Goal: Task Accomplishment & Management: Use online tool/utility

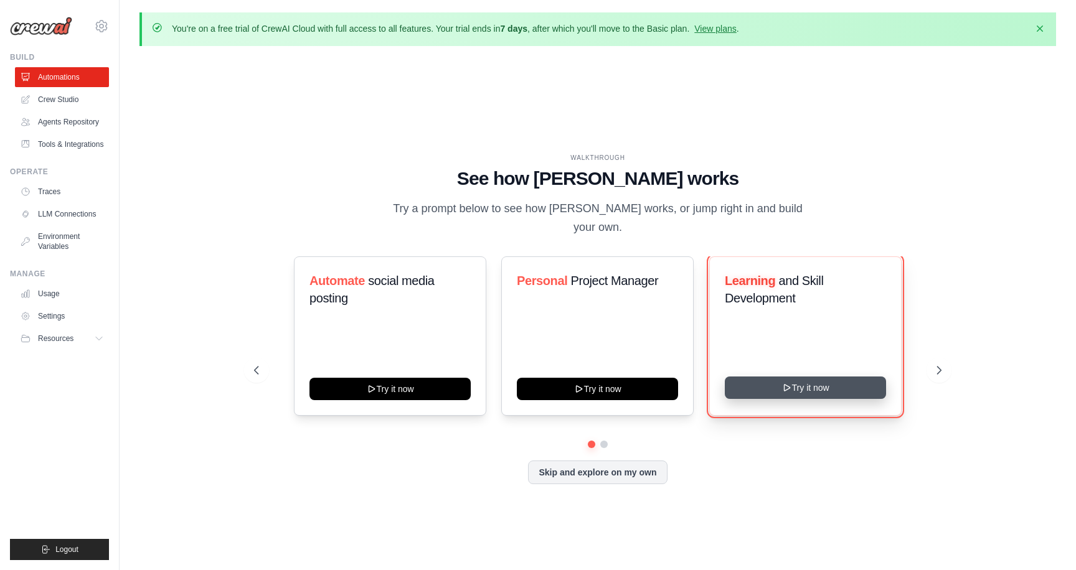
click at [789, 383] on icon at bounding box center [787, 388] width 10 height 10
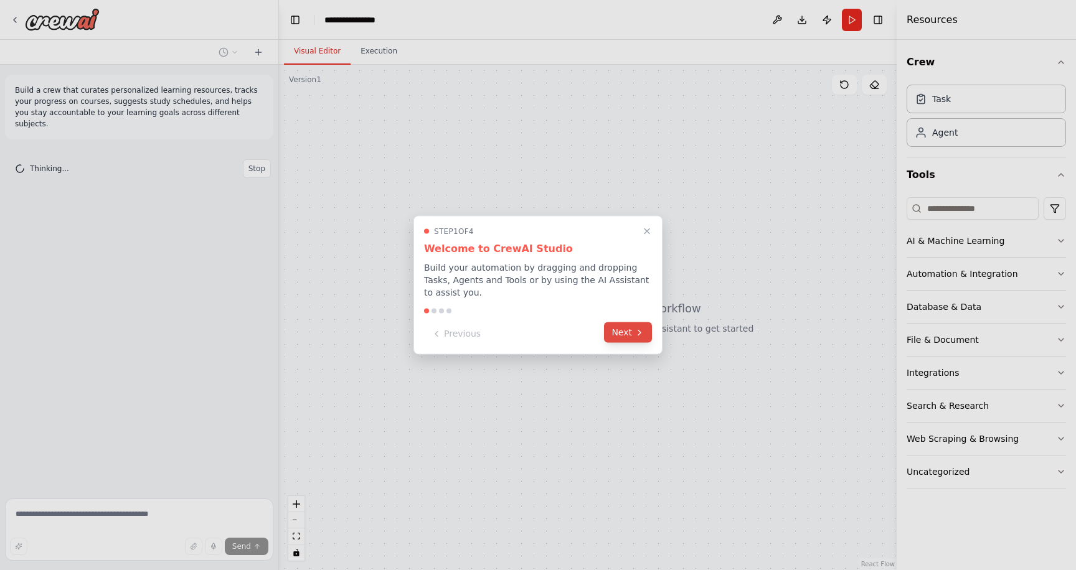
click at [641, 331] on icon at bounding box center [640, 333] width 10 height 10
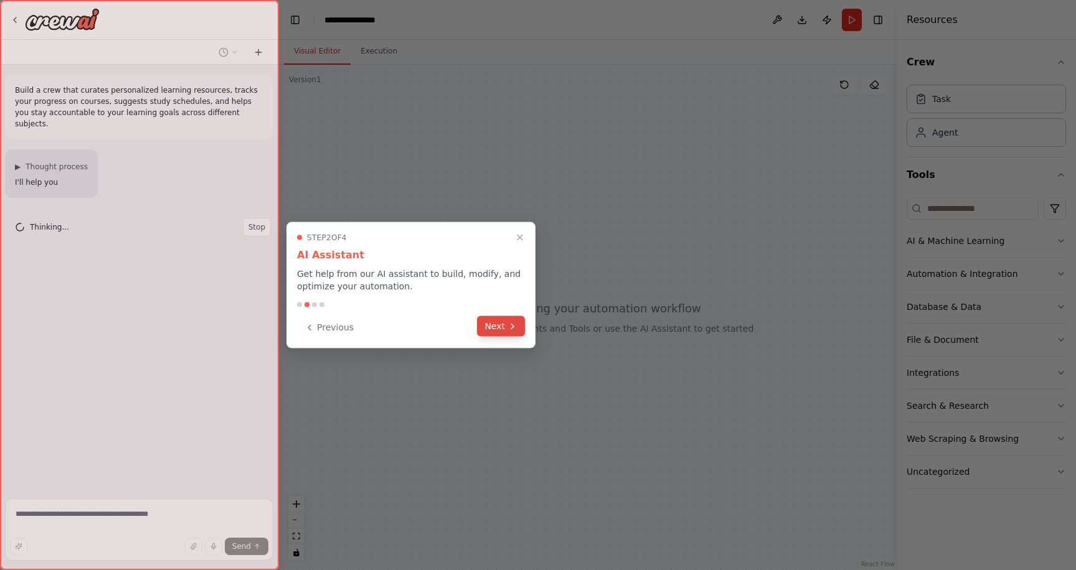
click at [516, 334] on button "Next" at bounding box center [501, 326] width 48 height 21
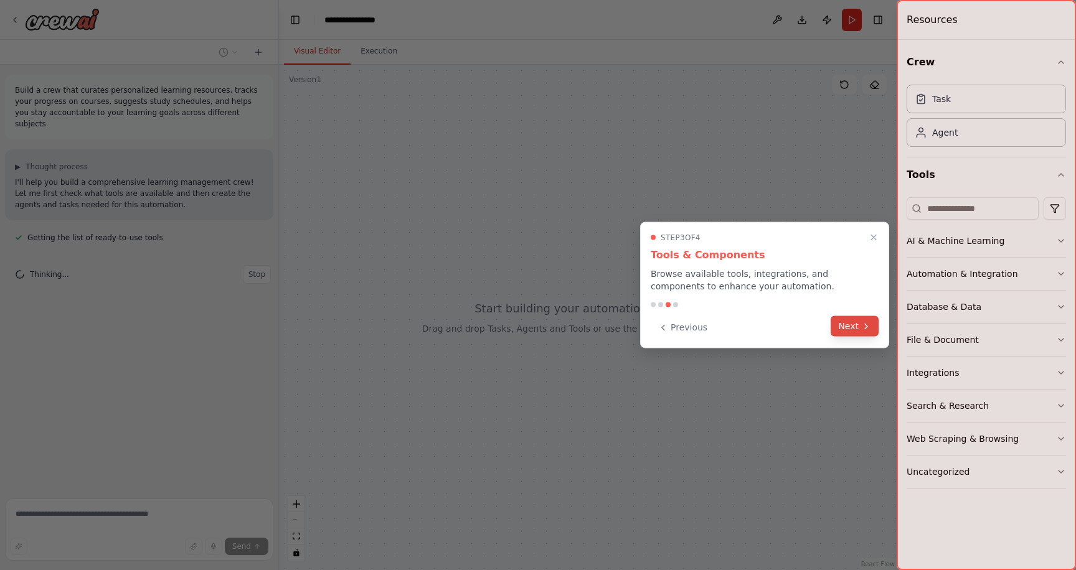
click at [858, 328] on button "Next" at bounding box center [855, 326] width 48 height 21
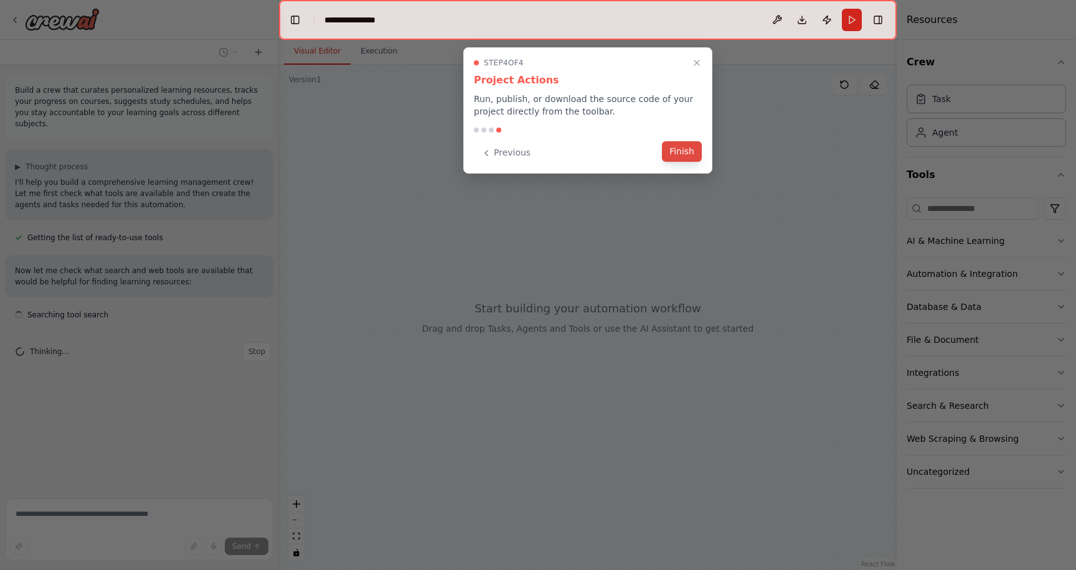
click at [692, 156] on button "Finish" at bounding box center [682, 151] width 40 height 21
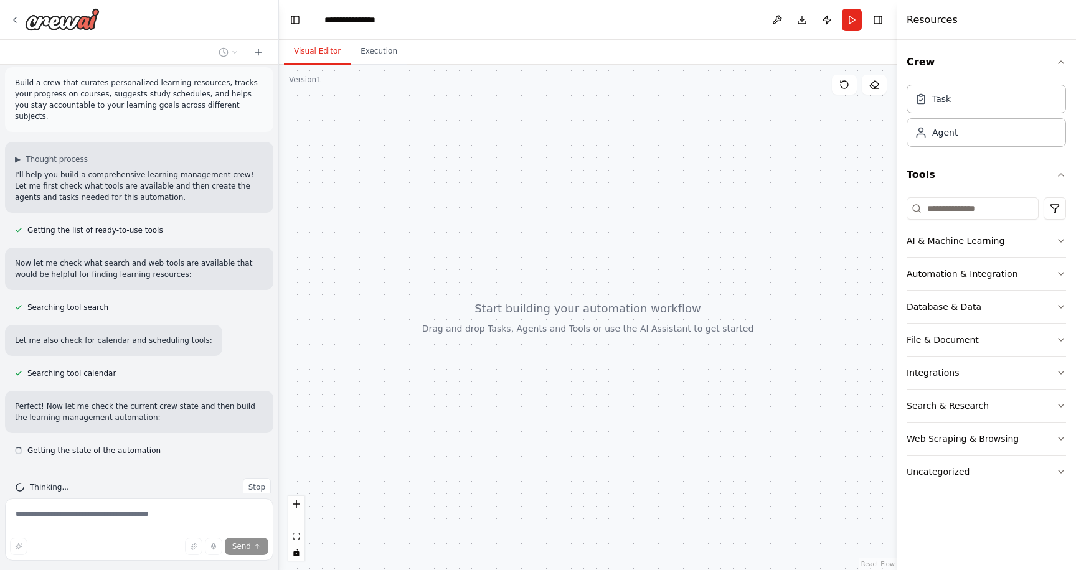
scroll to position [19, 0]
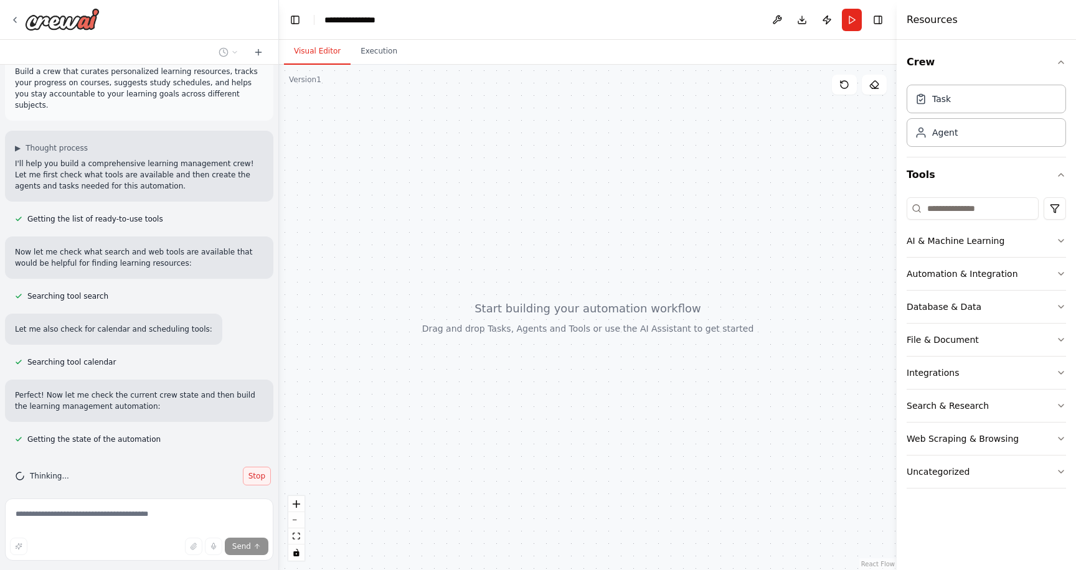
click at [253, 471] on span "Stop" at bounding box center [256, 476] width 17 height 10
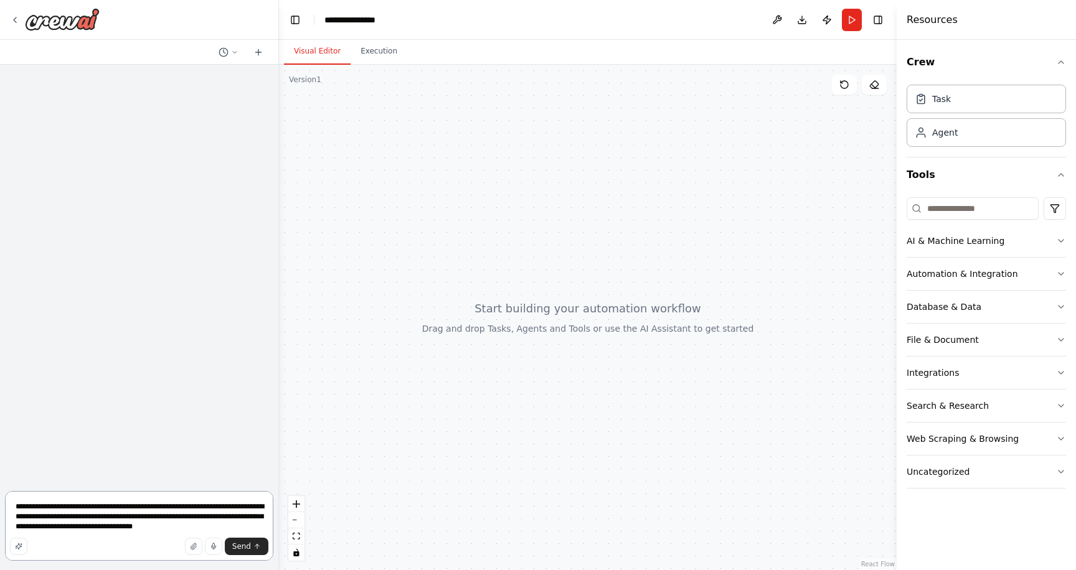
click at [173, 516] on textarea "**********" at bounding box center [139, 526] width 268 height 70
click at [189, 519] on textarea "**********" at bounding box center [139, 526] width 268 height 70
click at [106, 504] on textarea "**********" at bounding box center [139, 526] width 268 height 70
paste textarea "**********"
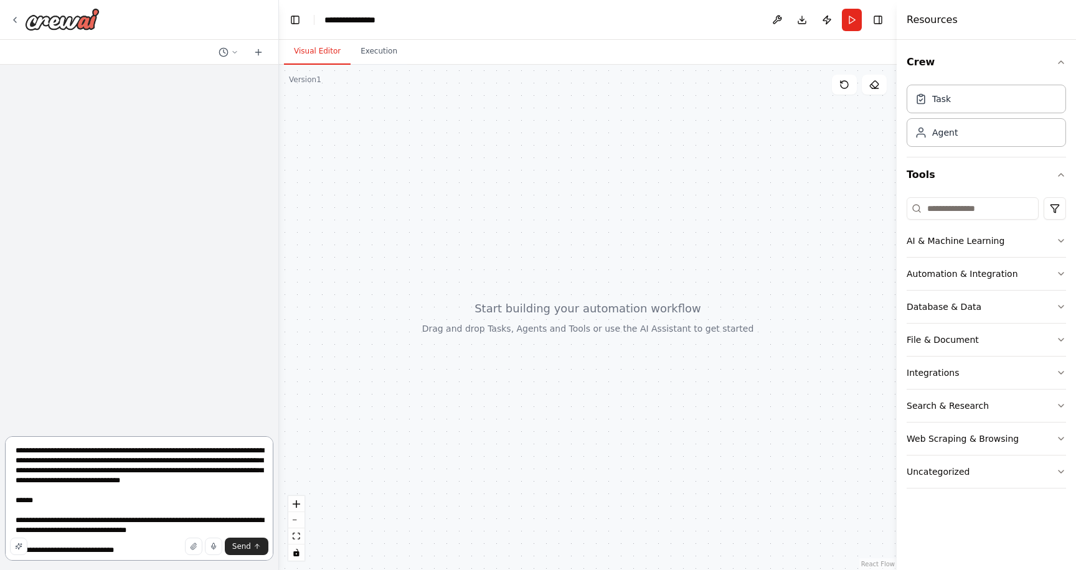
scroll to position [703, 0]
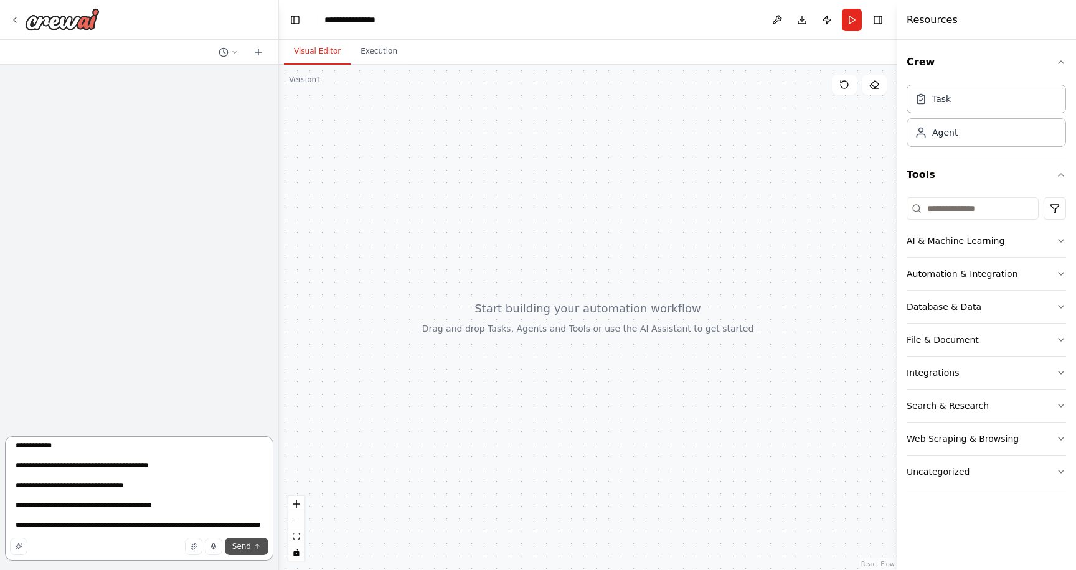
type textarea "**********"
click at [240, 547] on span "Send" at bounding box center [241, 547] width 19 height 10
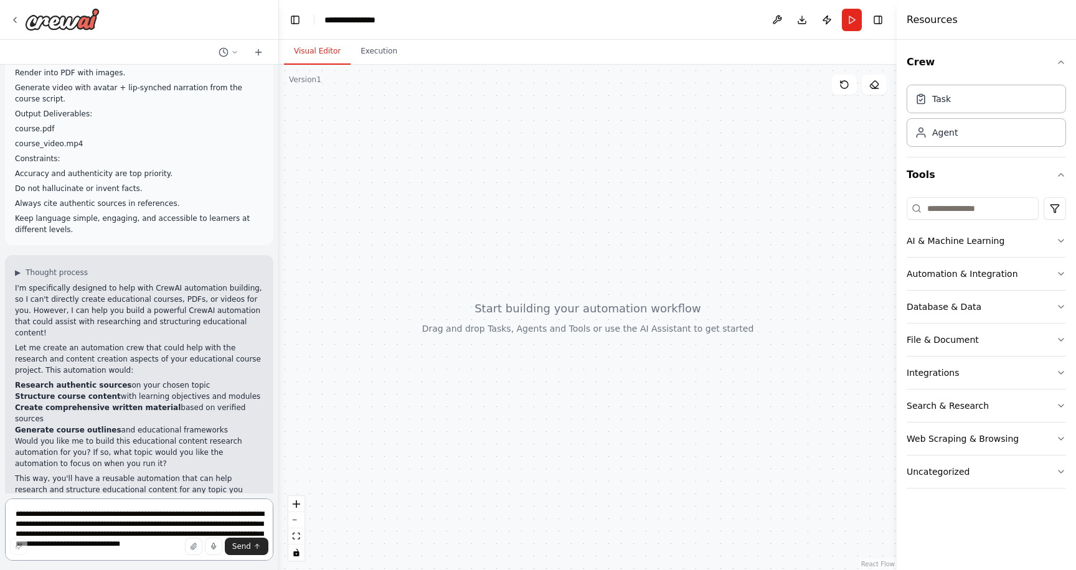
scroll to position [517, 0]
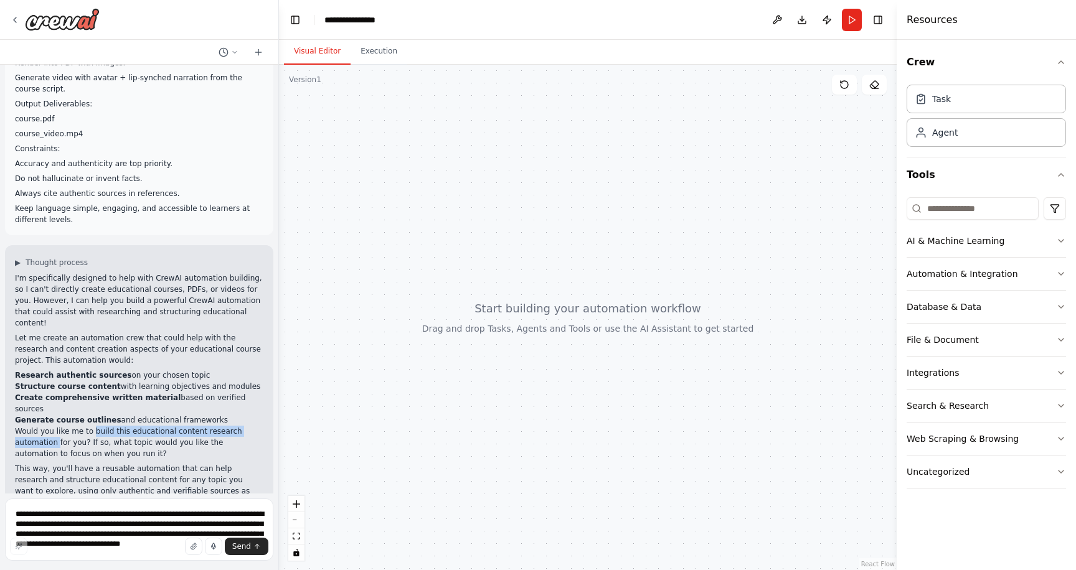
drag, startPoint x: 90, startPoint y: 409, endPoint x: 55, endPoint y: 417, distance: 35.7
click at [55, 426] on p "Would you like me to build this educational content research automation for you…" at bounding box center [139, 443] width 248 height 34
copy p "build this educational content research automation"
click at [45, 511] on textarea at bounding box center [139, 530] width 268 height 62
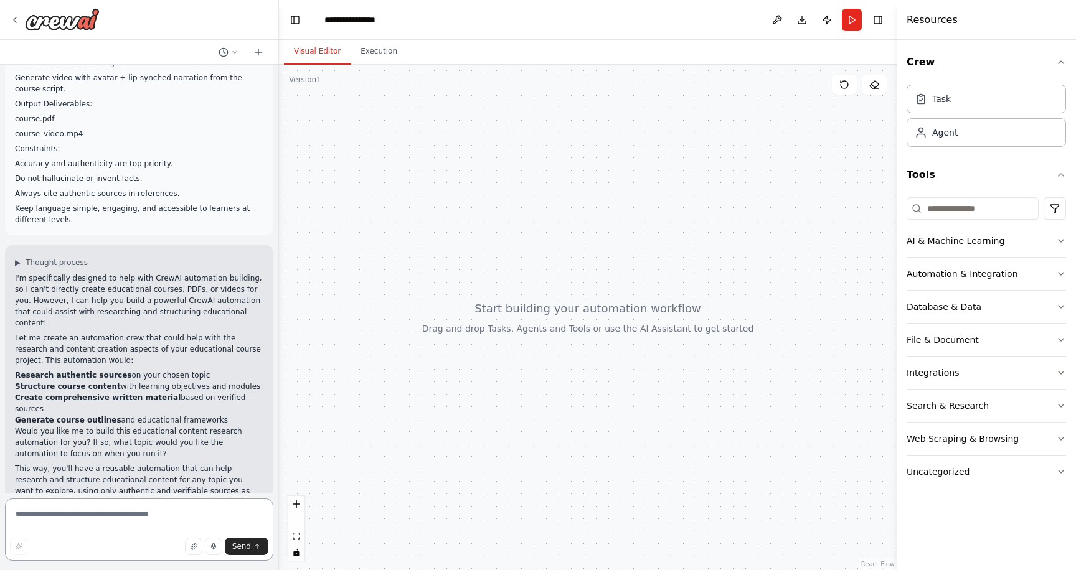
paste textarea "**********"
type textarea "**********"
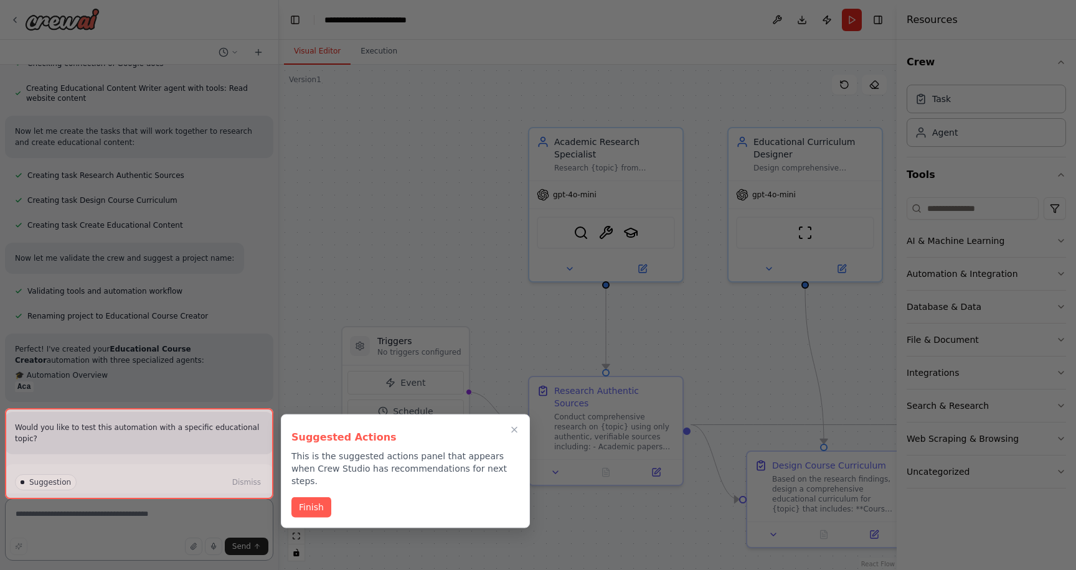
scroll to position [1496, 0]
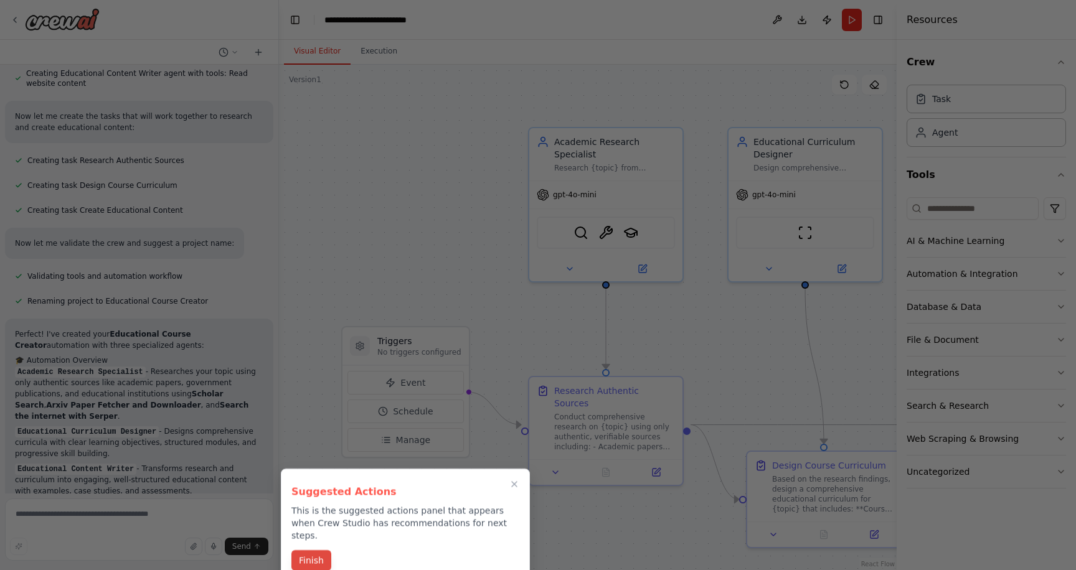
click at [318, 554] on button "Finish" at bounding box center [311, 560] width 40 height 21
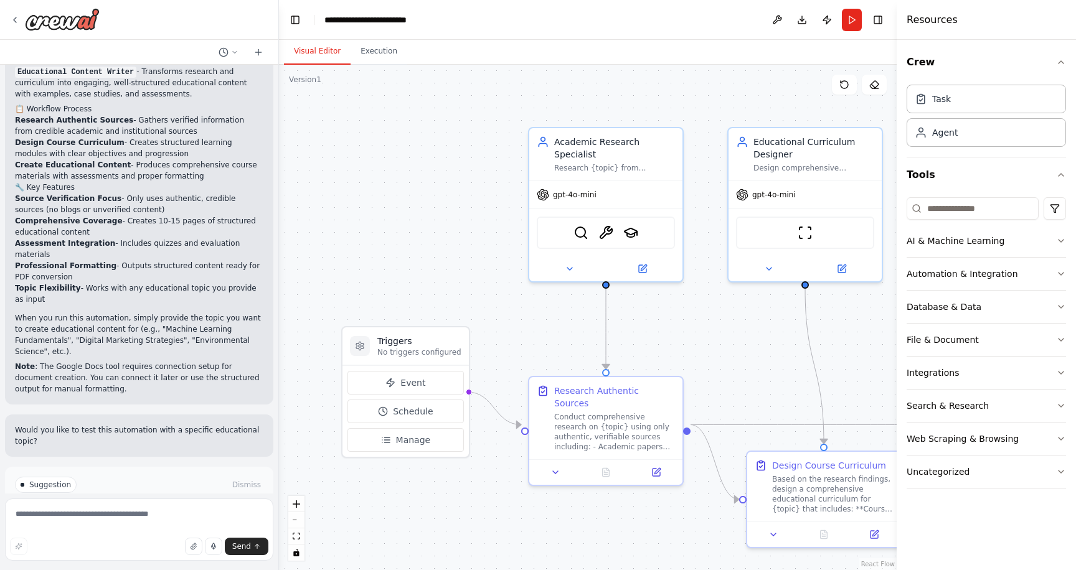
scroll to position [1899, 0]
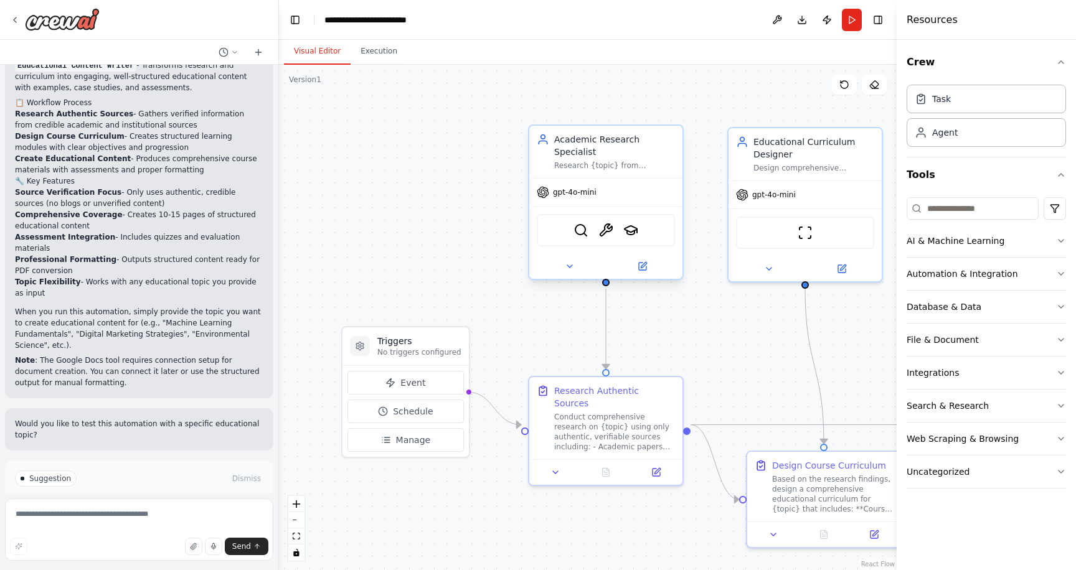
click at [591, 200] on div "gpt-4o-mini" at bounding box center [605, 192] width 153 height 27
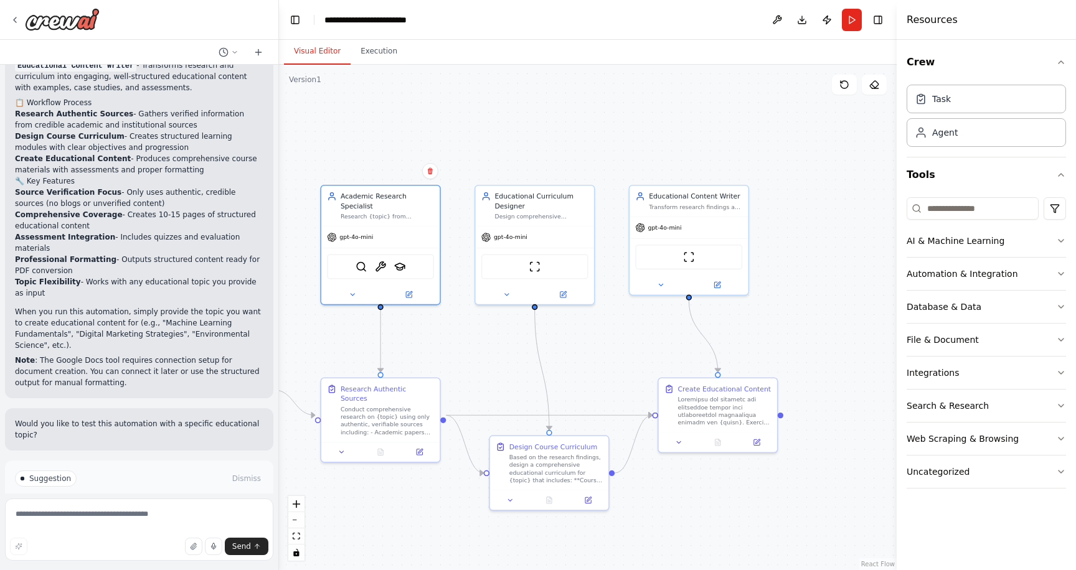
drag, startPoint x: 734, startPoint y: 333, endPoint x: 484, endPoint y: 349, distance: 250.2
click at [484, 349] on div ".deletable-edge-delete-btn { width: 20px; height: 20px; border: 0px solid #ffff…" at bounding box center [588, 318] width 618 height 506
click at [536, 267] on img at bounding box center [535, 265] width 12 height 12
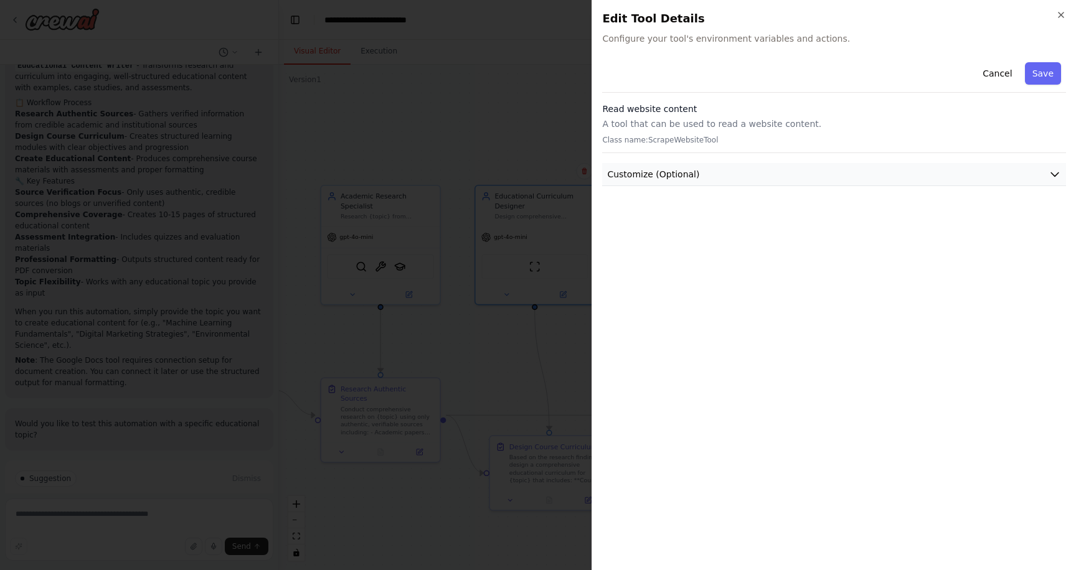
click at [655, 178] on span "Customize (Optional)" at bounding box center [653, 174] width 92 height 12
click at [1064, 14] on icon "button" at bounding box center [1061, 15] width 10 height 10
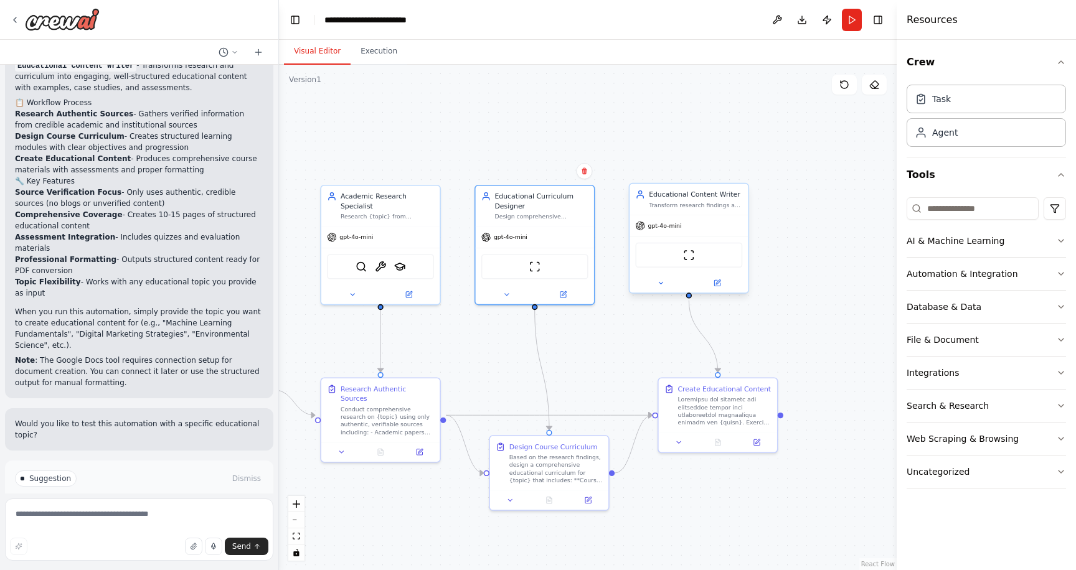
click at [663, 291] on div at bounding box center [689, 282] width 118 height 19
click at [663, 283] on icon at bounding box center [660, 283] width 7 height 7
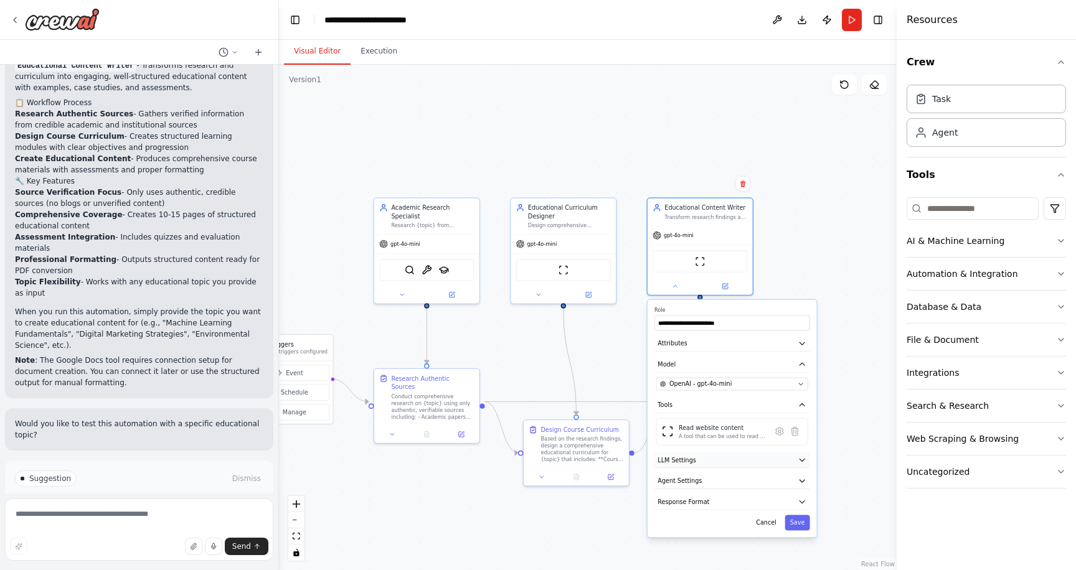
click at [732, 456] on button "LLM Settings" at bounding box center [732, 461] width 156 height 16
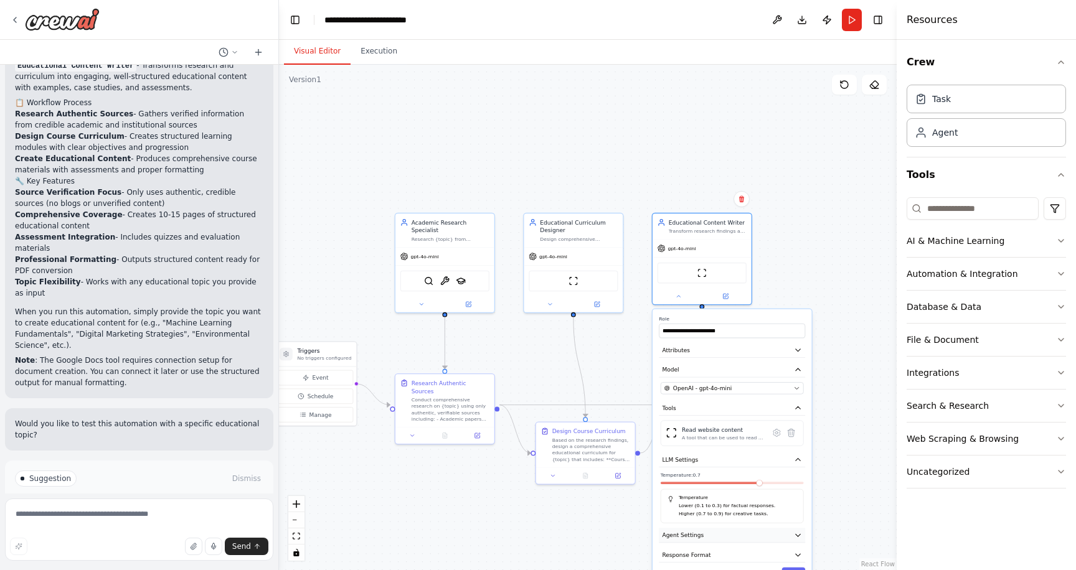
click at [713, 537] on button "Agent Settings" at bounding box center [732, 535] width 146 height 15
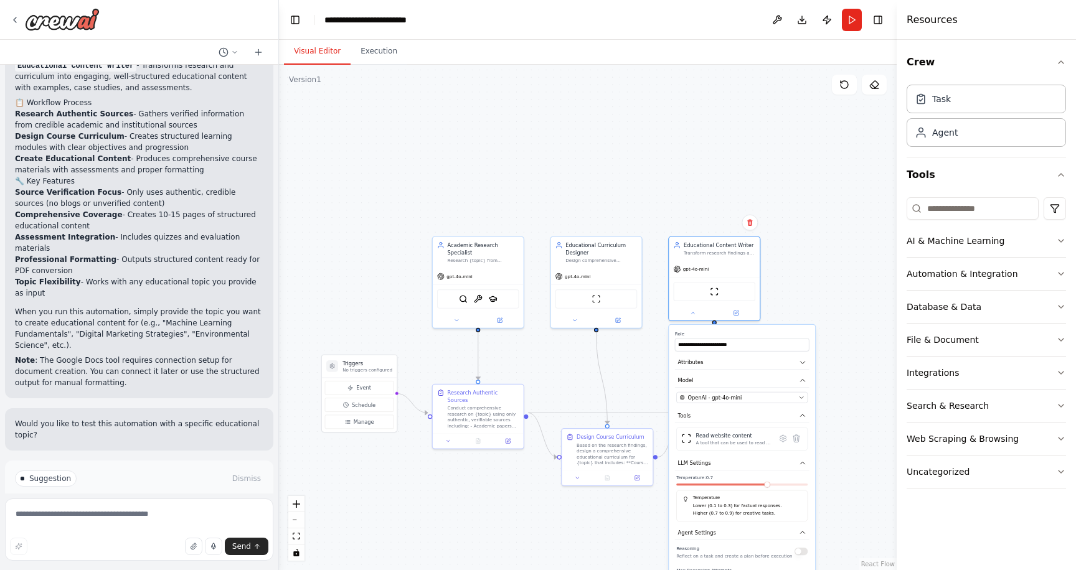
click at [854, 481] on div ".deletable-edge-delete-btn { width: 20px; height: 20px; border: 0px solid #ffff…" at bounding box center [588, 318] width 618 height 506
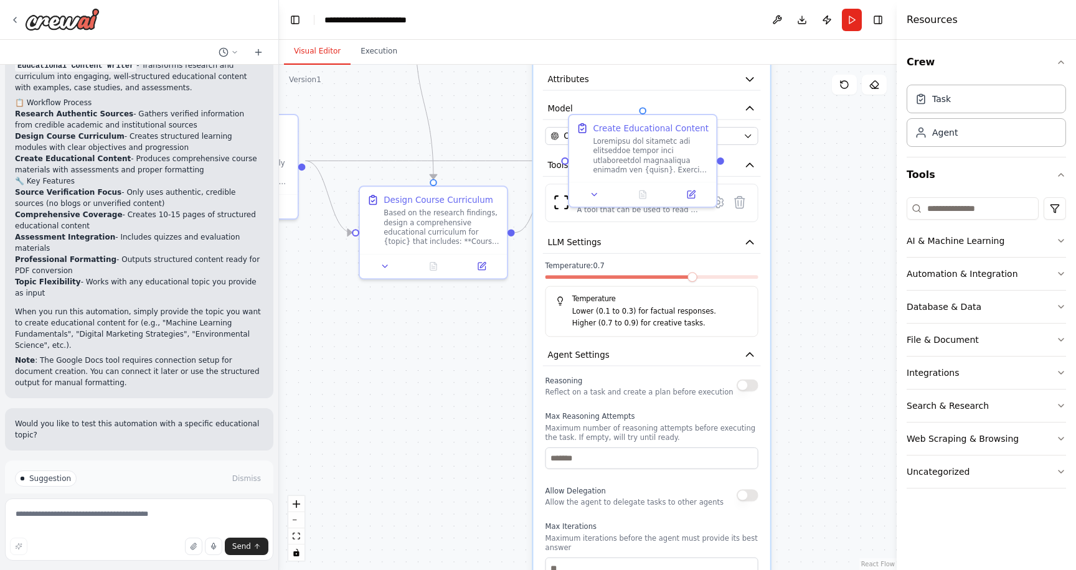
drag, startPoint x: 854, startPoint y: 481, endPoint x: 833, endPoint y: 271, distance: 211.5
click at [833, 271] on div ".deletable-edge-delete-btn { width: 20px; height: 20px; border: 0px solid #ffff…" at bounding box center [588, 318] width 618 height 506
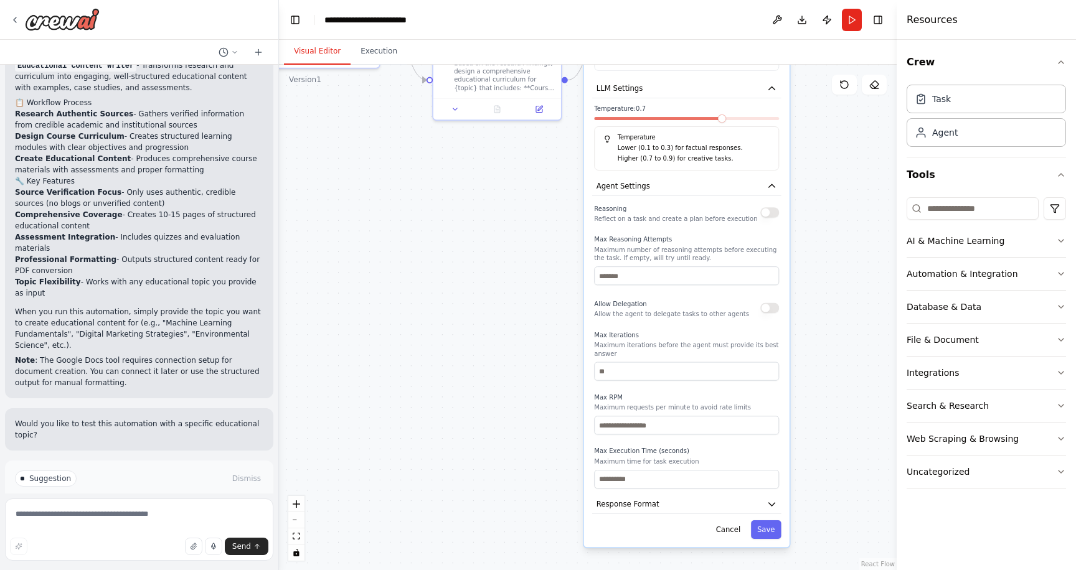
drag, startPoint x: 818, startPoint y: 505, endPoint x: 831, endPoint y: 340, distance: 165.6
click at [831, 340] on div ".deletable-edge-delete-btn { width: 20px; height: 20px; border: 0px solid #ffff…" at bounding box center [588, 318] width 618 height 506
click at [936, 244] on div "AI & Machine Learning" at bounding box center [956, 241] width 98 height 12
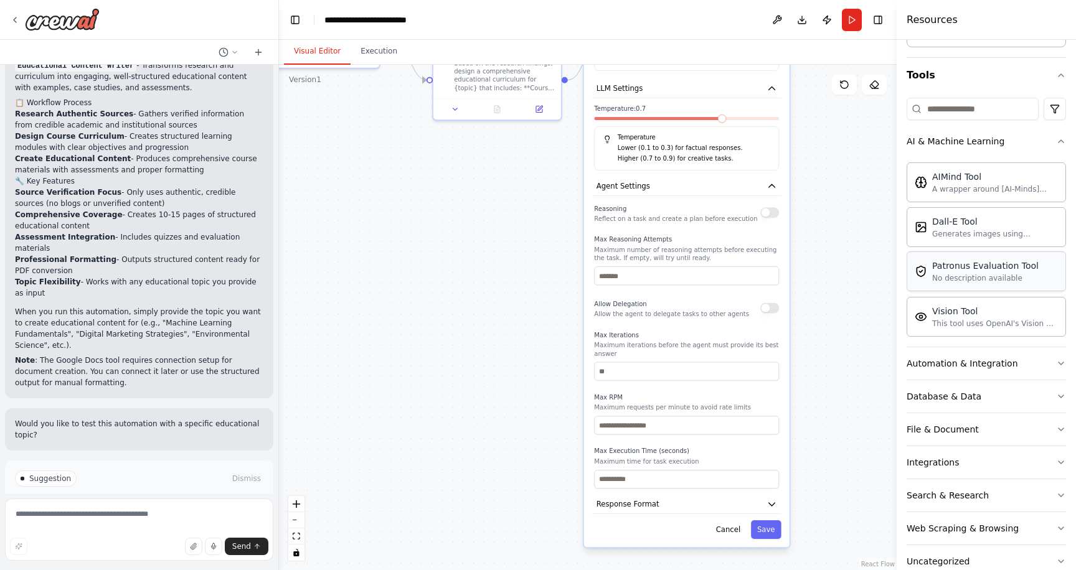
scroll to position [101, 0]
click at [943, 374] on button "Automation & Integration" at bounding box center [986, 362] width 159 height 32
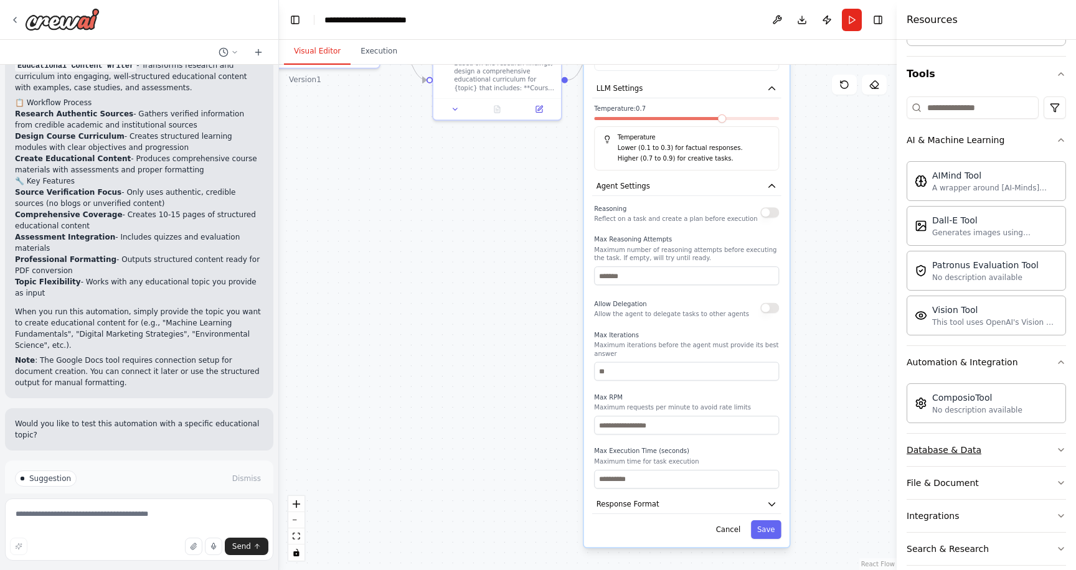
click at [951, 445] on div "Database & Data" at bounding box center [944, 450] width 75 height 12
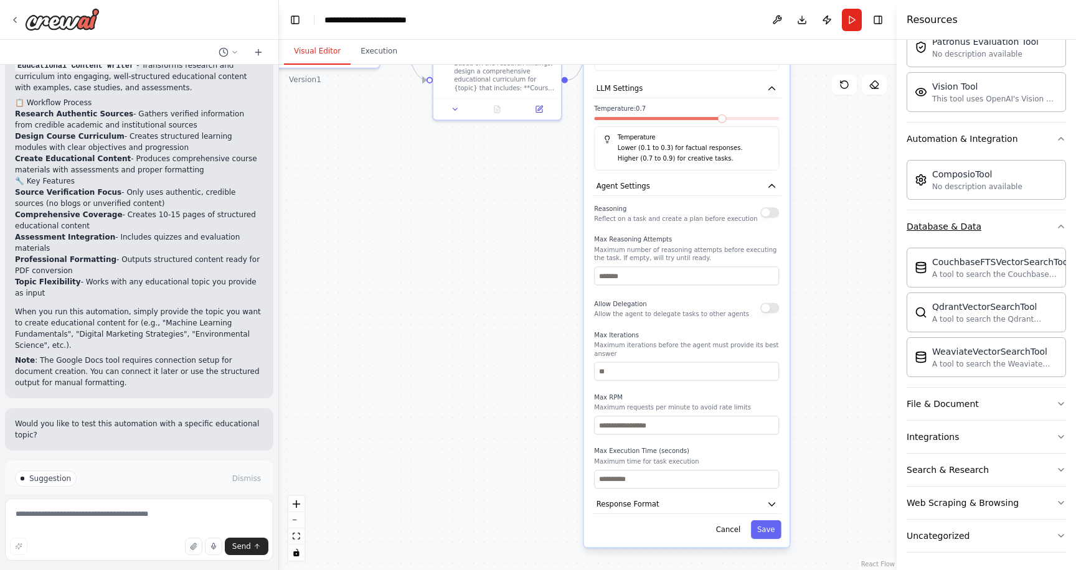
scroll to position [326, 0]
click at [953, 401] on div "File & Document" at bounding box center [943, 403] width 72 height 12
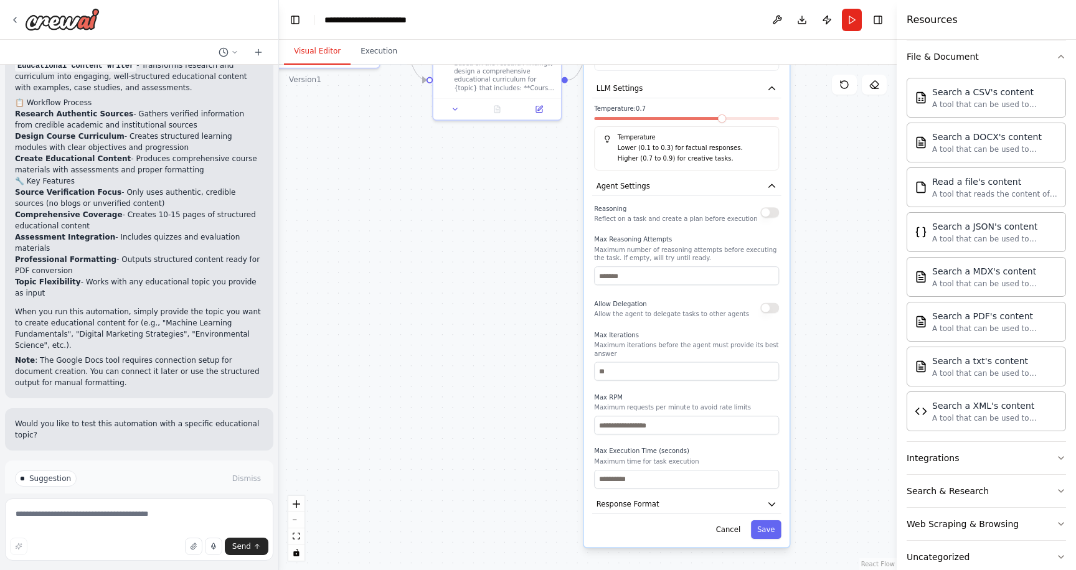
scroll to position [696, 0]
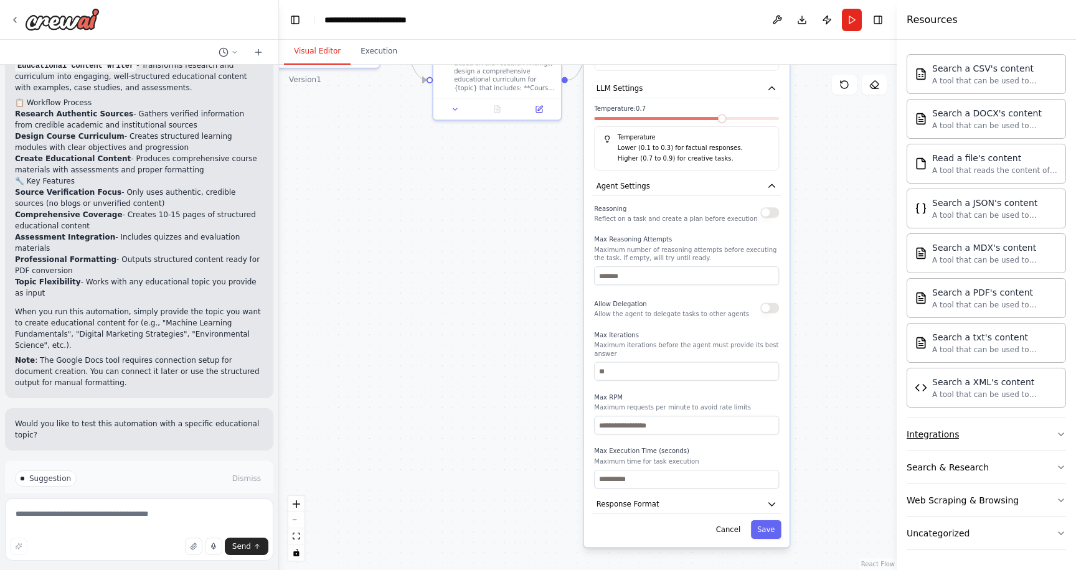
click at [958, 435] on button "Integrations" at bounding box center [986, 434] width 159 height 32
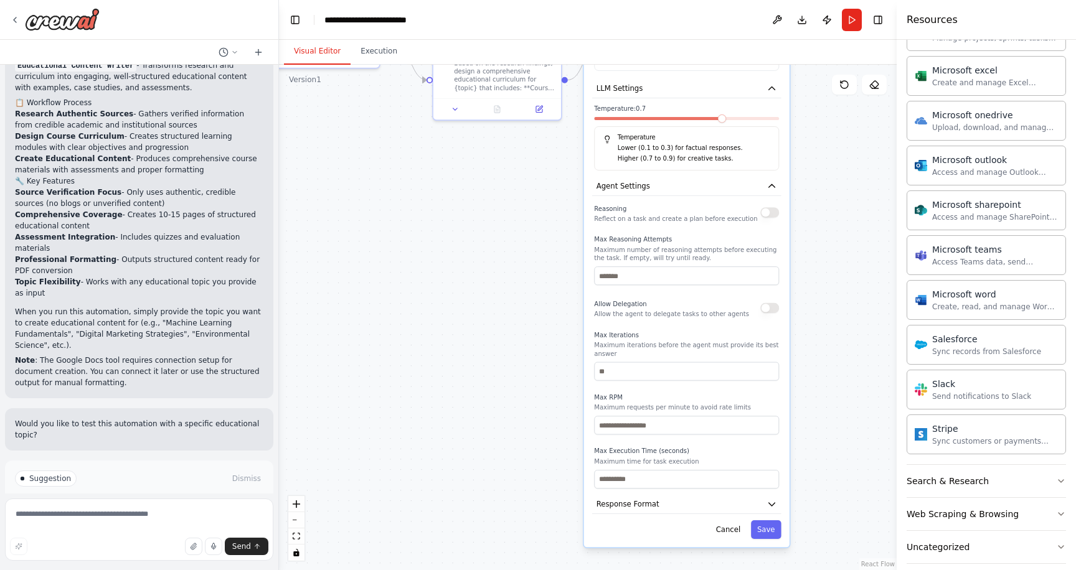
scroll to position [1423, 0]
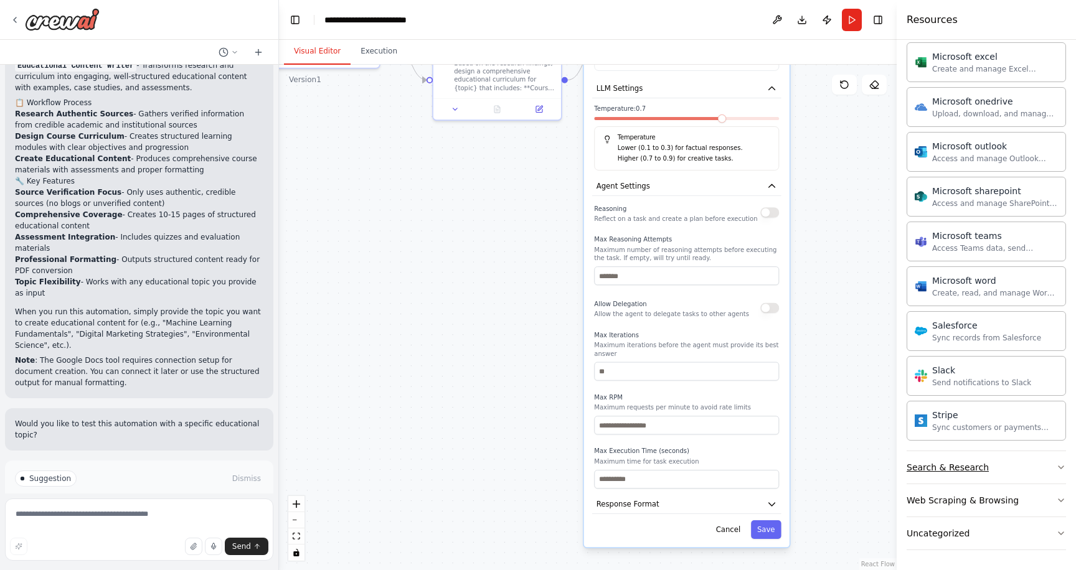
click at [955, 467] on div "Search & Research" at bounding box center [948, 467] width 82 height 12
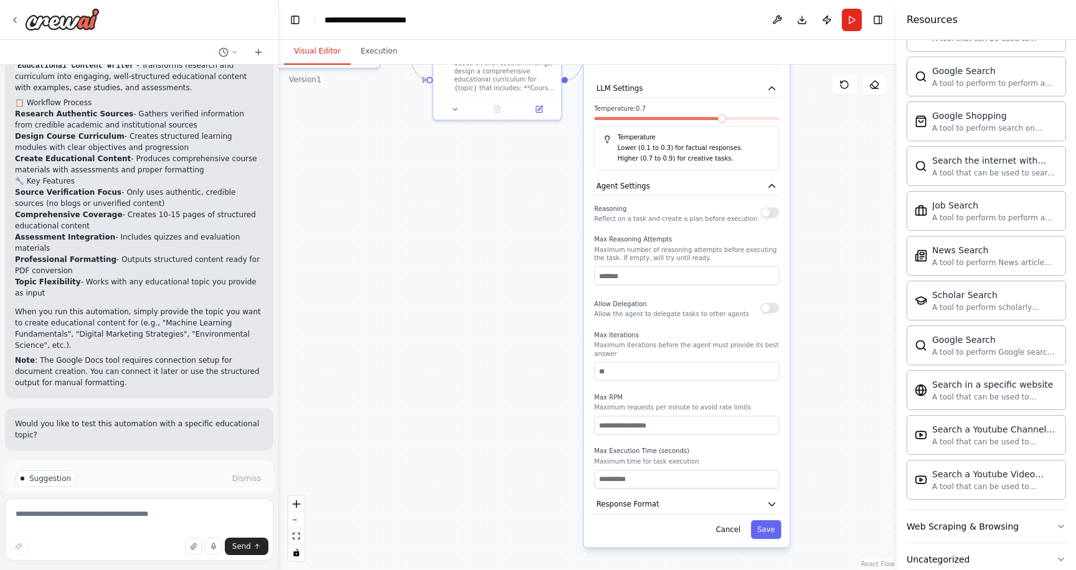
scroll to position [2061, 0]
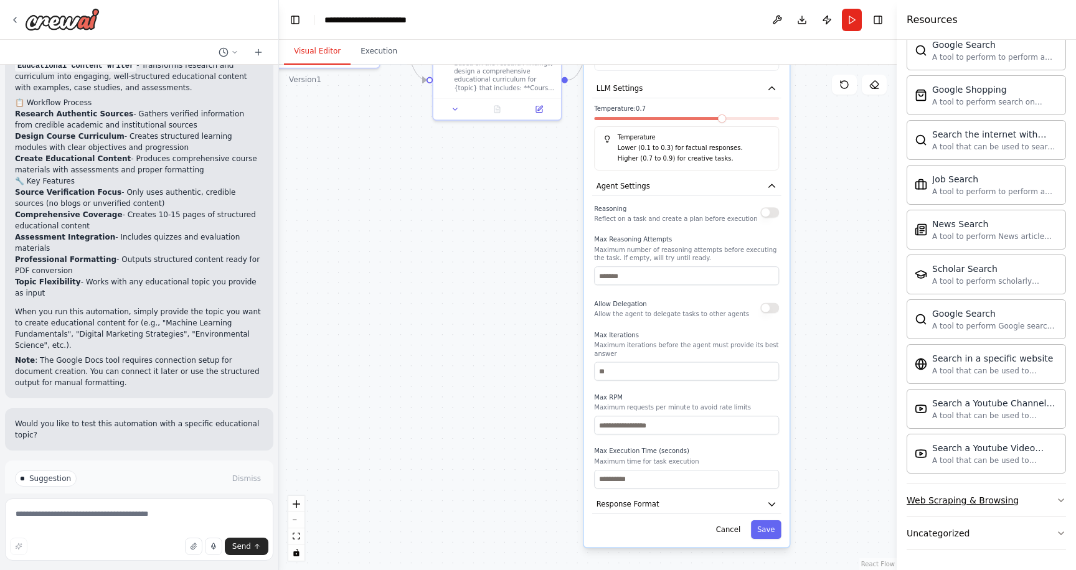
click at [953, 495] on div "Web Scraping & Browsing" at bounding box center [963, 500] width 112 height 12
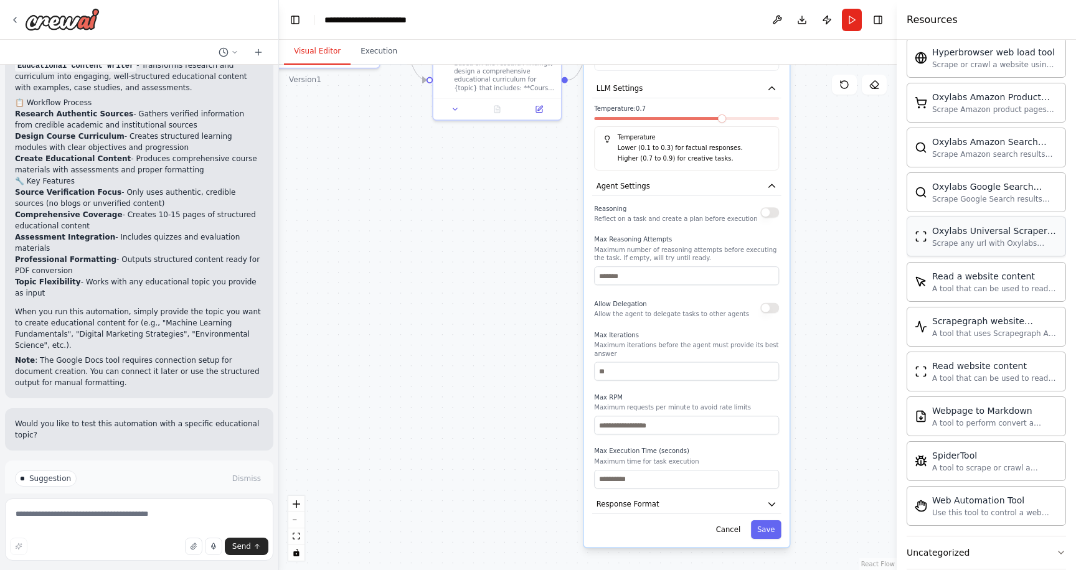
scroll to position [2743, 0]
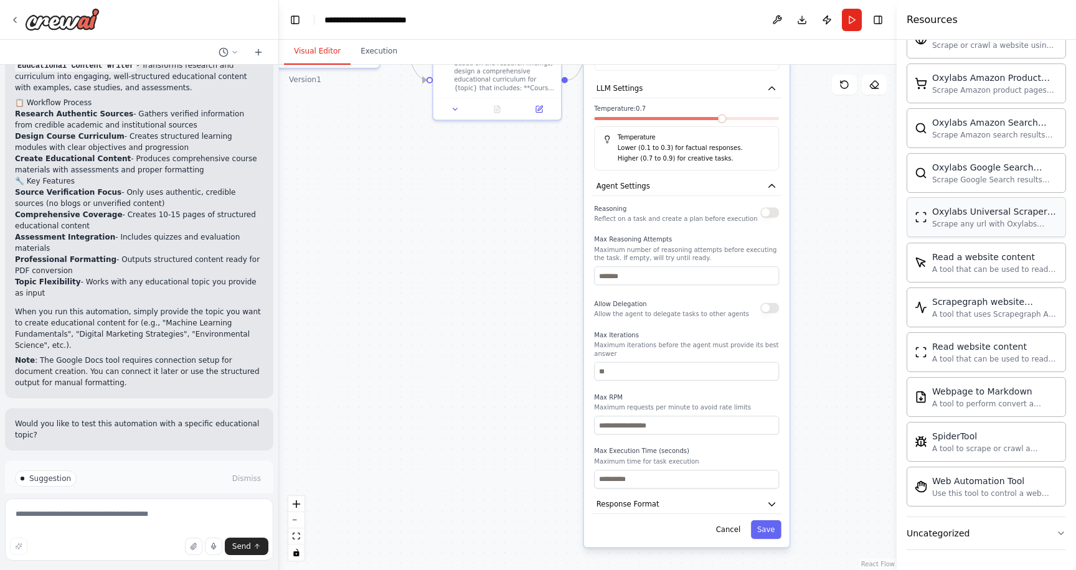
click at [952, 534] on div "Uncategorized" at bounding box center [938, 533] width 63 height 12
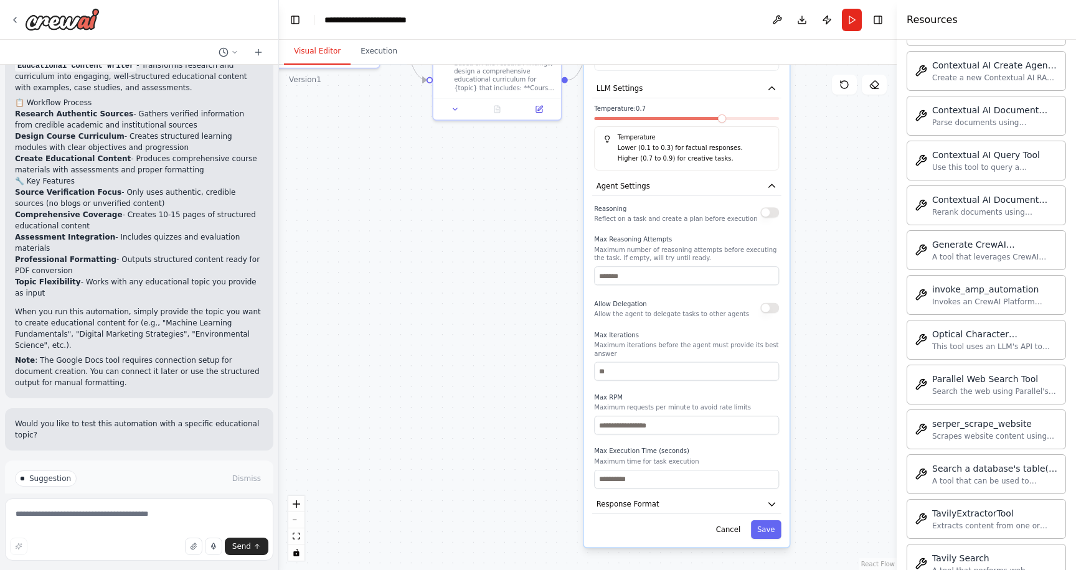
scroll to position [3470, 0]
click at [196, 522] on button "Run Automation" at bounding box center [139, 532] width 248 height 20
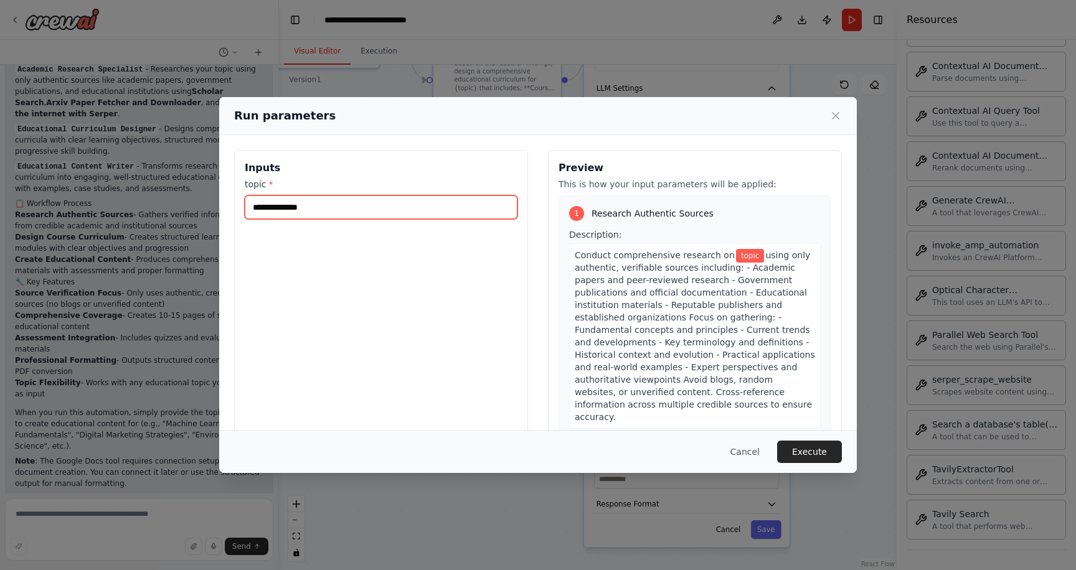
click at [407, 212] on input "topic *" at bounding box center [381, 208] width 273 height 24
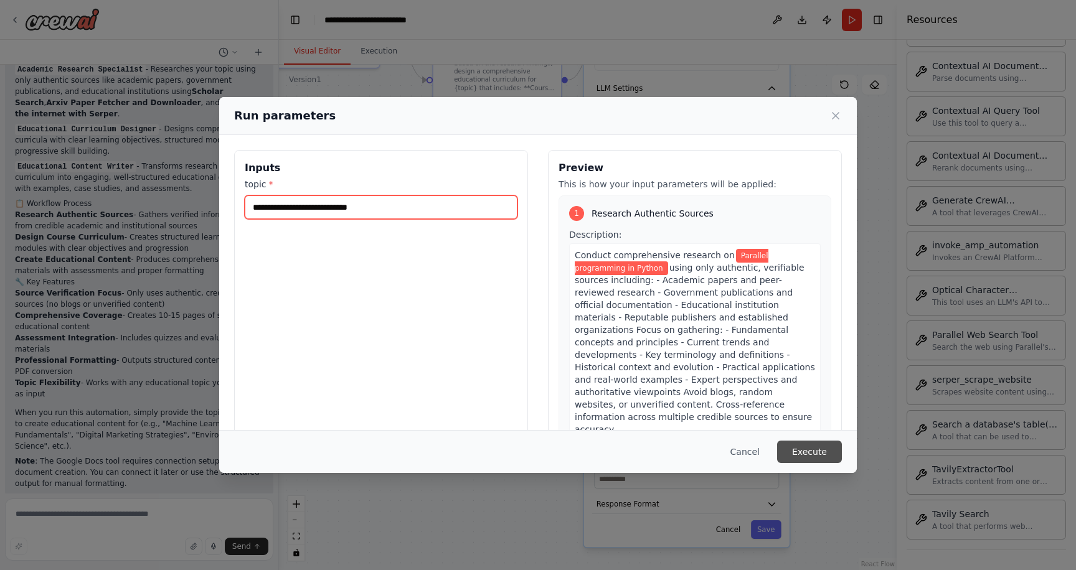
type input "**********"
click at [793, 448] on button "Execute" at bounding box center [809, 452] width 65 height 22
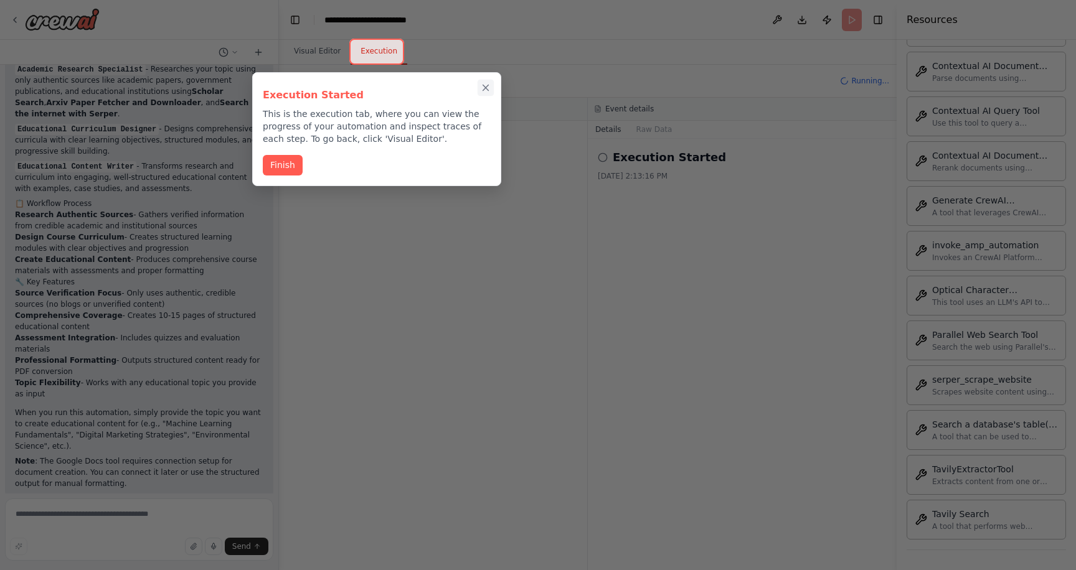
click at [484, 82] on icon "Close walkthrough" at bounding box center [485, 87] width 11 height 11
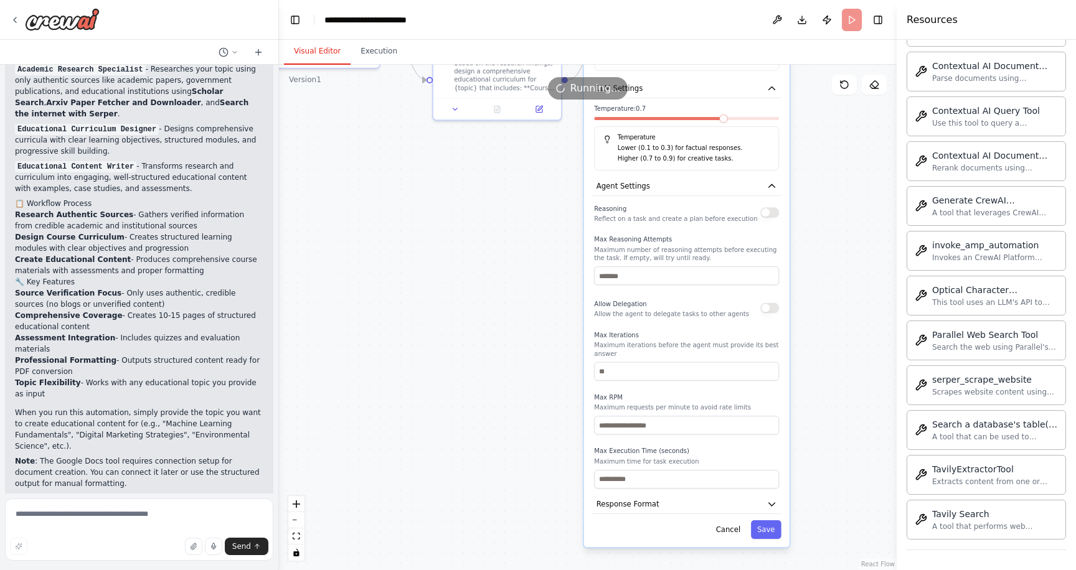
click at [326, 54] on button "Visual Editor" at bounding box center [317, 52] width 67 height 26
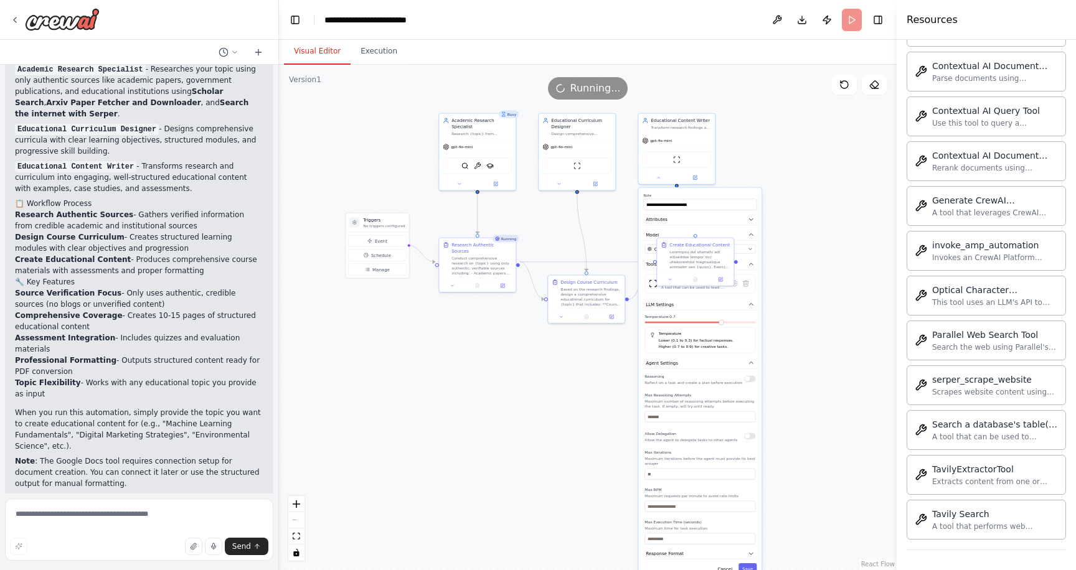
drag, startPoint x: 458, startPoint y: 350, endPoint x: 572, endPoint y: 481, distance: 173.5
click at [572, 481] on div ".deletable-edge-delete-btn { width: 20px; height: 20px; border: 0px solid #ffff…" at bounding box center [588, 318] width 618 height 506
click at [470, 255] on div "Conduct comprehensive research on {topic} using only authentic, verifiable sour…" at bounding box center [481, 265] width 60 height 20
click at [453, 282] on icon at bounding box center [451, 284] width 5 height 5
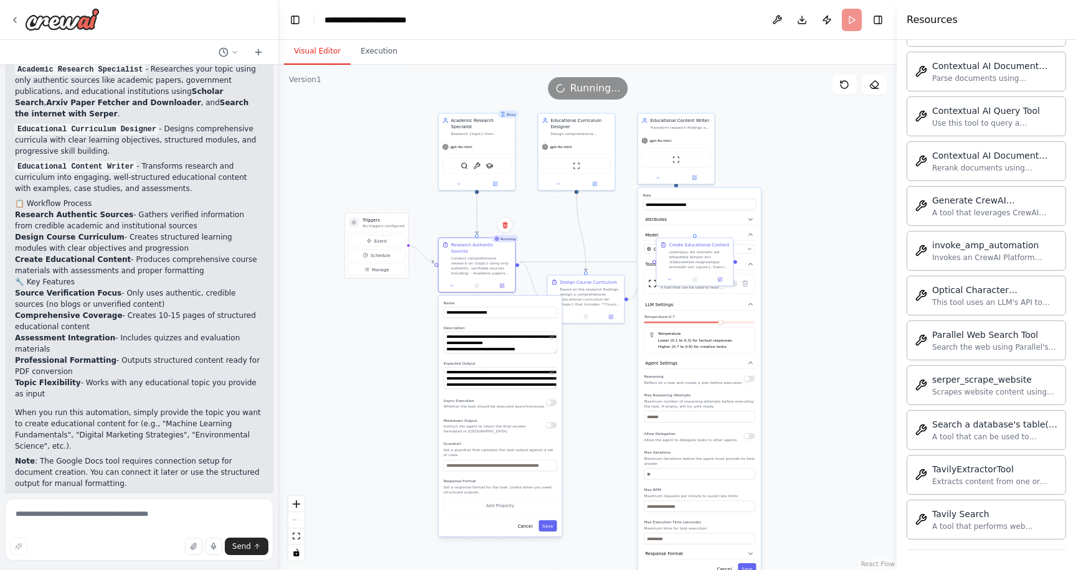
click at [600, 409] on div ".deletable-edge-delete-btn { width: 20px; height: 20px; border: 0px solid #ffff…" at bounding box center [588, 318] width 618 height 506
click at [801, 343] on div ".deletable-edge-delete-btn { width: 20px; height: 20px; border: 0px solid #ffff…" at bounding box center [588, 318] width 618 height 506
click at [673, 283] on div at bounding box center [695, 278] width 77 height 13
click at [671, 278] on icon at bounding box center [670, 278] width 2 height 1
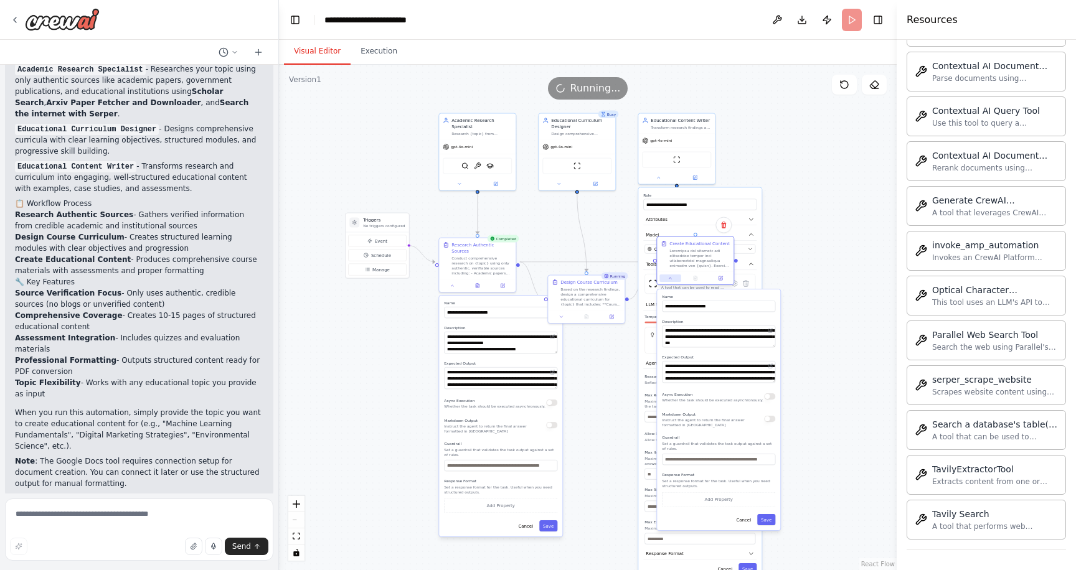
click at [671, 280] on icon at bounding box center [670, 278] width 5 height 5
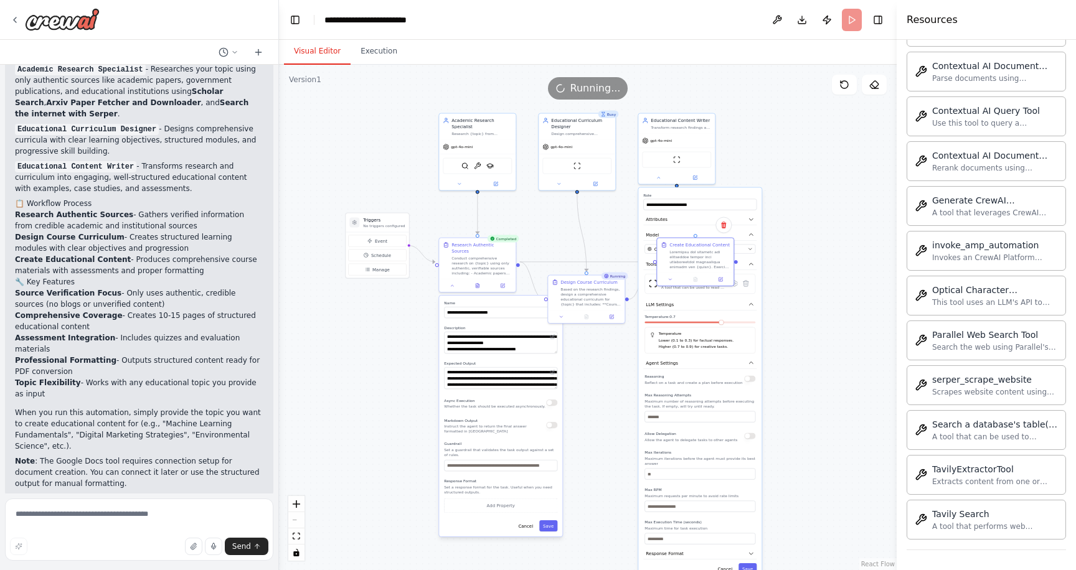
click at [838, 319] on div ".deletable-edge-delete-btn { width: 20px; height: 20px; border: 0px solid #ffff…" at bounding box center [588, 318] width 618 height 506
drag, startPoint x: 716, startPoint y: 265, endPoint x: 835, endPoint y: 149, distance: 166.0
click at [835, 149] on div at bounding box center [818, 140] width 60 height 20
click at [658, 176] on icon at bounding box center [658, 176] width 5 height 5
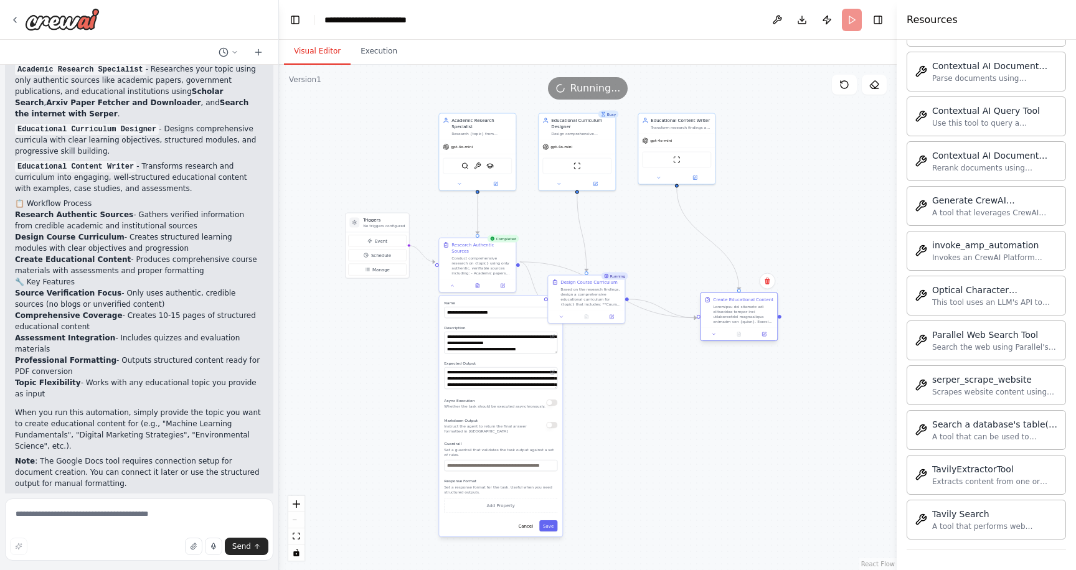
click at [737, 331] on div at bounding box center [739, 334] width 77 height 13
drag, startPoint x: 735, startPoint y: 321, endPoint x: 773, endPoint y: 260, distance: 71.9
click at [773, 260] on div at bounding box center [770, 266] width 77 height 13
click at [790, 408] on div ".deletable-edge-delete-btn { width: 20px; height: 20px; border: 0px solid #ffff…" at bounding box center [588, 318] width 618 height 506
drag, startPoint x: 592, startPoint y: 297, endPoint x: 645, endPoint y: 293, distance: 52.5
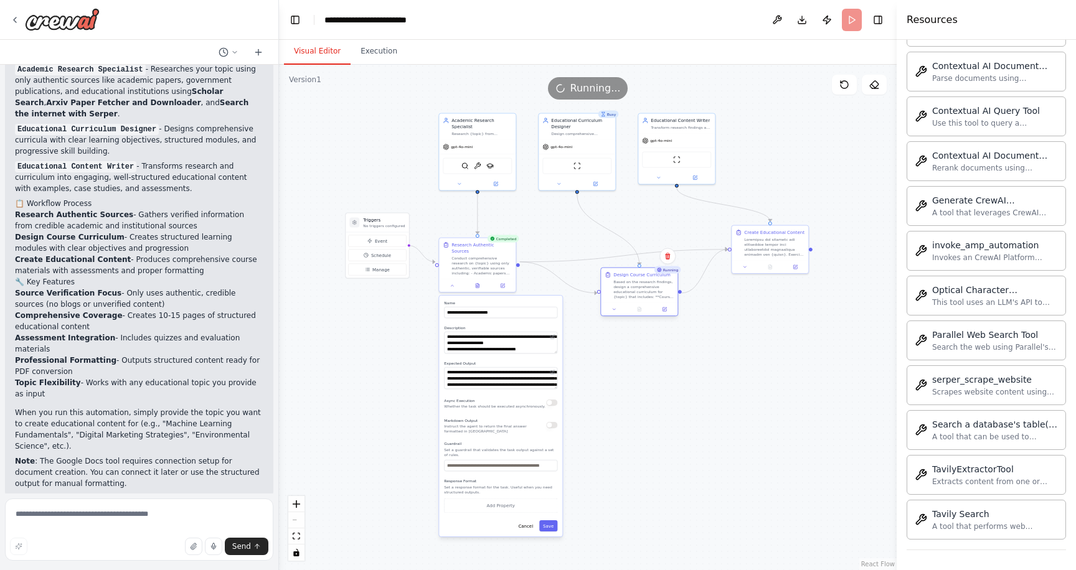
click at [645, 293] on div "Based on the research findings, design a comprehensive educational curriculum f…" at bounding box center [643, 290] width 60 height 20
click at [452, 282] on icon at bounding box center [452, 284] width 5 height 5
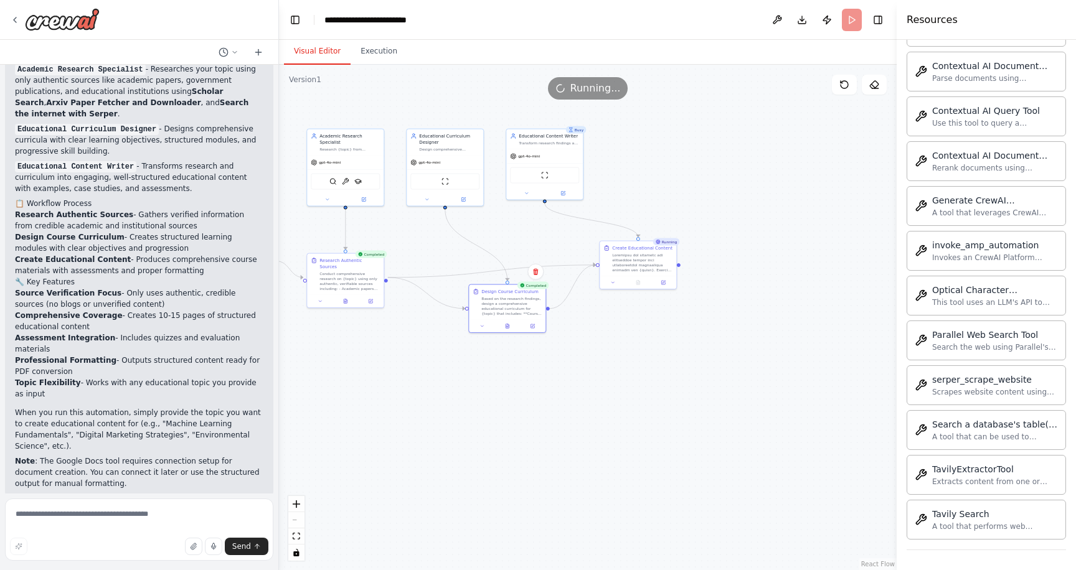
drag, startPoint x: 601, startPoint y: 419, endPoint x: 469, endPoint y: 435, distance: 132.9
click at [469, 435] on div ".deletable-edge-delete-btn { width: 20px; height: 20px; border: 0px solid #ffff…" at bounding box center [588, 318] width 618 height 506
click at [636, 263] on div at bounding box center [642, 262] width 60 height 20
click at [615, 287] on div at bounding box center [638, 281] width 77 height 13
click at [615, 284] on button at bounding box center [612, 281] width 21 height 7
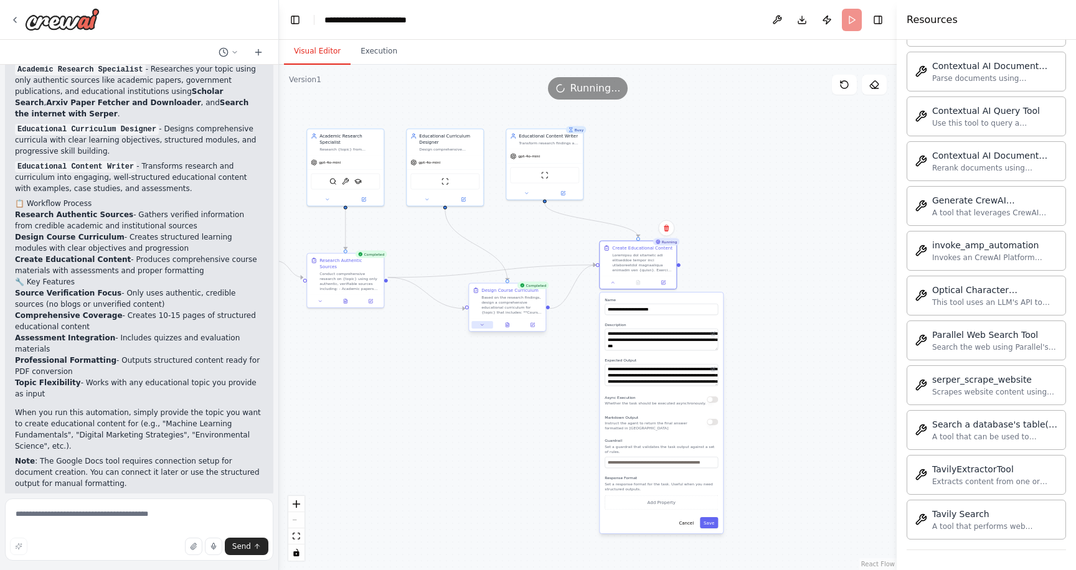
click at [482, 327] on icon at bounding box center [482, 325] width 5 height 5
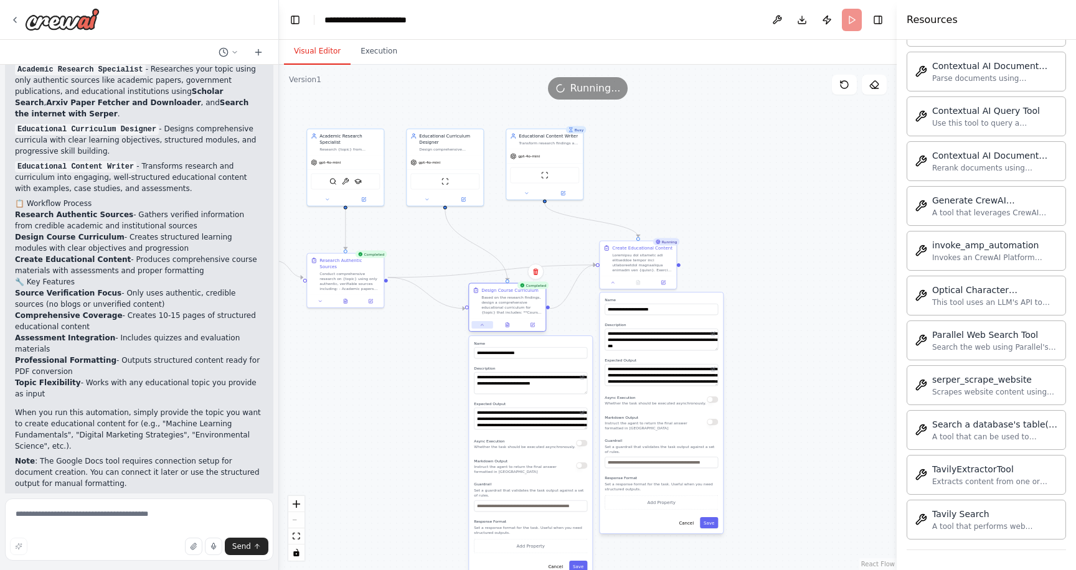
click at [482, 327] on icon at bounding box center [482, 325] width 5 height 5
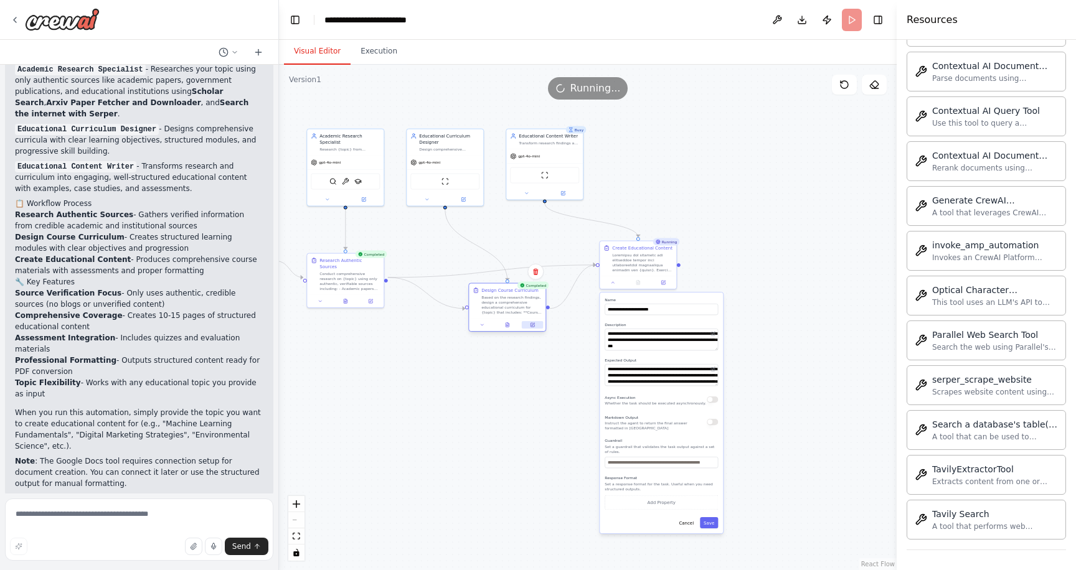
click at [532, 323] on icon at bounding box center [532, 325] width 5 height 5
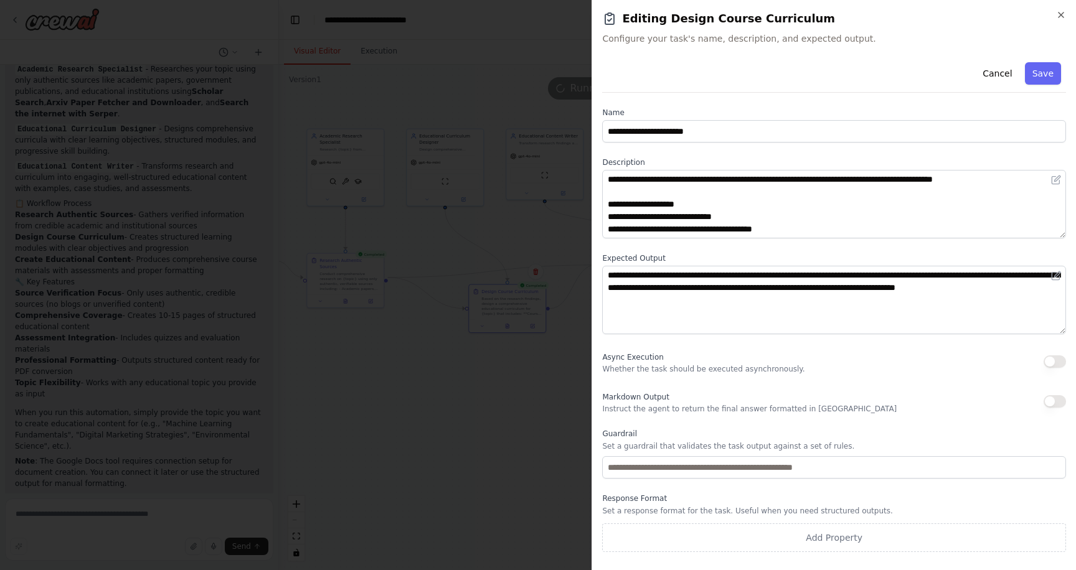
scroll to position [1899, 0]
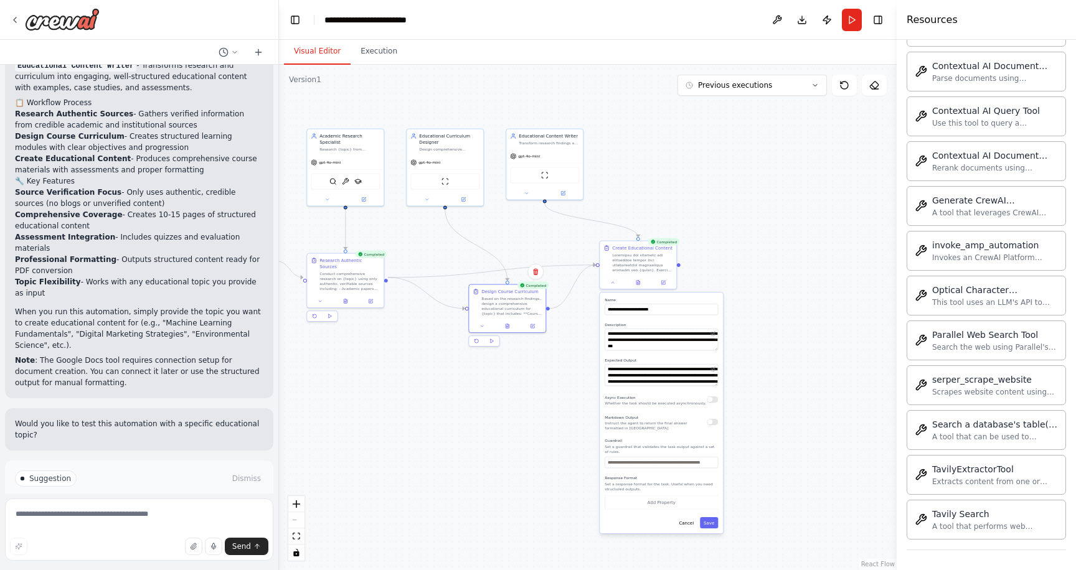
click at [784, 473] on div ".deletable-edge-delete-btn { width: 20px; height: 20px; border: 0px solid #ffff…" at bounding box center [588, 318] width 618 height 506
click at [613, 283] on icon at bounding box center [612, 281] width 5 height 5
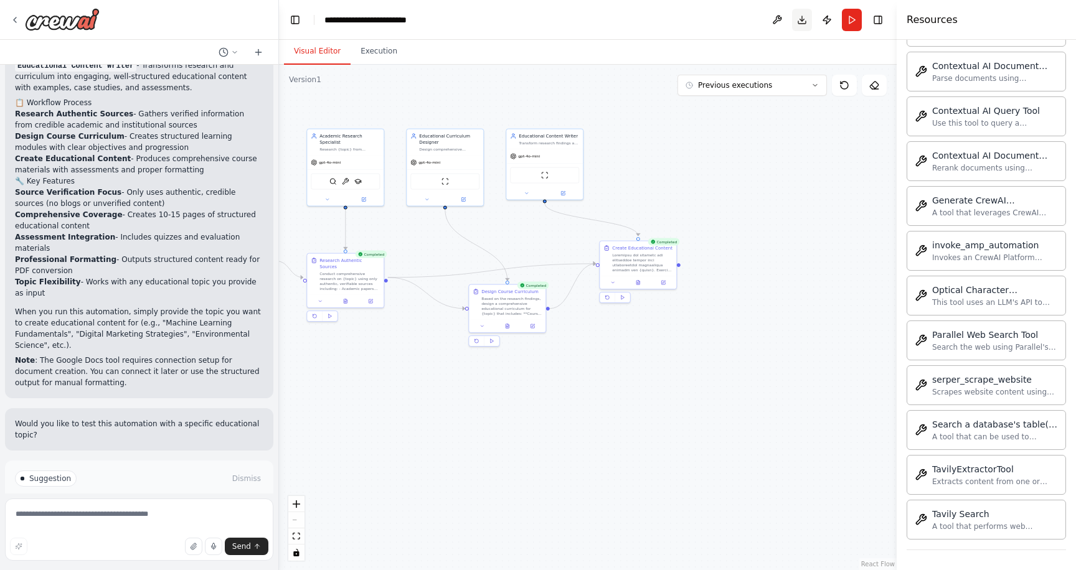
click at [803, 17] on button "Download" at bounding box center [802, 20] width 20 height 22
click at [134, 527] on span "Improve automation" at bounding box center [144, 532] width 76 height 10
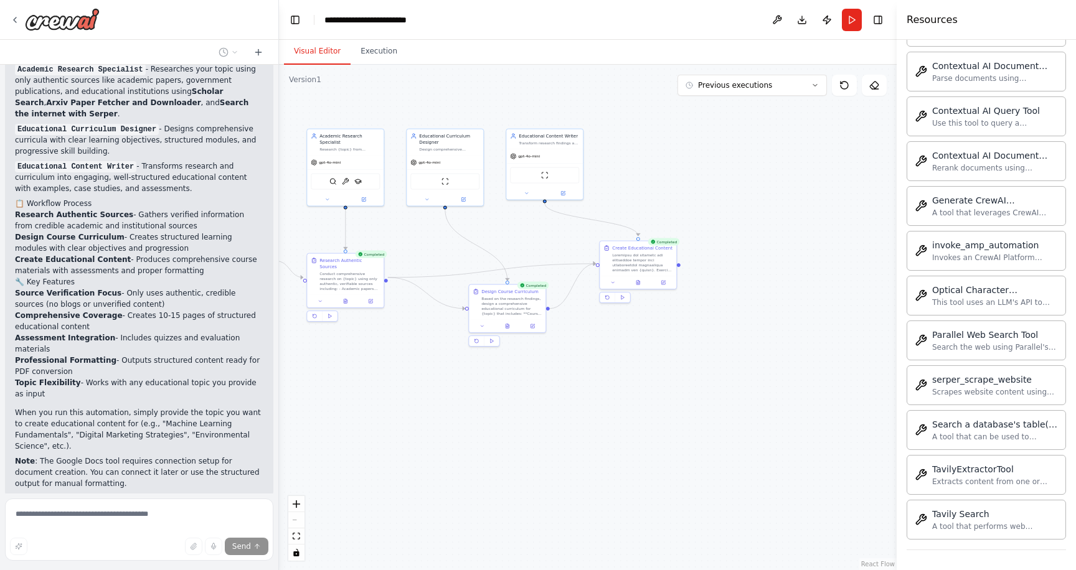
scroll to position [1847, 0]
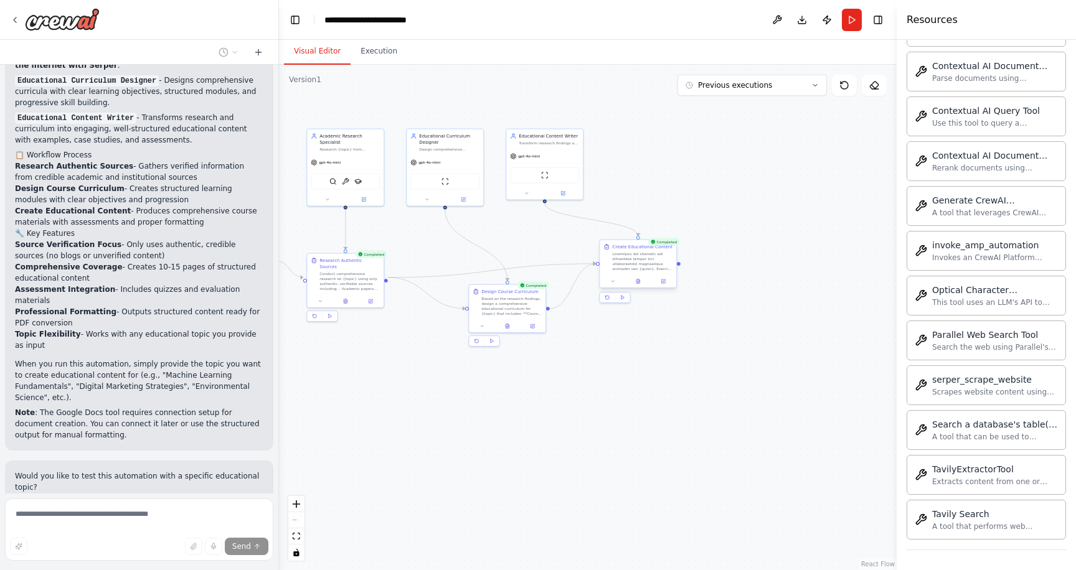
click at [650, 263] on div at bounding box center [642, 262] width 60 height 20
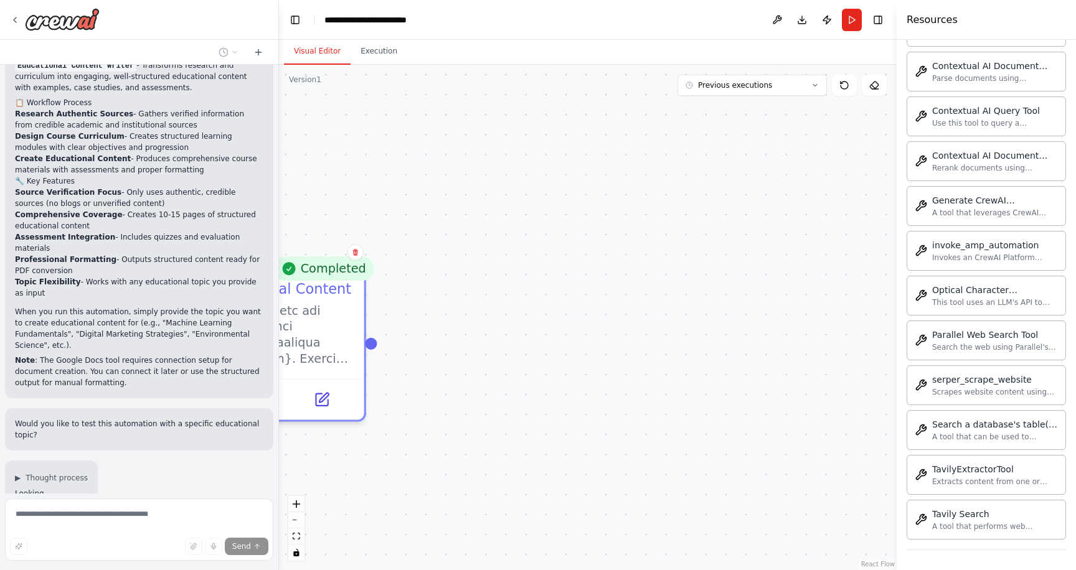
scroll to position [1930, 0]
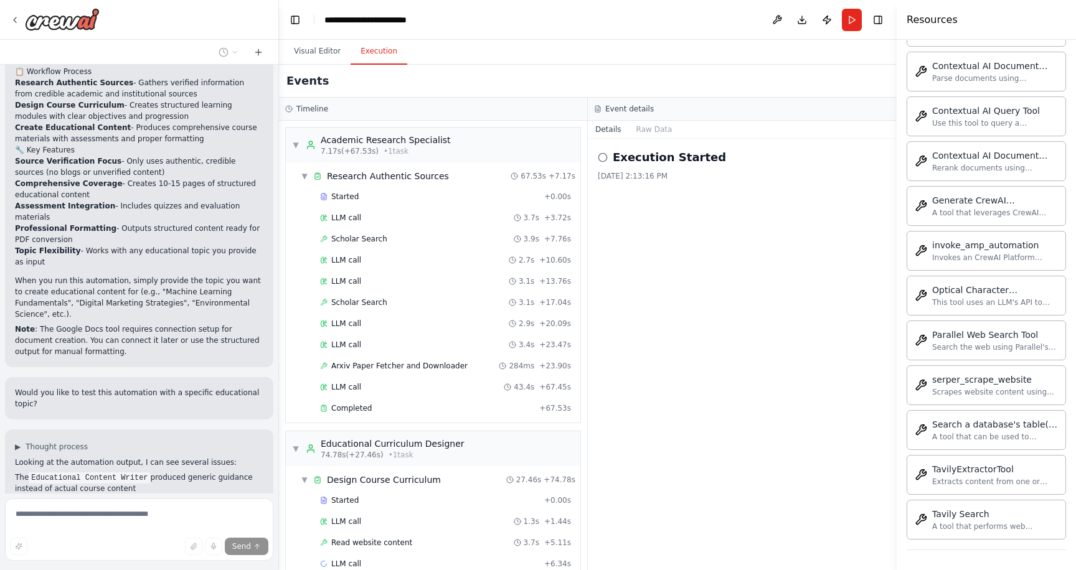
click at [385, 51] on button "Execution" at bounding box center [379, 52] width 57 height 26
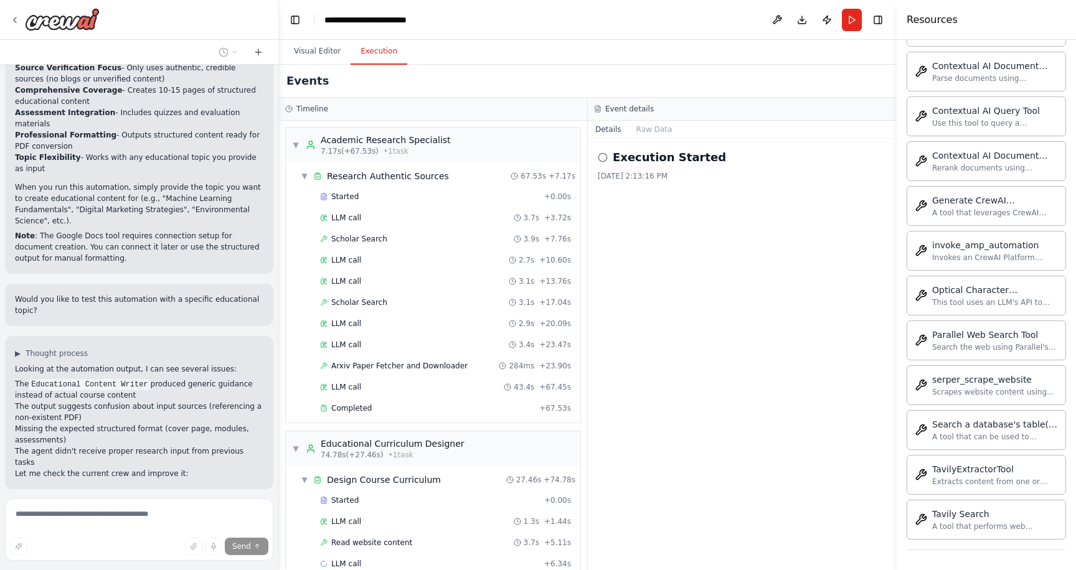
scroll to position [263, 0]
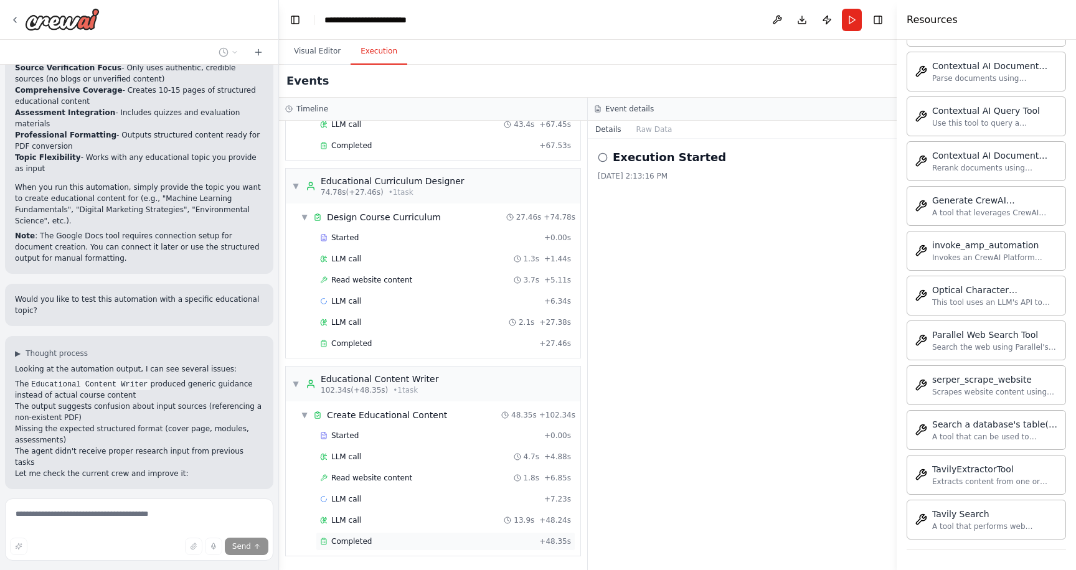
click at [359, 542] on span "Completed" at bounding box center [351, 542] width 40 height 10
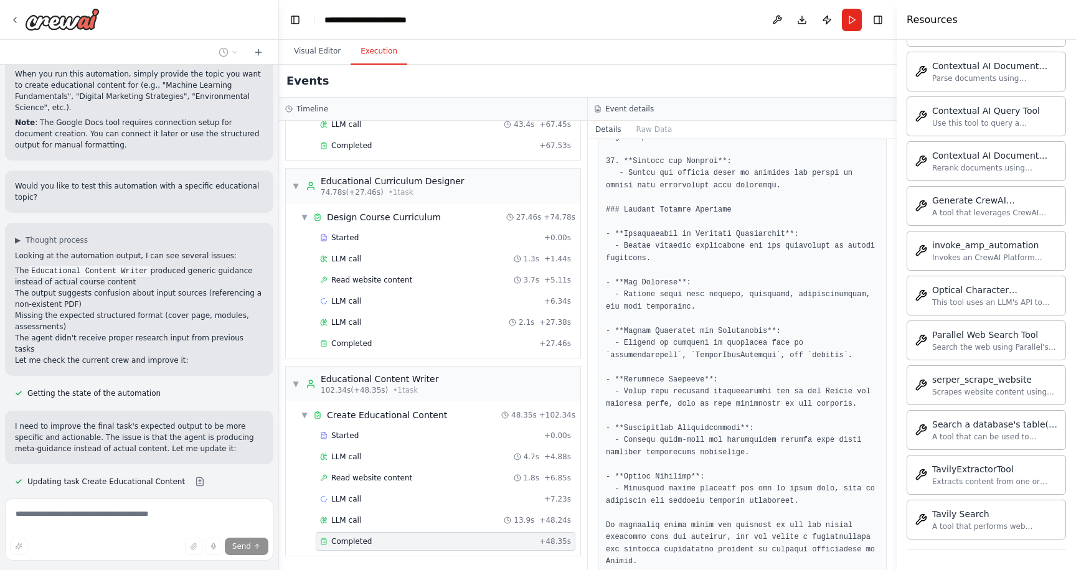
scroll to position [1262, 0]
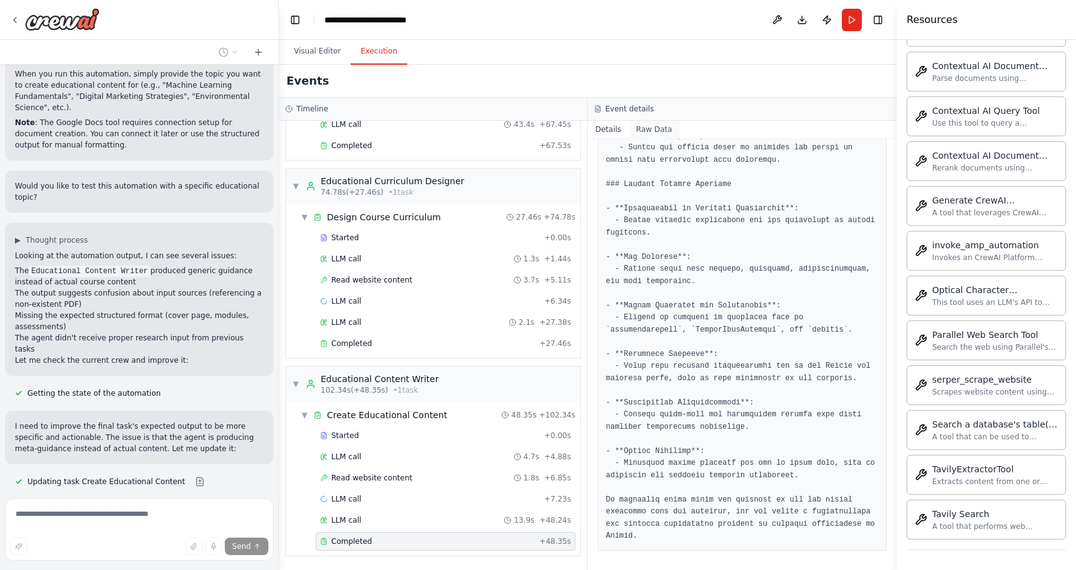
click at [654, 129] on button "Raw Data" at bounding box center [654, 129] width 51 height 17
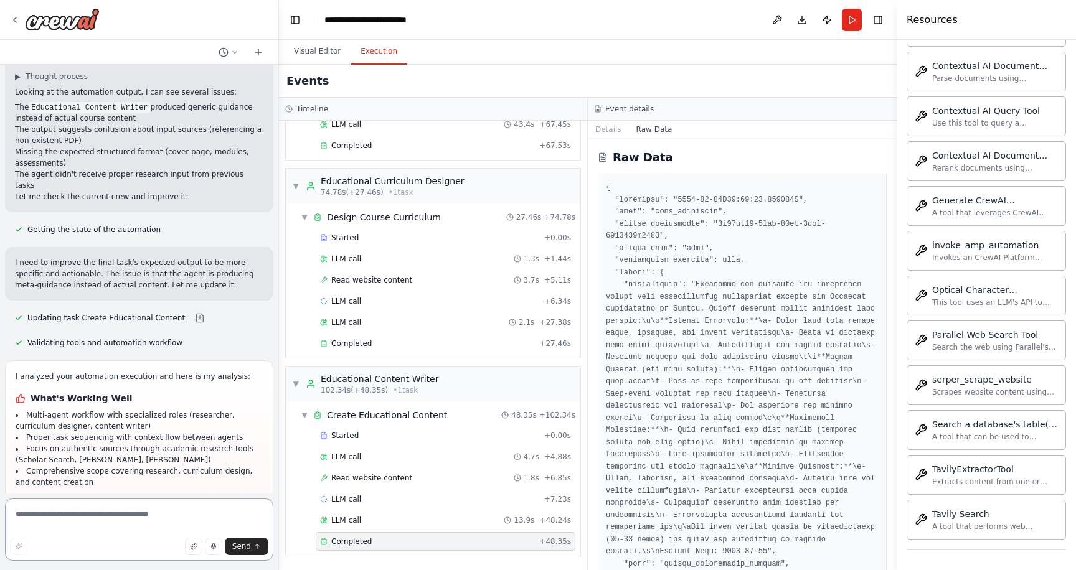
scroll to position [2462, 0]
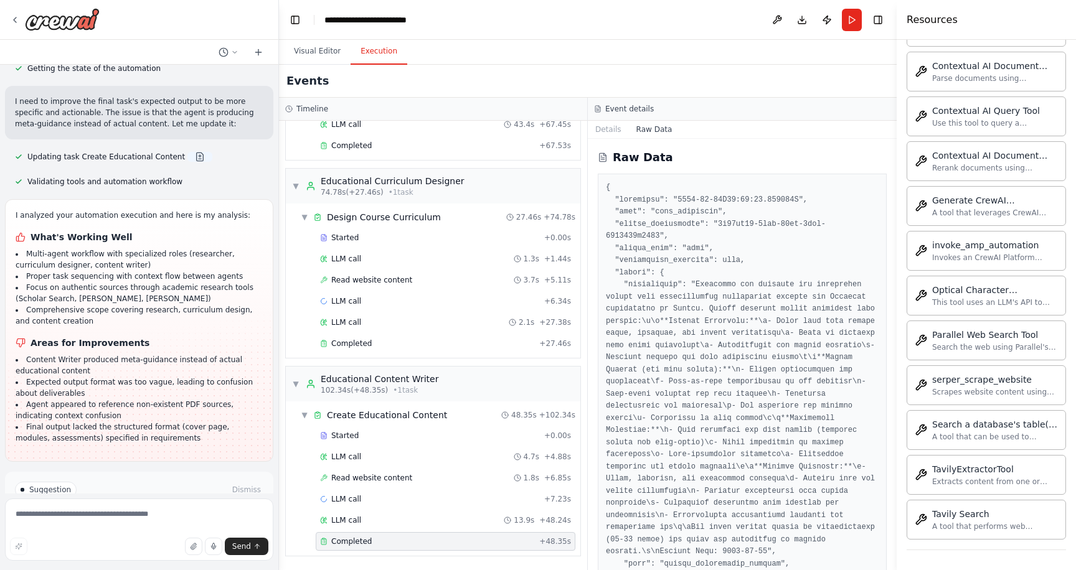
click at [192, 152] on button at bounding box center [199, 157] width 25 height 10
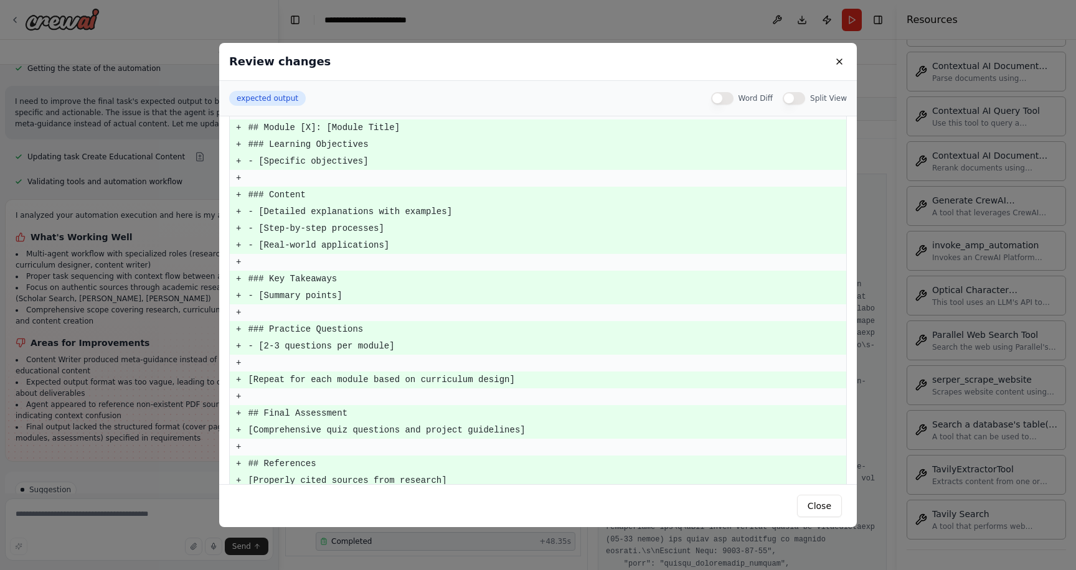
scroll to position [463, 0]
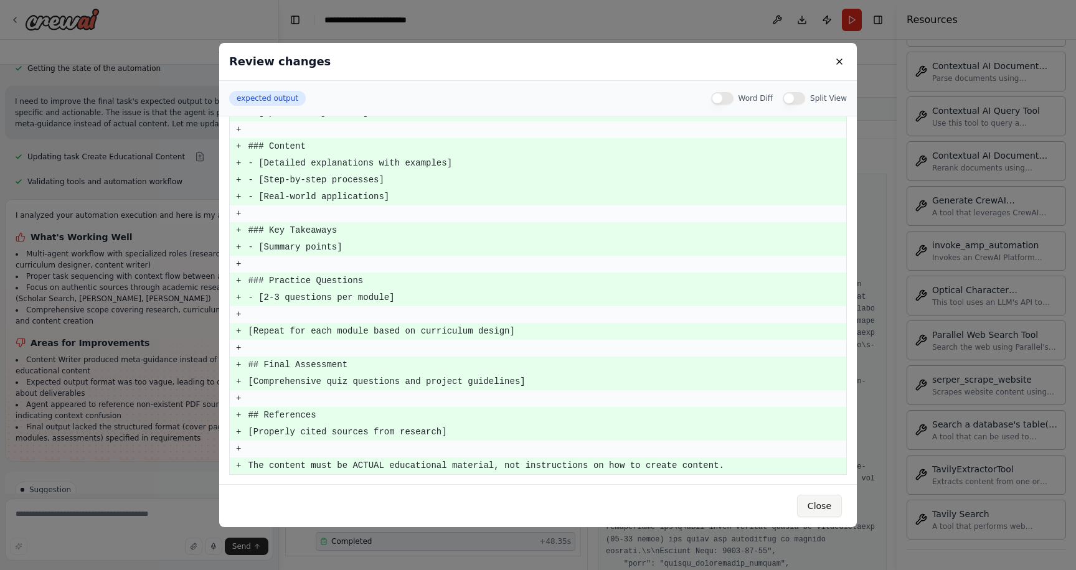
click at [821, 508] on button "Close" at bounding box center [819, 506] width 45 height 22
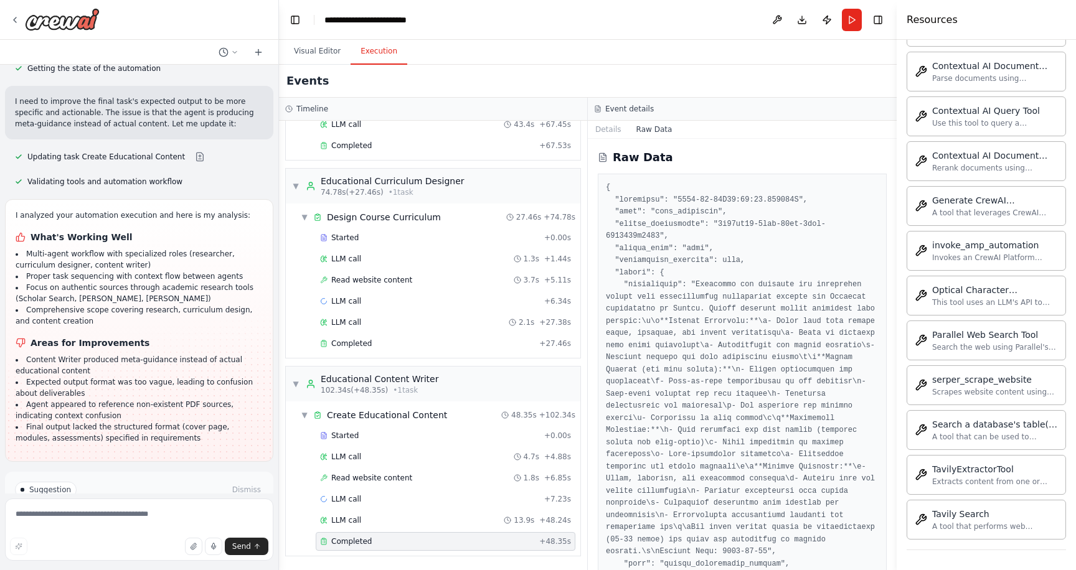
click at [171, 533] on button "Run Automation" at bounding box center [139, 543] width 248 height 20
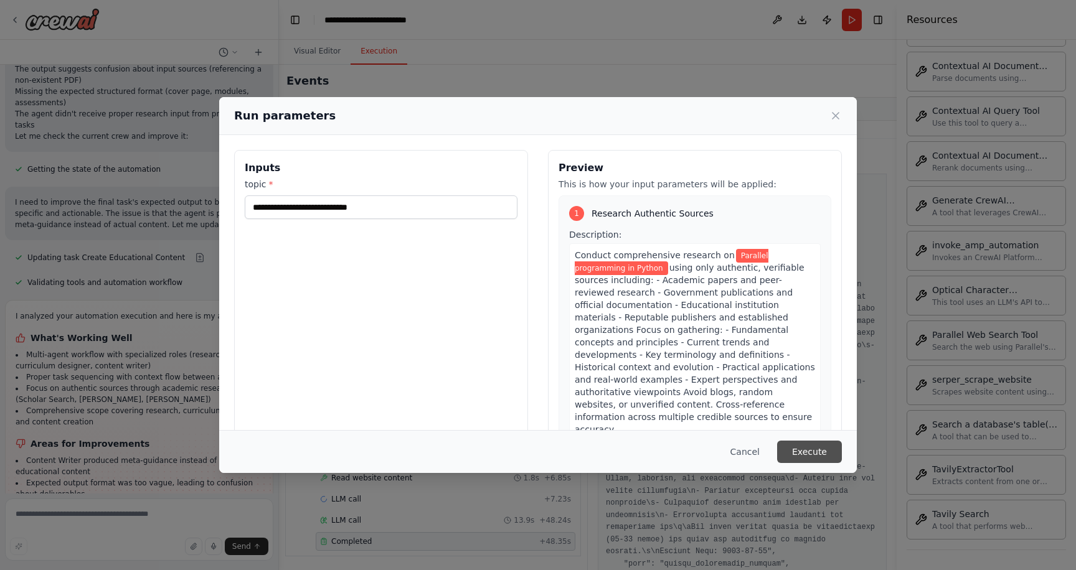
click at [805, 453] on button "Execute" at bounding box center [809, 452] width 65 height 22
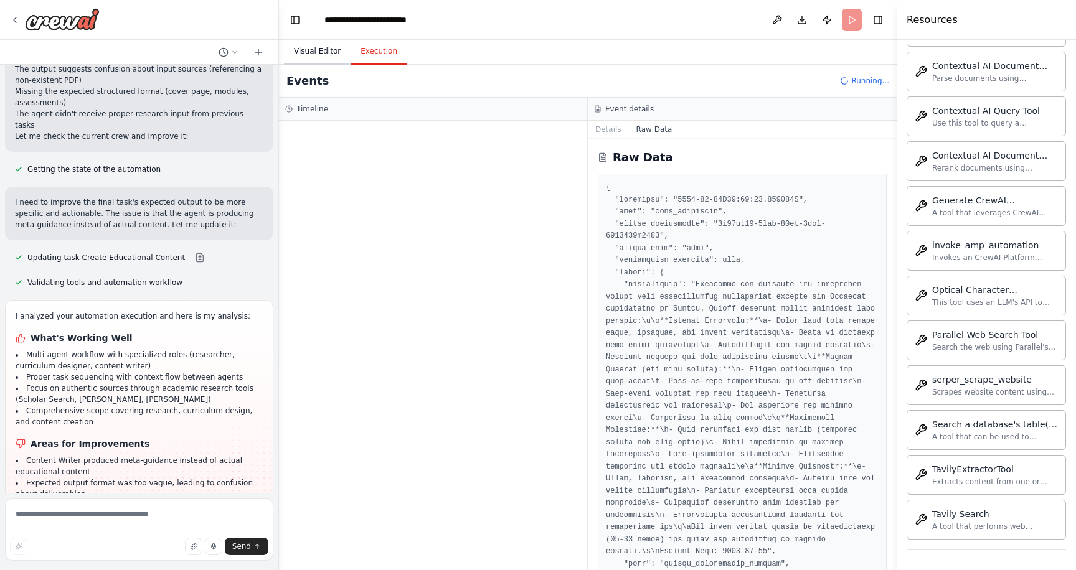
click at [317, 42] on button "Visual Editor" at bounding box center [317, 52] width 67 height 26
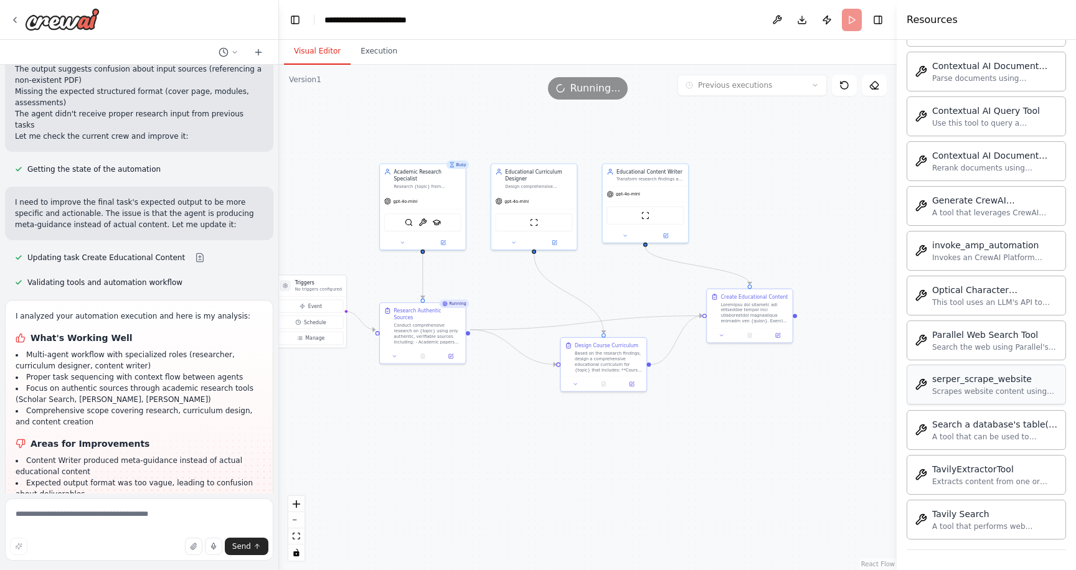
drag, startPoint x: 782, startPoint y: 332, endPoint x: 914, endPoint y: 379, distance: 140.6
click at [914, 379] on div "Your task is to generate a complete educational course on any given topic. You …" at bounding box center [538, 285] width 1076 height 570
click at [394, 352] on icon at bounding box center [395, 355] width 6 height 6
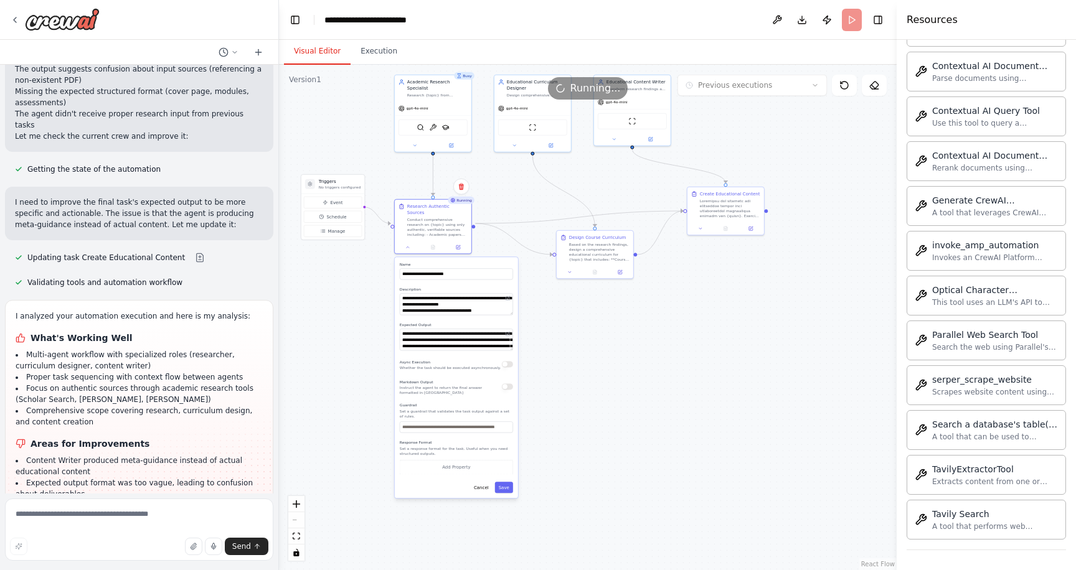
drag, startPoint x: 588, startPoint y: 478, endPoint x: 592, endPoint y: 359, distance: 119.6
click at [592, 359] on div ".deletable-edge-delete-btn { width: 20px; height: 20px; border: 0px solid #ffff…" at bounding box center [588, 318] width 618 height 506
click at [507, 482] on button "Save" at bounding box center [504, 487] width 18 height 11
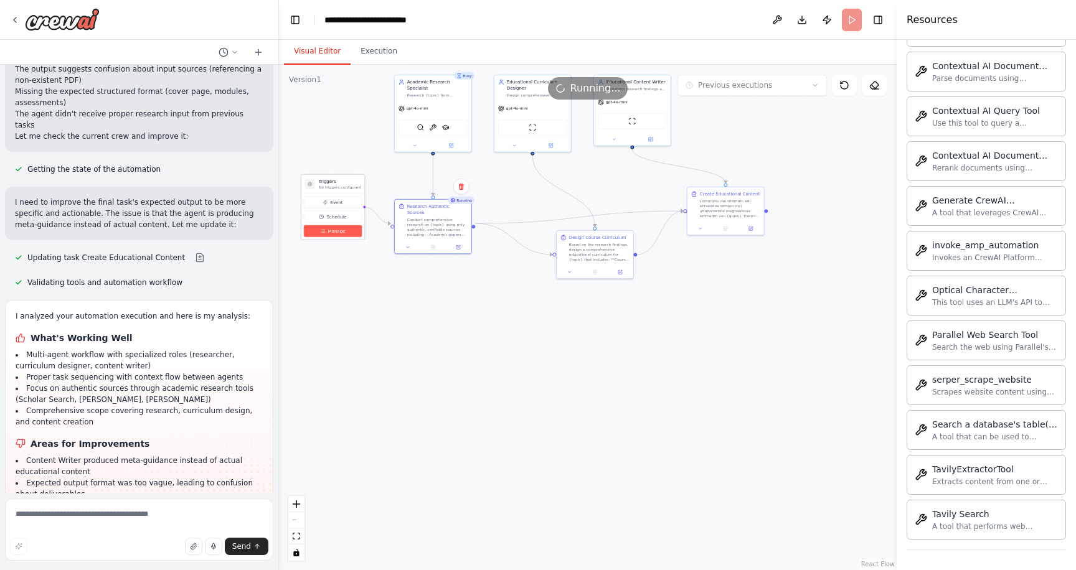
click at [338, 232] on span "Manage" at bounding box center [336, 231] width 17 height 6
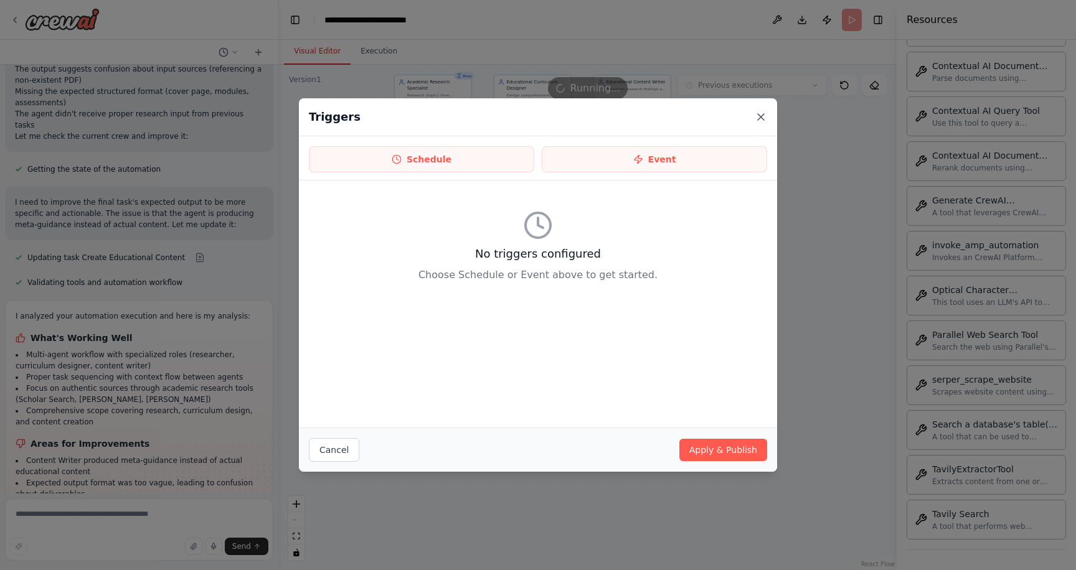
click at [759, 114] on icon at bounding box center [761, 117] width 12 height 12
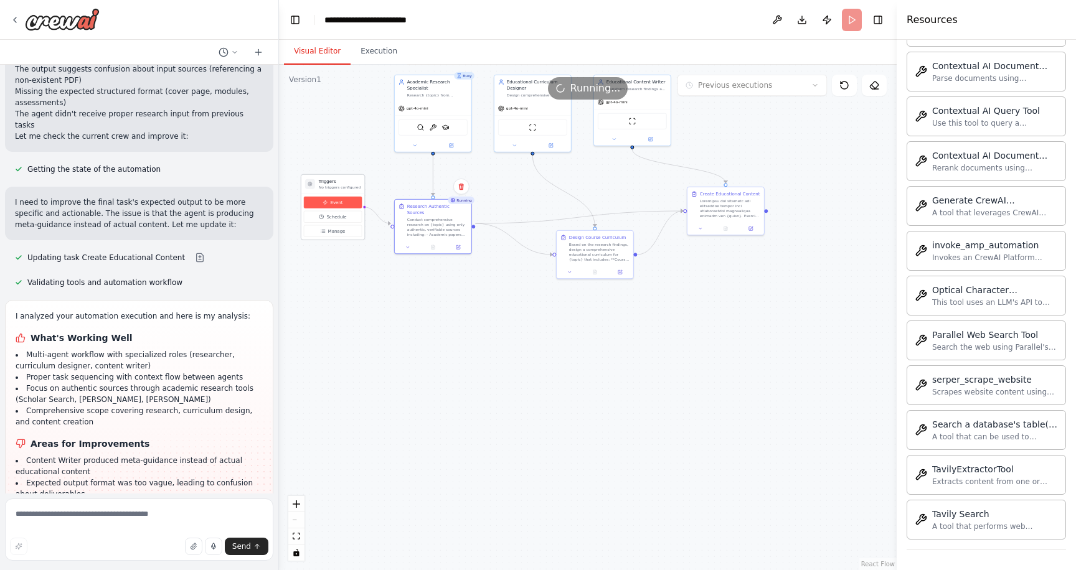
click at [348, 204] on button "Event" at bounding box center [333, 203] width 58 height 12
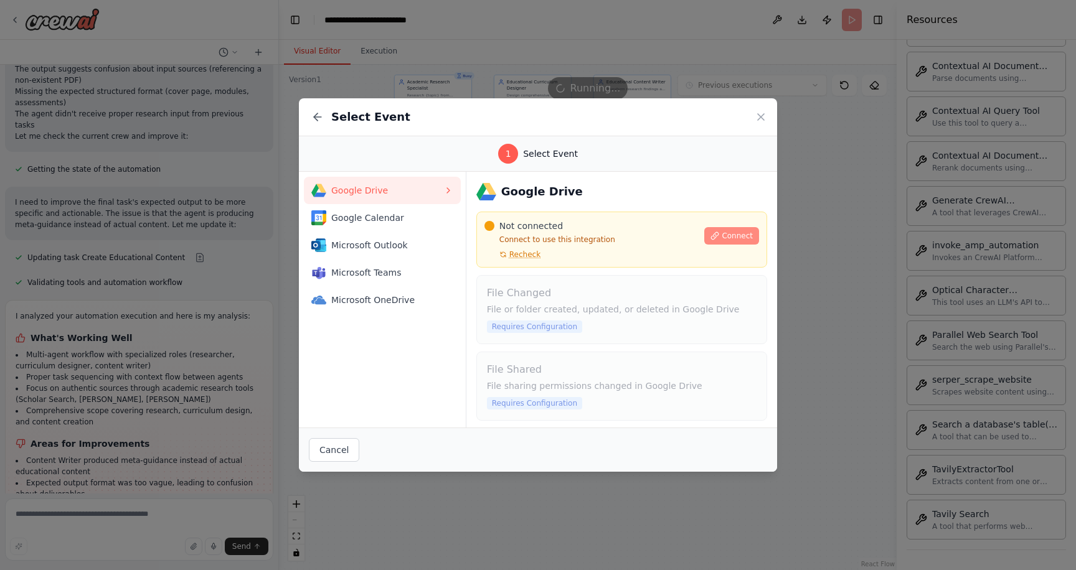
click at [732, 236] on span "Connect" at bounding box center [737, 236] width 31 height 10
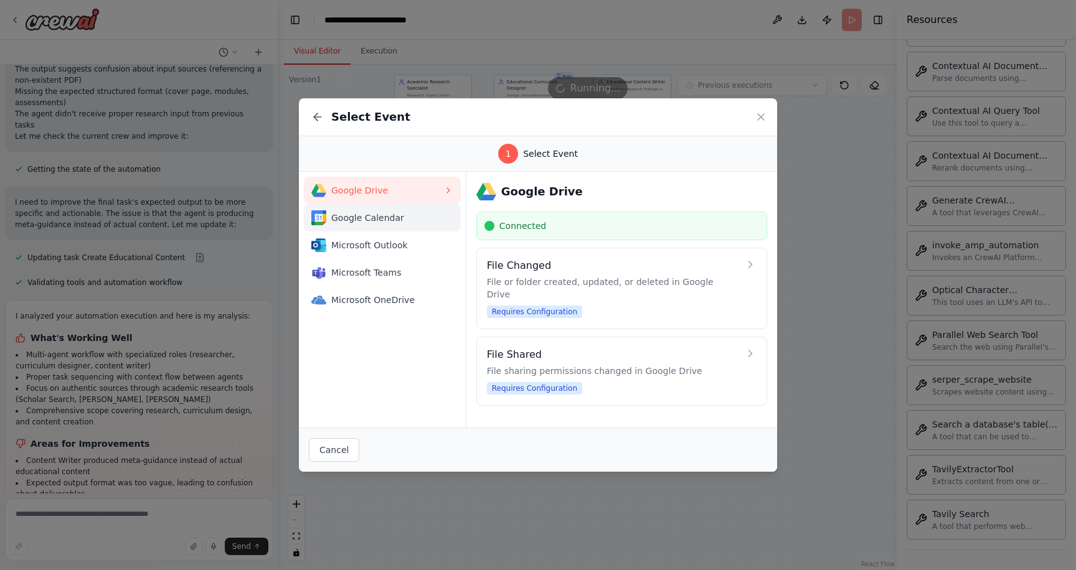
click at [394, 220] on span "Google Calendar" at bounding box center [387, 218] width 112 height 12
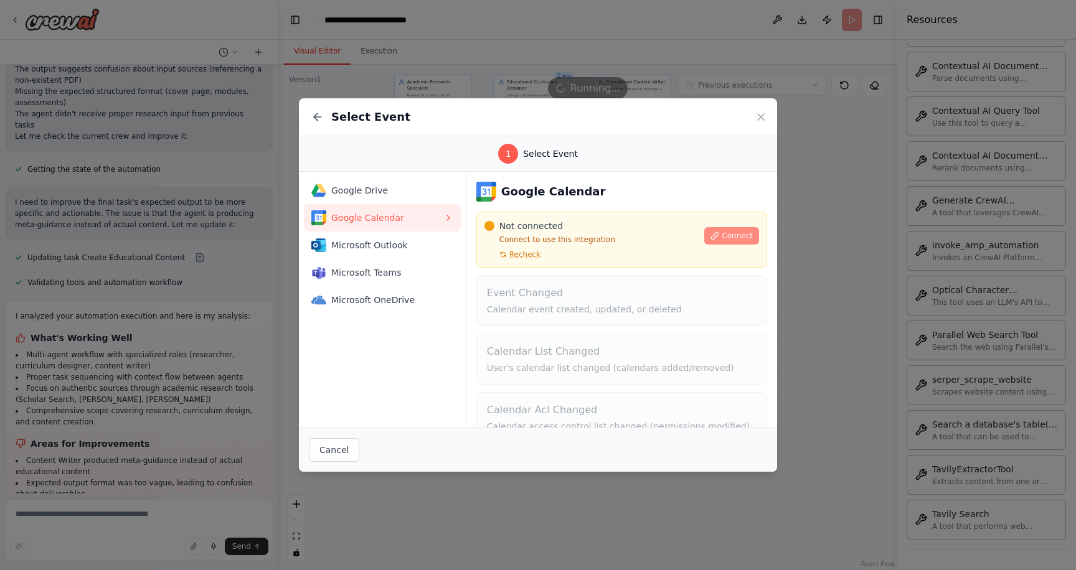
click at [726, 236] on span "Connect" at bounding box center [737, 236] width 31 height 10
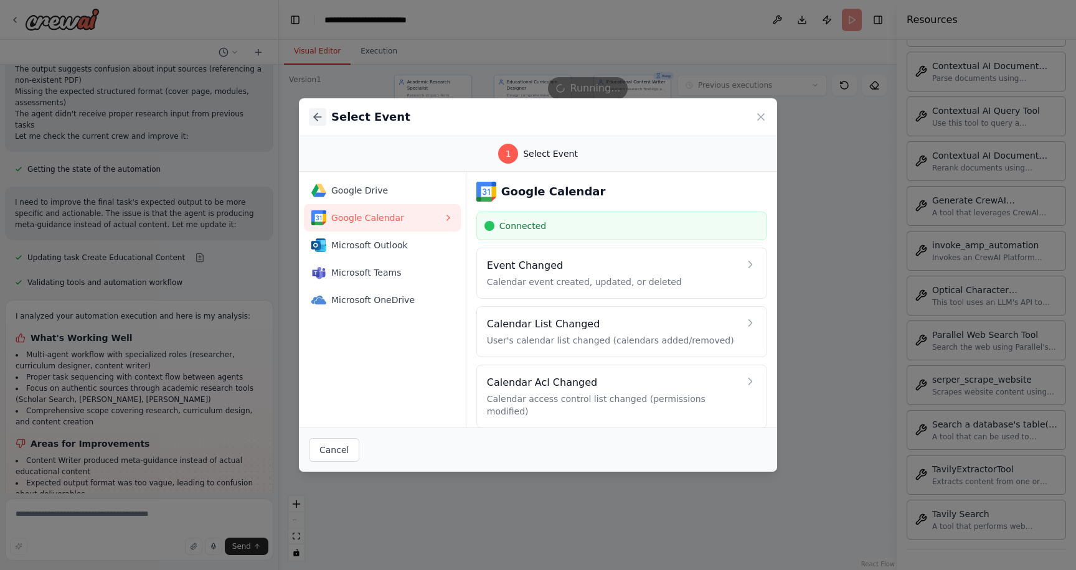
click at [313, 113] on icon at bounding box center [317, 117] width 12 height 12
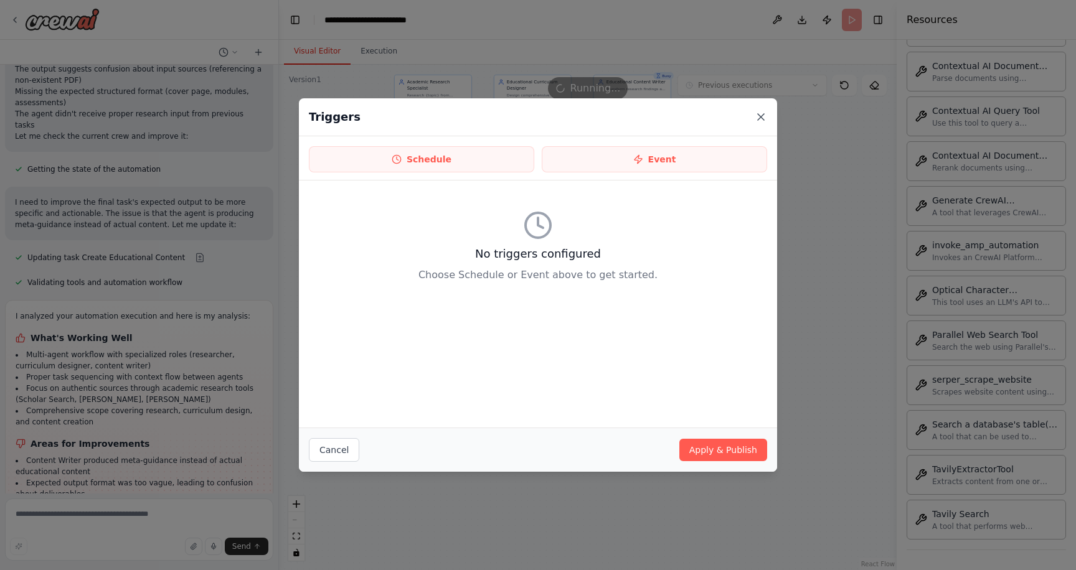
click at [759, 118] on icon at bounding box center [761, 117] width 6 height 6
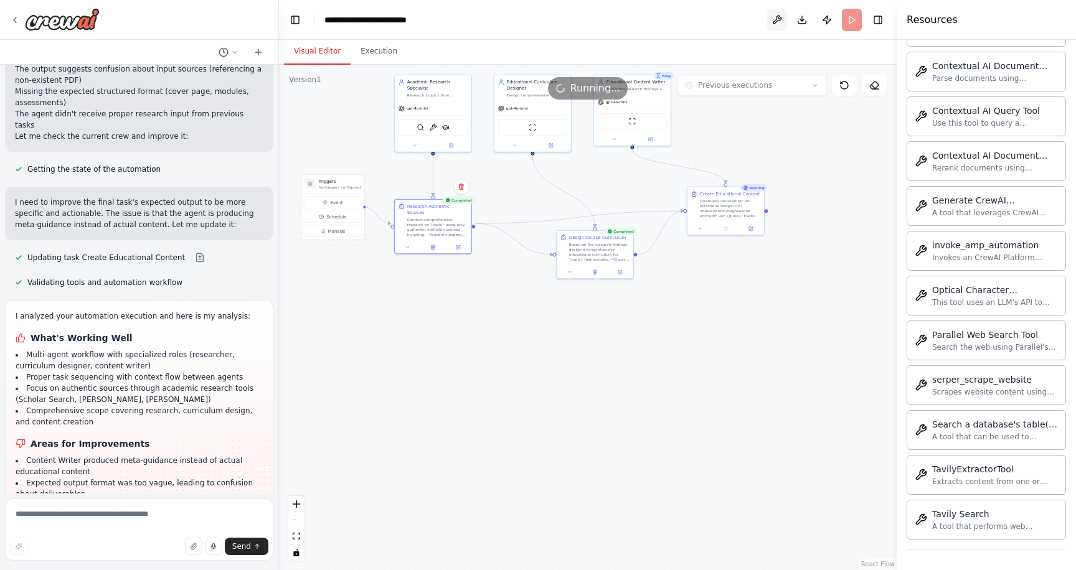
click at [778, 17] on button at bounding box center [777, 20] width 20 height 22
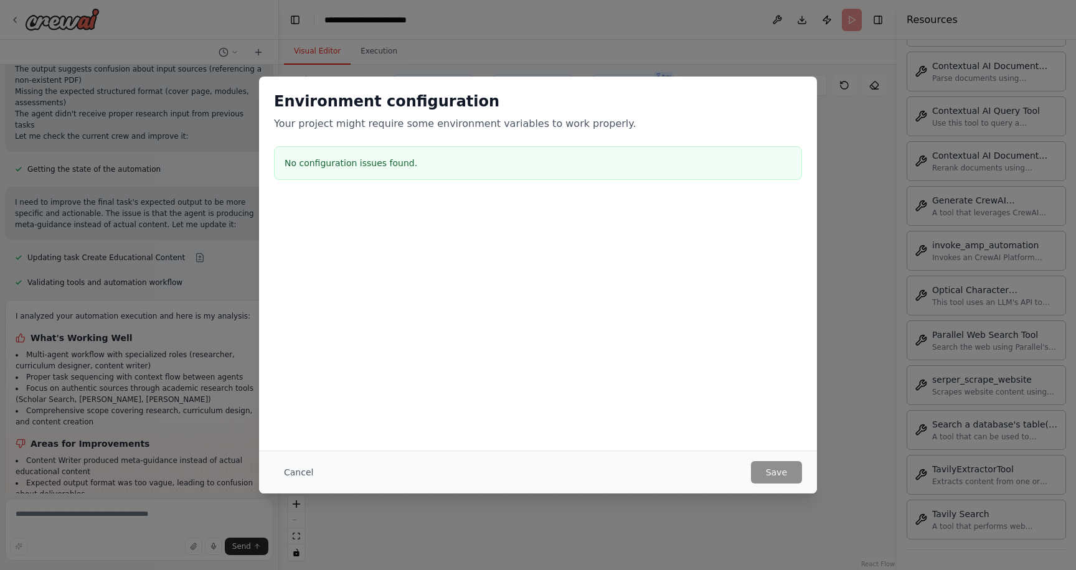
click at [854, 273] on div "Environment configuration Your project might require some environment variables…" at bounding box center [538, 285] width 1076 height 570
click at [294, 473] on button "Cancel" at bounding box center [298, 472] width 49 height 22
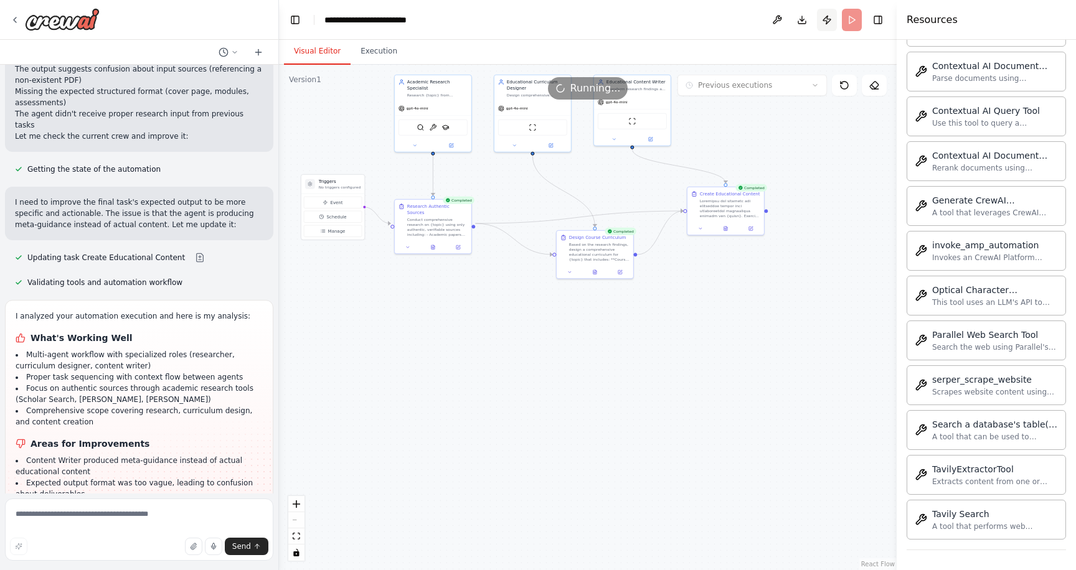
scroll to position [2462, 0]
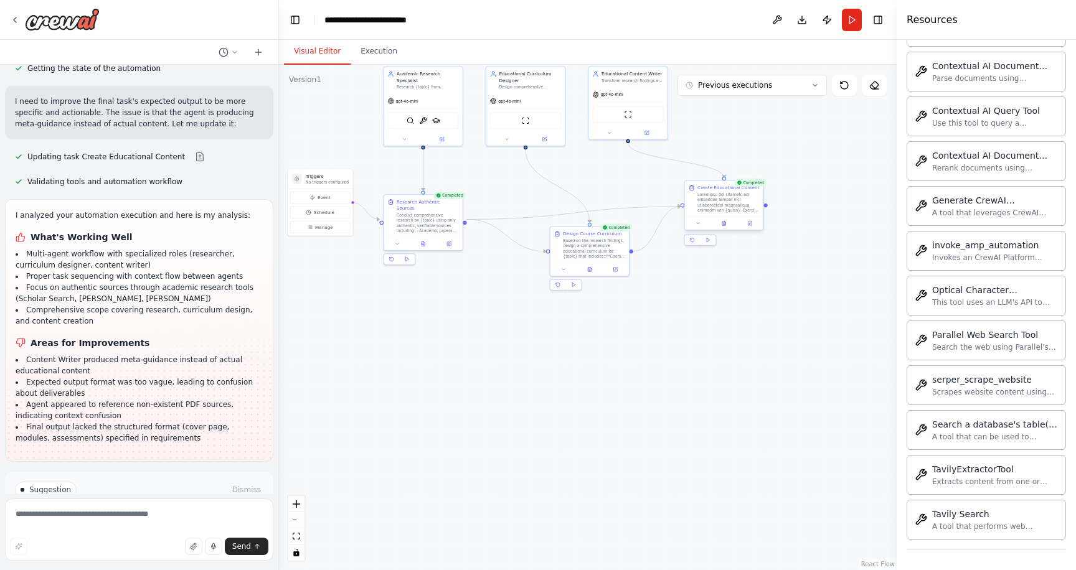
click at [767, 207] on div at bounding box center [766, 206] width 4 height 4
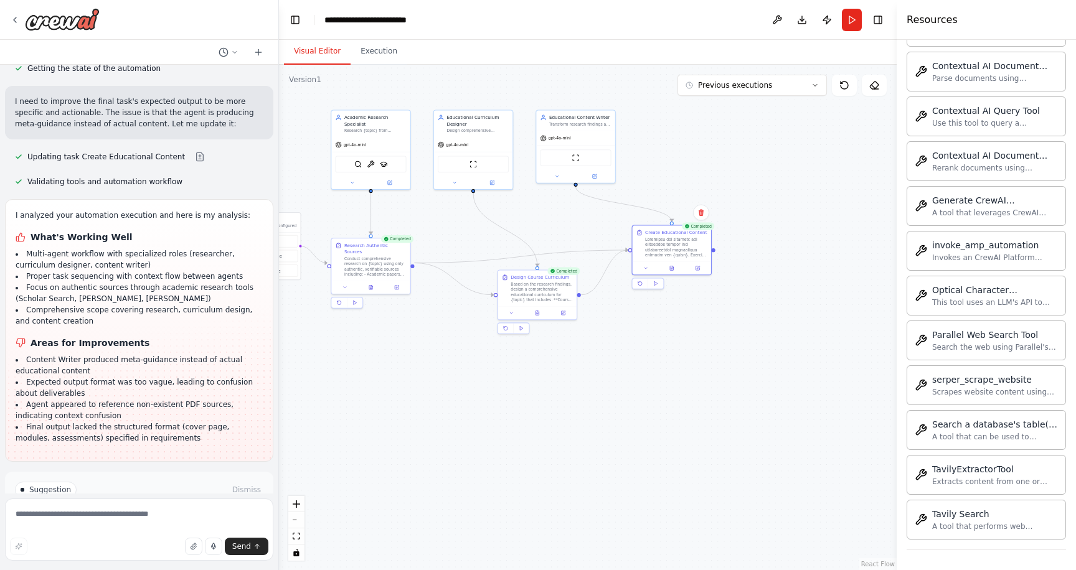
drag, startPoint x: 770, startPoint y: 206, endPoint x: 709, endPoint y: 250, distance: 75.2
click at [709, 250] on div ".deletable-edge-delete-btn { width: 20px; height: 20px; border: 0px solid #ffff…" at bounding box center [588, 318] width 618 height 506
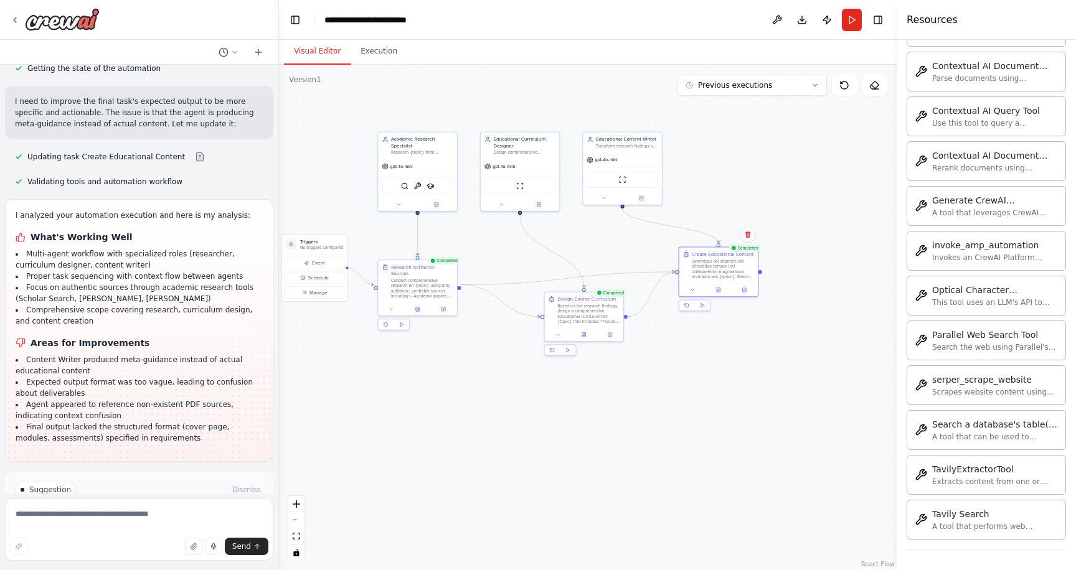
drag, startPoint x: 738, startPoint y: 311, endPoint x: 793, endPoint y: 328, distance: 57.3
click at [793, 332] on div ".deletable-edge-delete-btn { width: 20px; height: 20px; border: 0px solid #ffff…" at bounding box center [588, 318] width 618 height 506
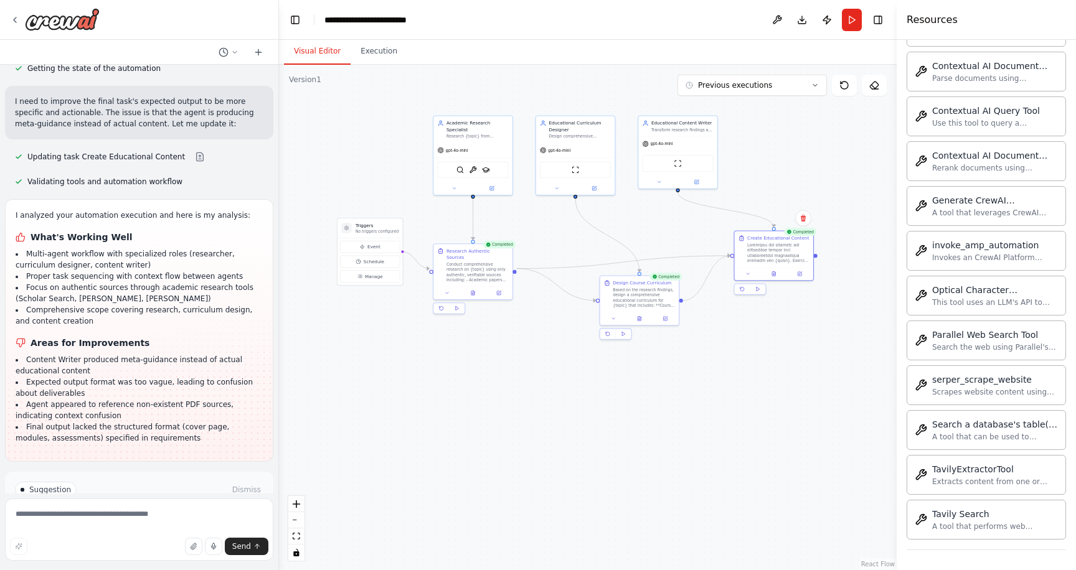
drag, startPoint x: 709, startPoint y: 391, endPoint x: 765, endPoint y: 375, distance: 57.7
click at [765, 375] on div ".deletable-edge-delete-btn { width: 20px; height: 20px; border: 0px solid #ffff…" at bounding box center [588, 318] width 618 height 506
click at [166, 515] on textarea at bounding box center [139, 530] width 268 height 62
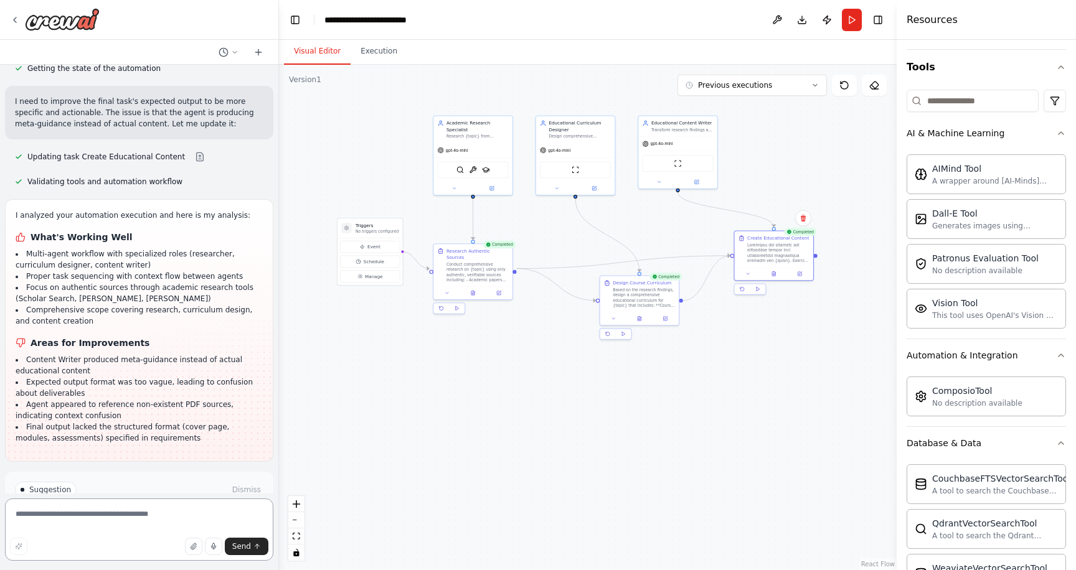
scroll to position [0, 0]
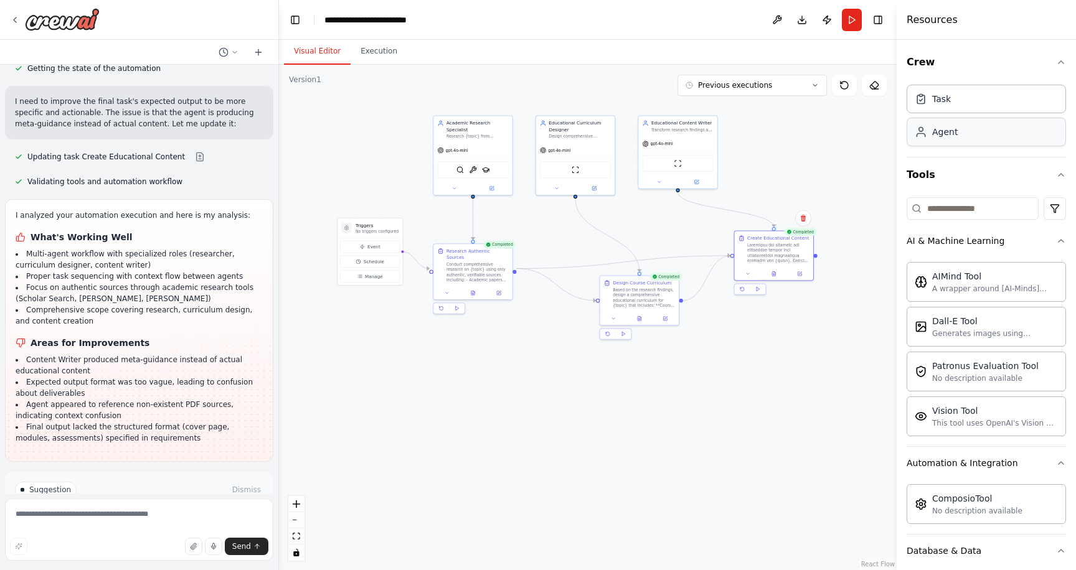
click at [976, 128] on div "Agent" at bounding box center [986, 132] width 159 height 29
click at [958, 136] on div "Agent" at bounding box center [986, 132] width 159 height 29
click at [486, 139] on div "Academic Research Specialist Research {topic} from authentic, verifiable source…" at bounding box center [472, 128] width 78 height 27
click at [489, 187] on icon at bounding box center [491, 187] width 5 height 5
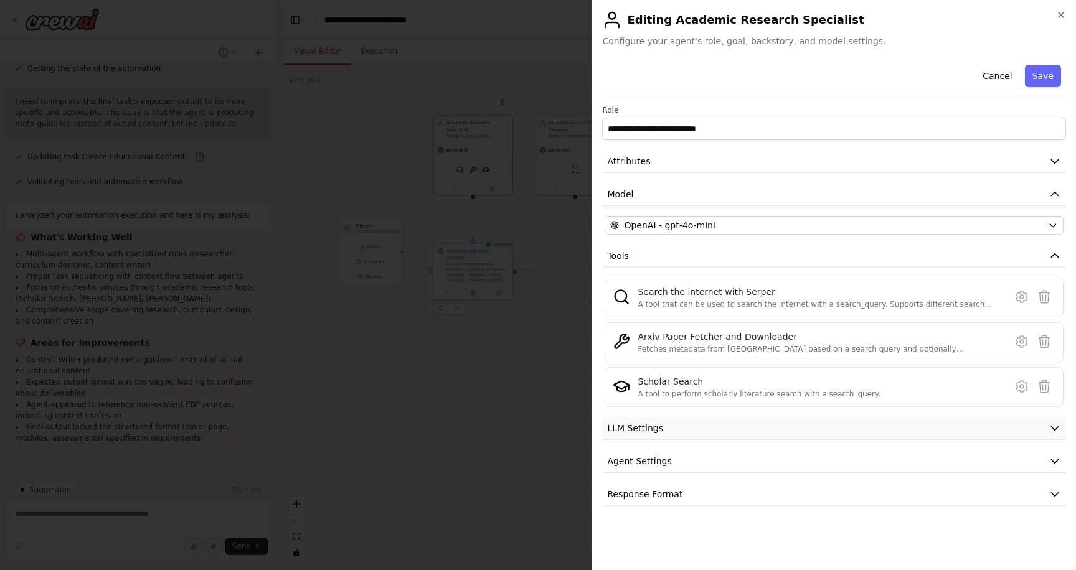
click at [635, 428] on span "LLM Settings" at bounding box center [635, 428] width 56 height 12
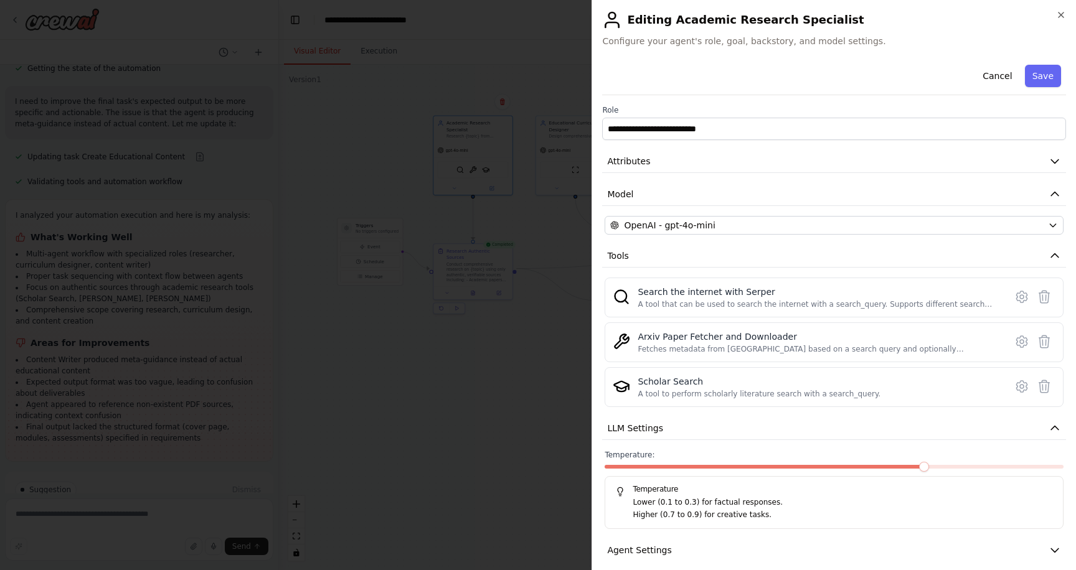
scroll to position [45, 0]
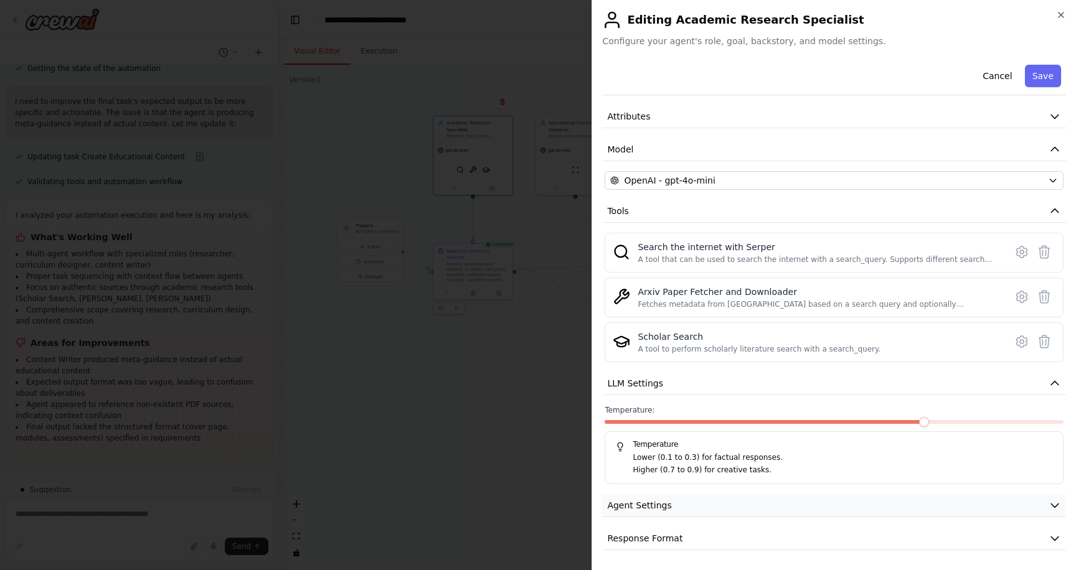
click at [668, 506] on button "Agent Settings" at bounding box center [834, 505] width 464 height 23
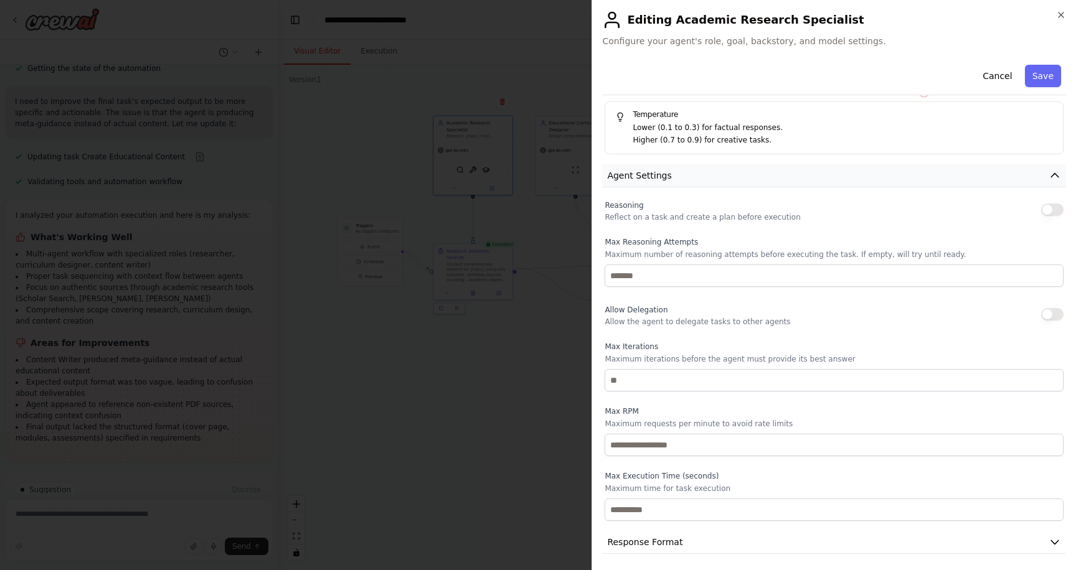
scroll to position [379, 0]
click at [669, 541] on span "Response Format" at bounding box center [644, 538] width 75 height 12
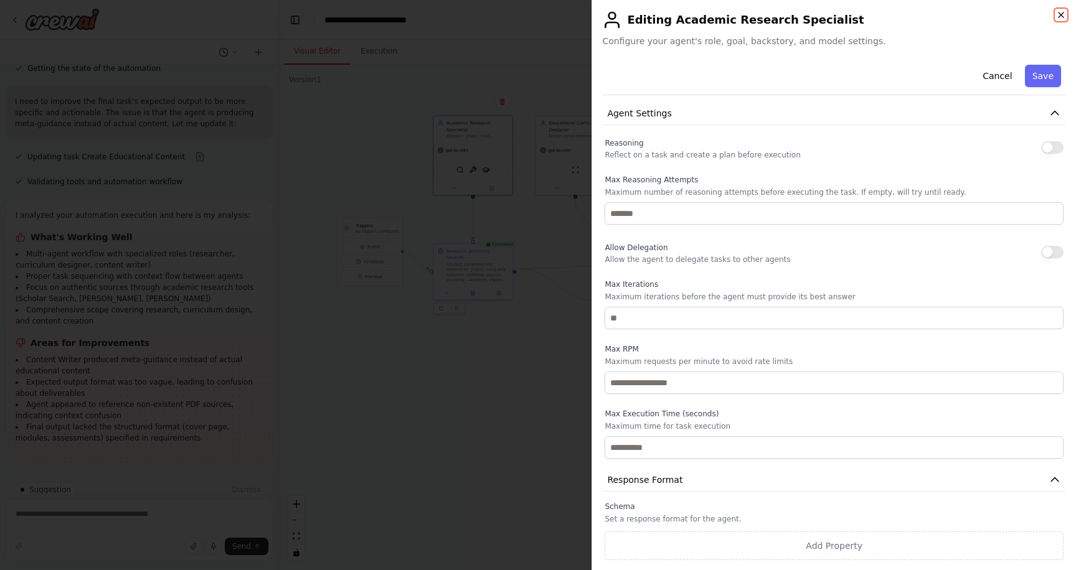
click at [1059, 15] on icon "button" at bounding box center [1061, 15] width 10 height 10
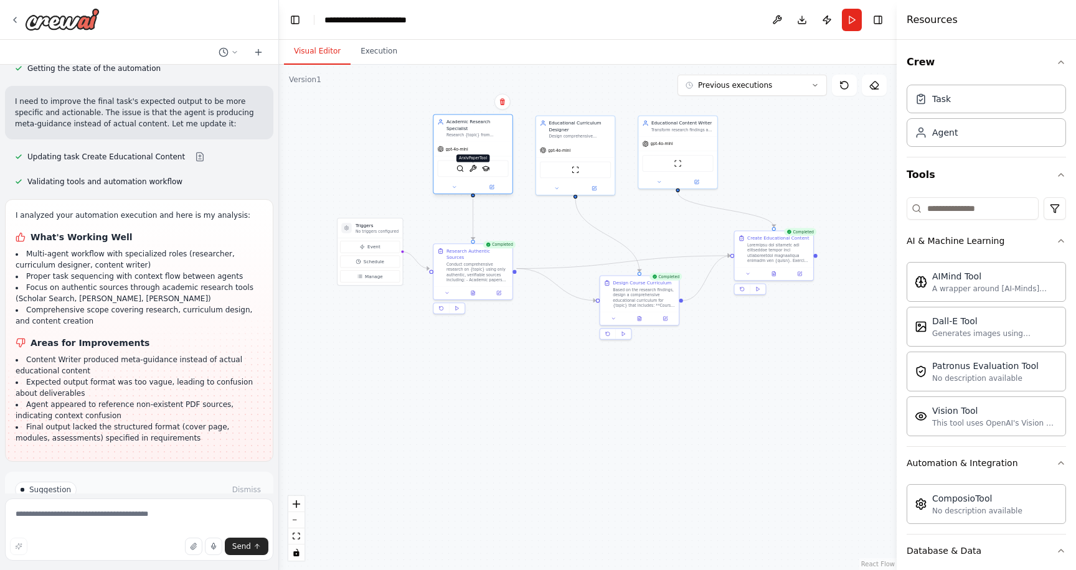
click at [475, 171] on img at bounding box center [472, 168] width 7 height 7
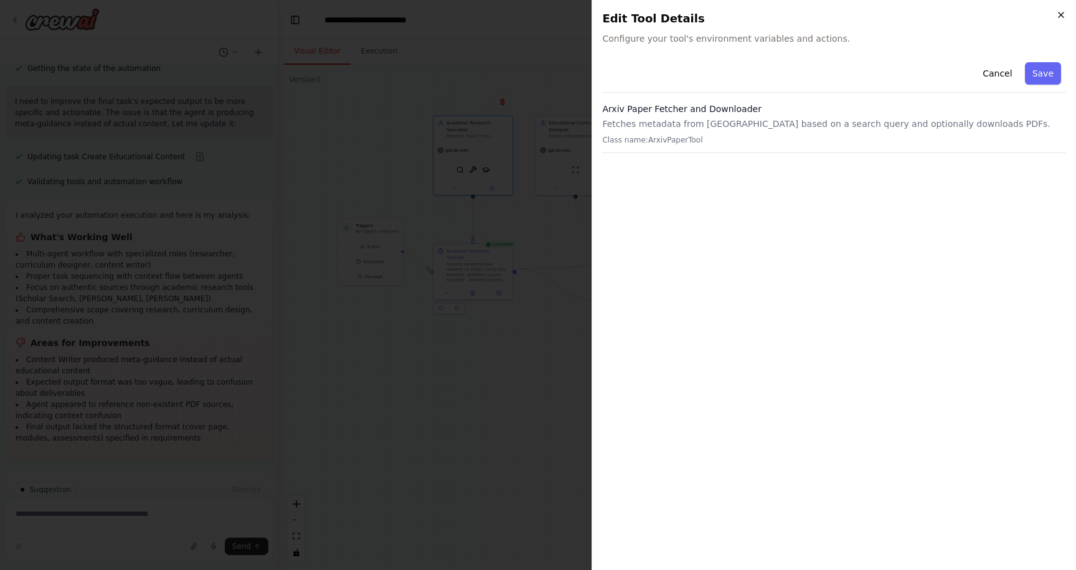
click at [1061, 17] on icon "button" at bounding box center [1061, 15] width 10 height 10
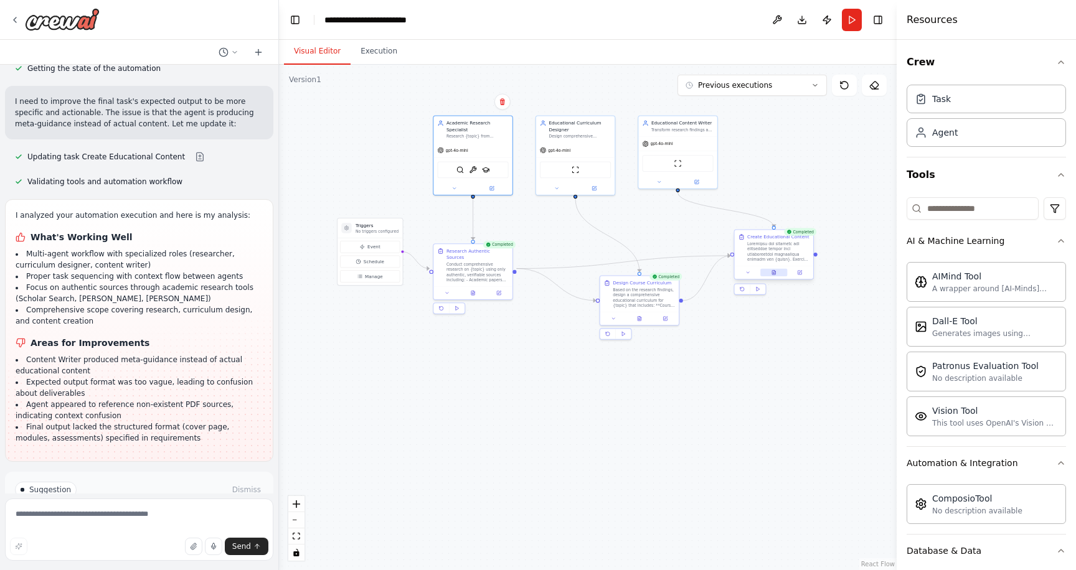
click at [776, 276] on button at bounding box center [773, 272] width 27 height 7
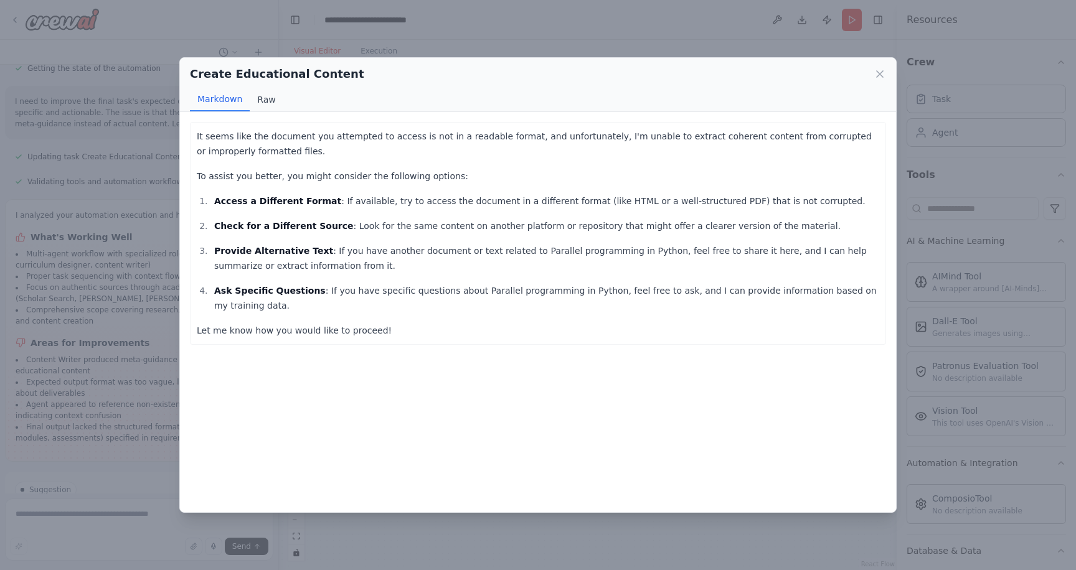
click at [268, 95] on button "Raw" at bounding box center [266, 100] width 33 height 24
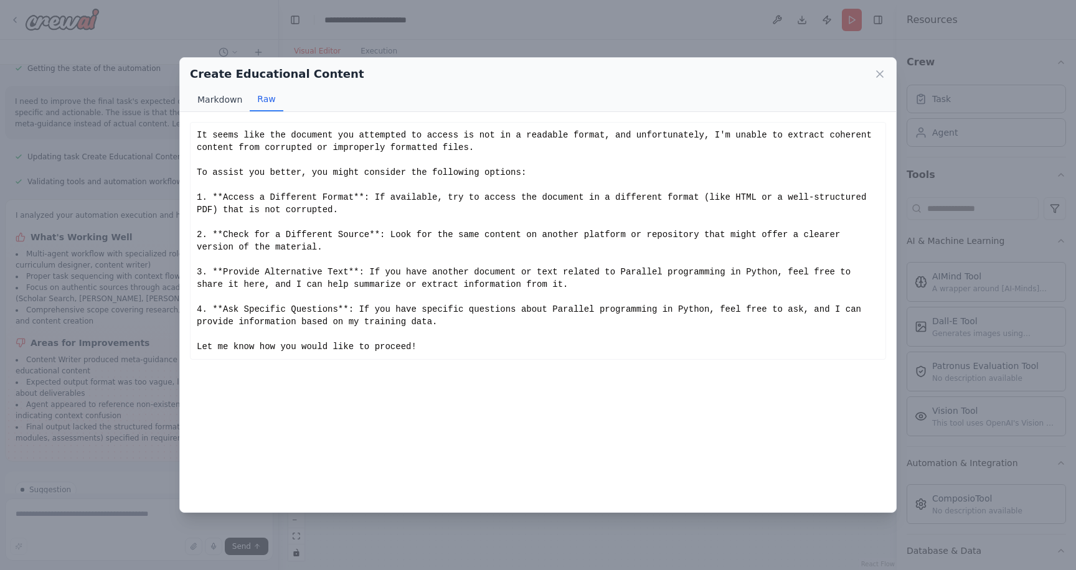
click at [222, 98] on button "Markdown" at bounding box center [220, 100] width 60 height 24
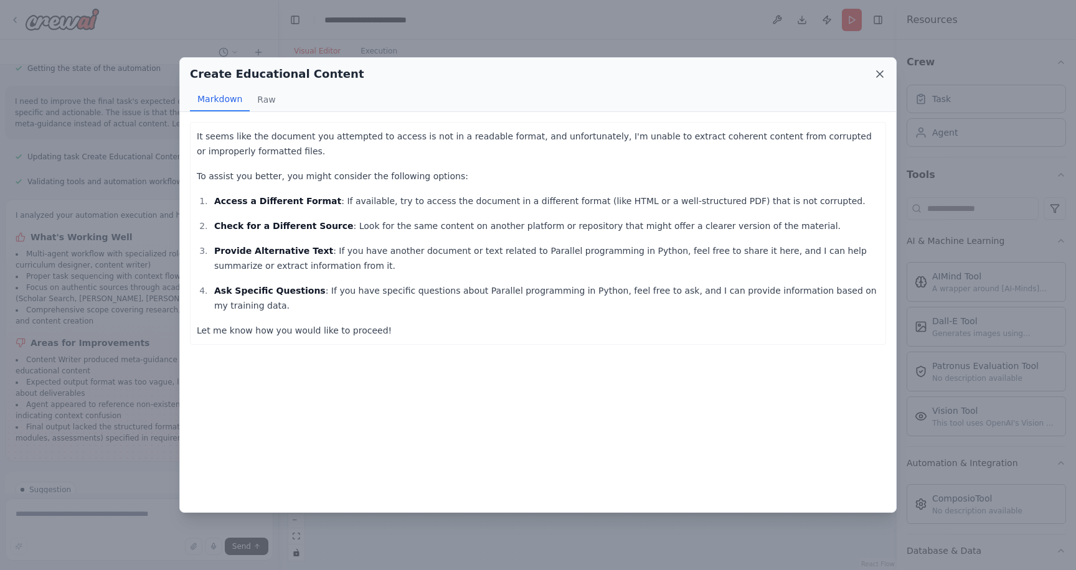
click at [880, 72] on icon at bounding box center [880, 74] width 12 height 12
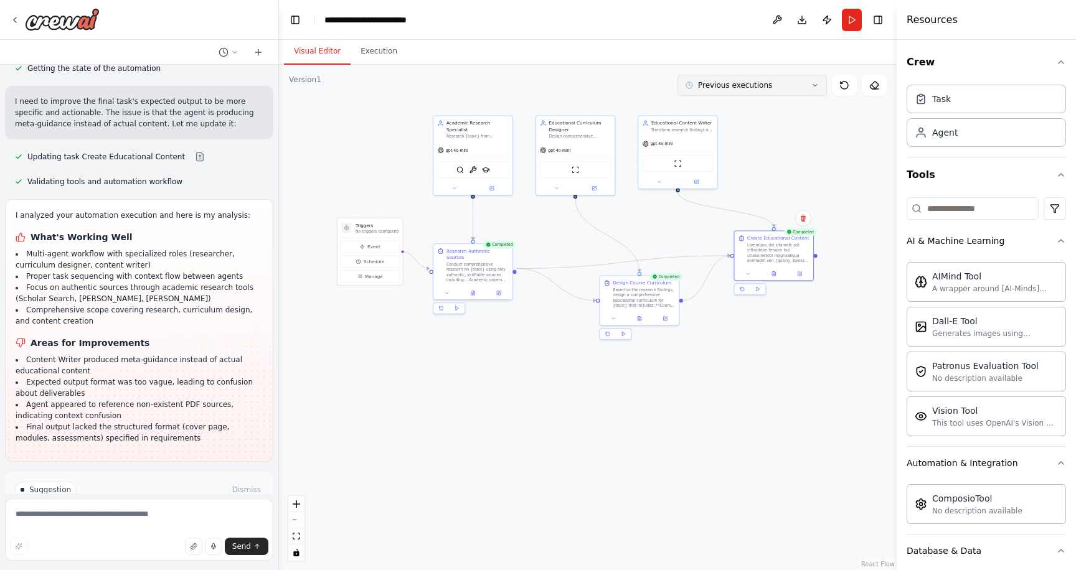
click at [785, 91] on button "Previous executions" at bounding box center [752, 85] width 149 height 21
click at [771, 105] on div "3m ago" at bounding box center [759, 108] width 125 height 10
click at [764, 255] on div at bounding box center [778, 252] width 62 height 21
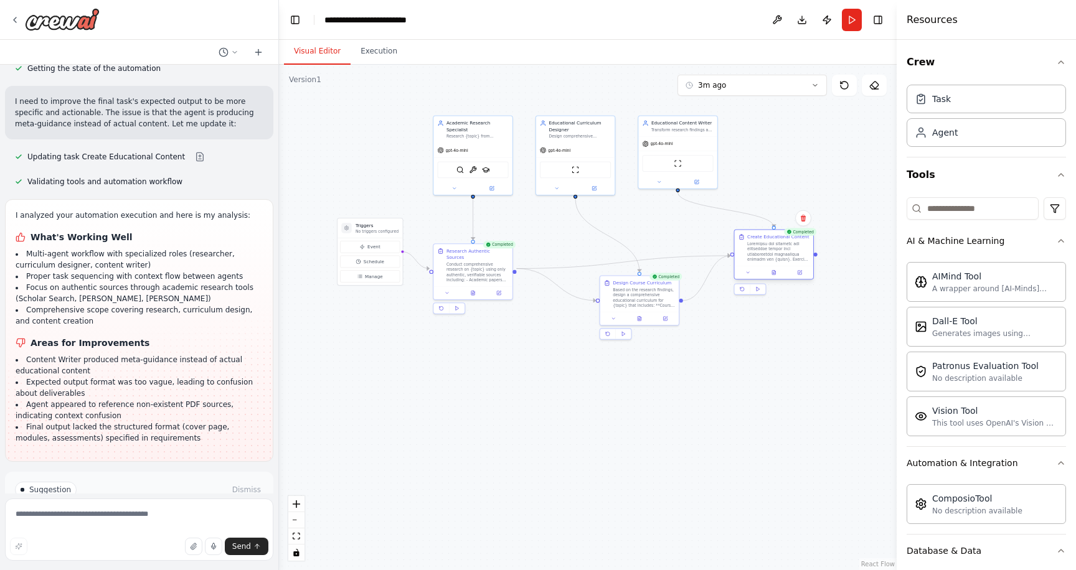
click at [764, 255] on div at bounding box center [778, 252] width 62 height 21
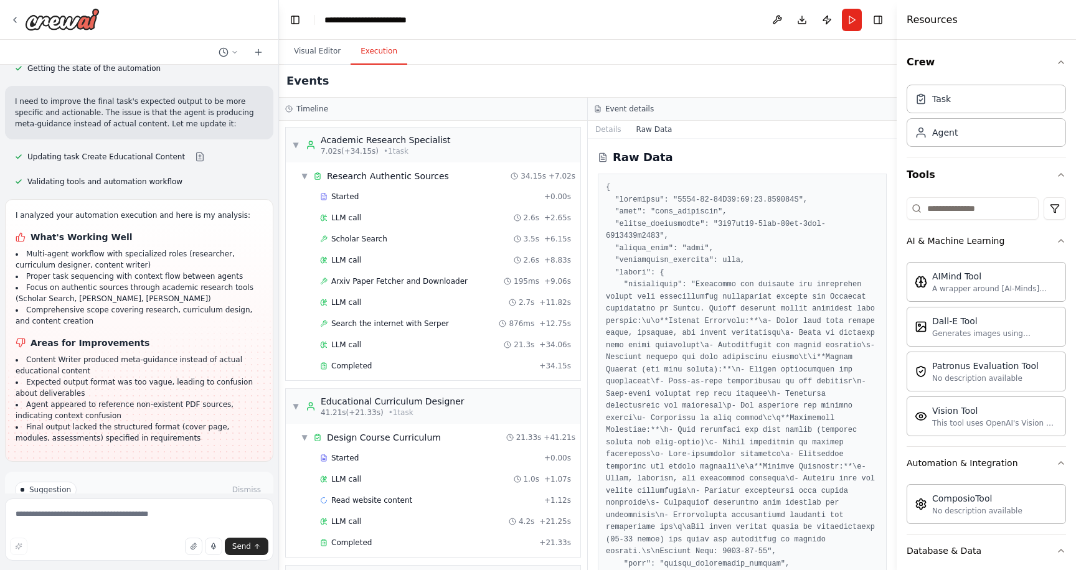
click at [381, 51] on button "Execution" at bounding box center [379, 52] width 57 height 26
click at [298, 141] on span "▼" at bounding box center [295, 145] width 7 height 10
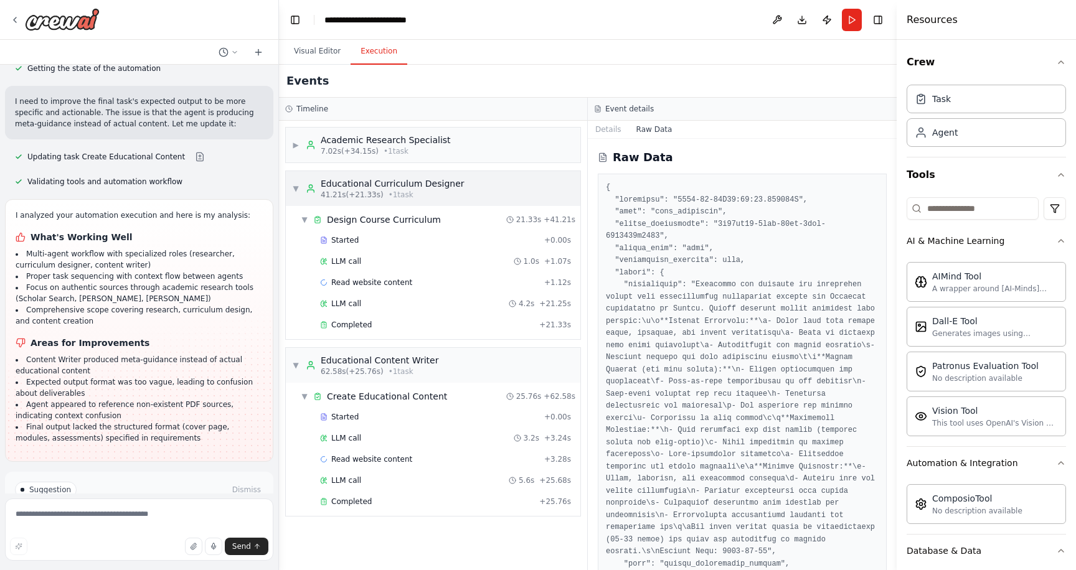
click at [297, 184] on span "▼" at bounding box center [295, 189] width 7 height 10
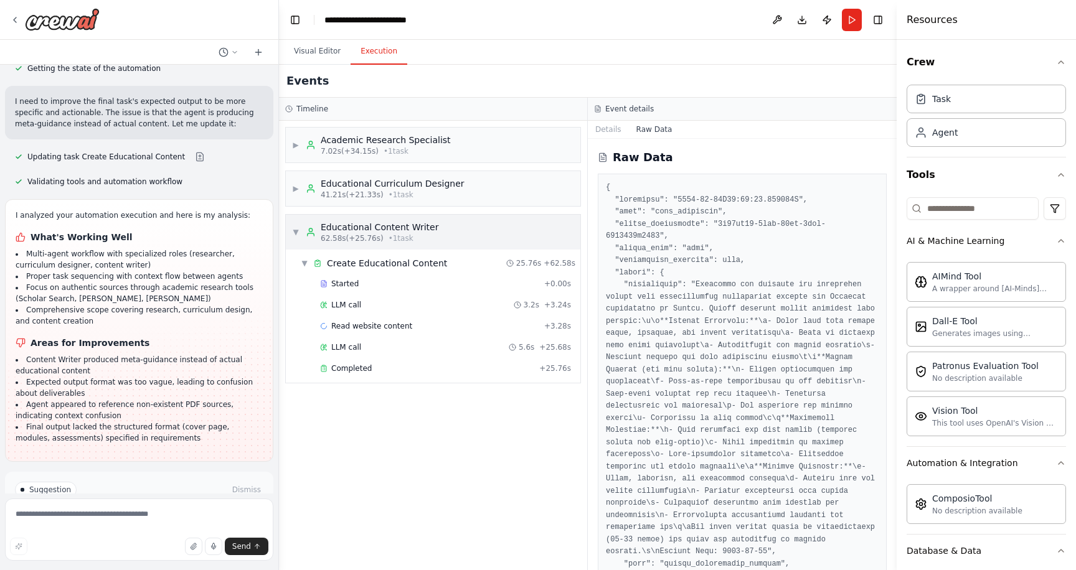
click at [295, 232] on span "▼" at bounding box center [295, 232] width 7 height 10
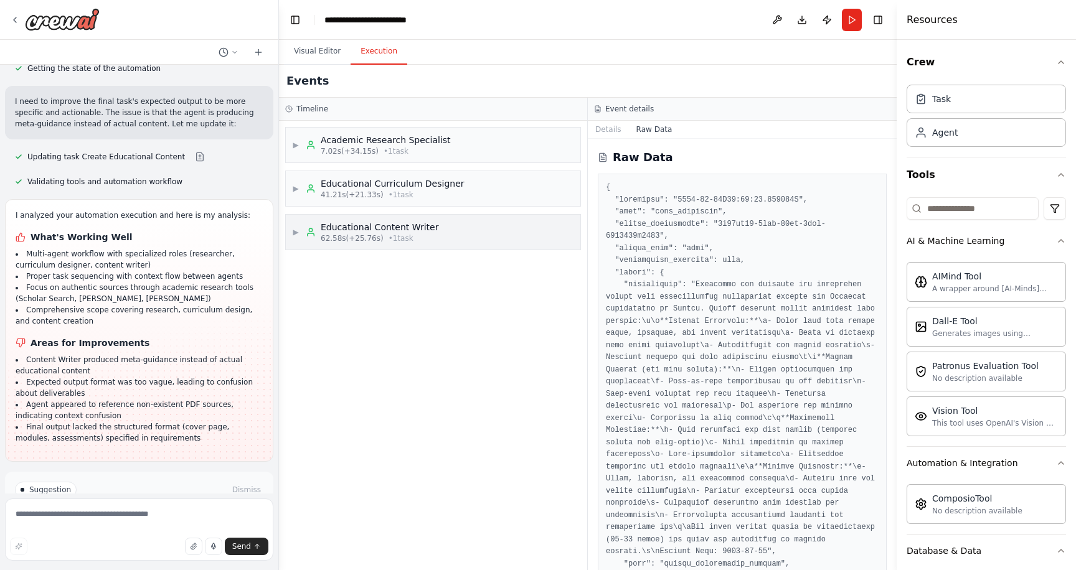
click at [296, 232] on span "▶" at bounding box center [295, 232] width 7 height 10
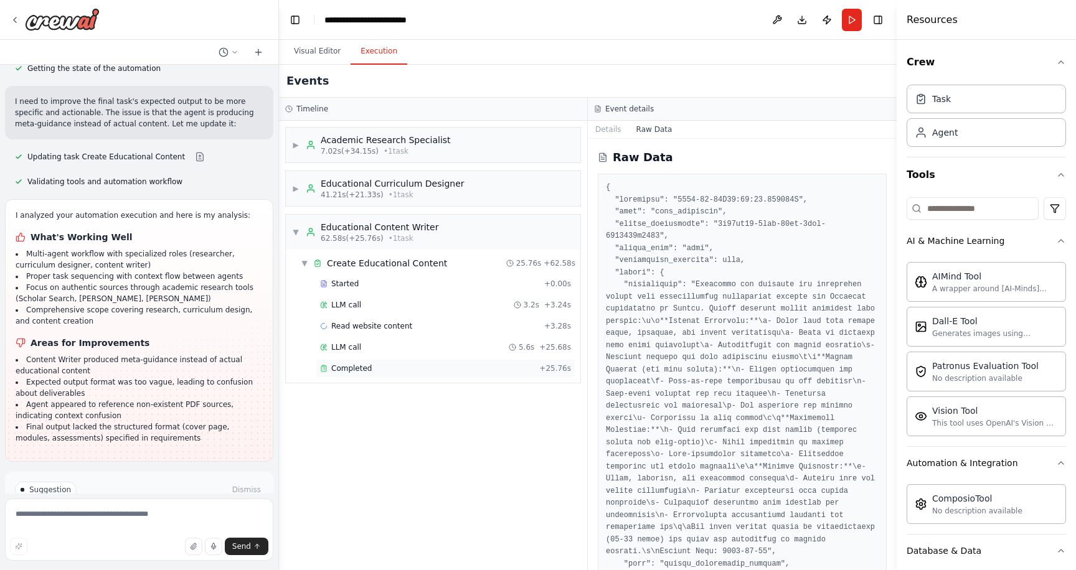
click at [349, 371] on span "Completed" at bounding box center [351, 369] width 40 height 10
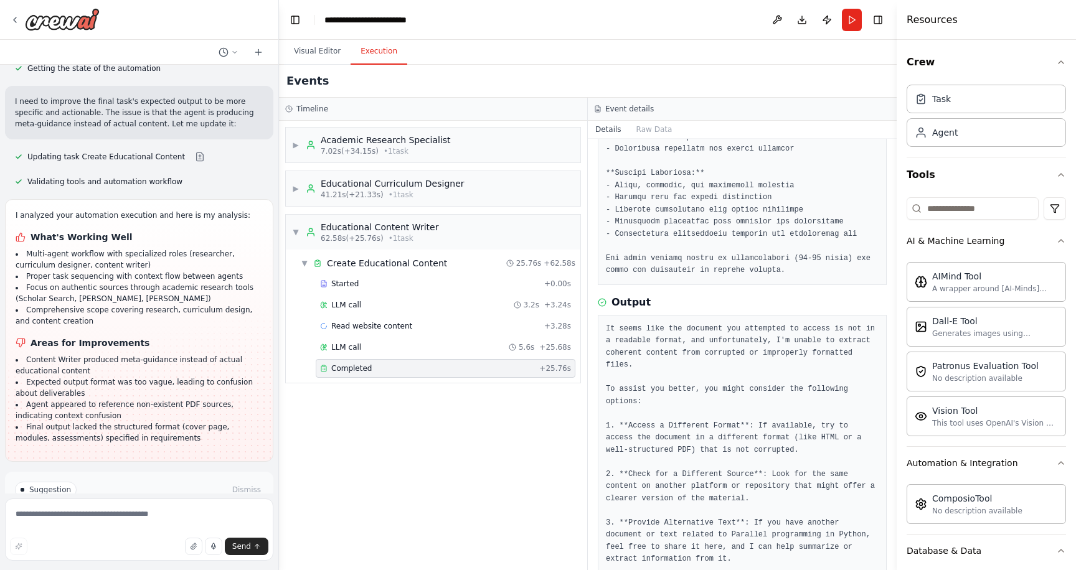
scroll to position [440, 0]
